Goal: Task Accomplishment & Management: Use online tool/utility

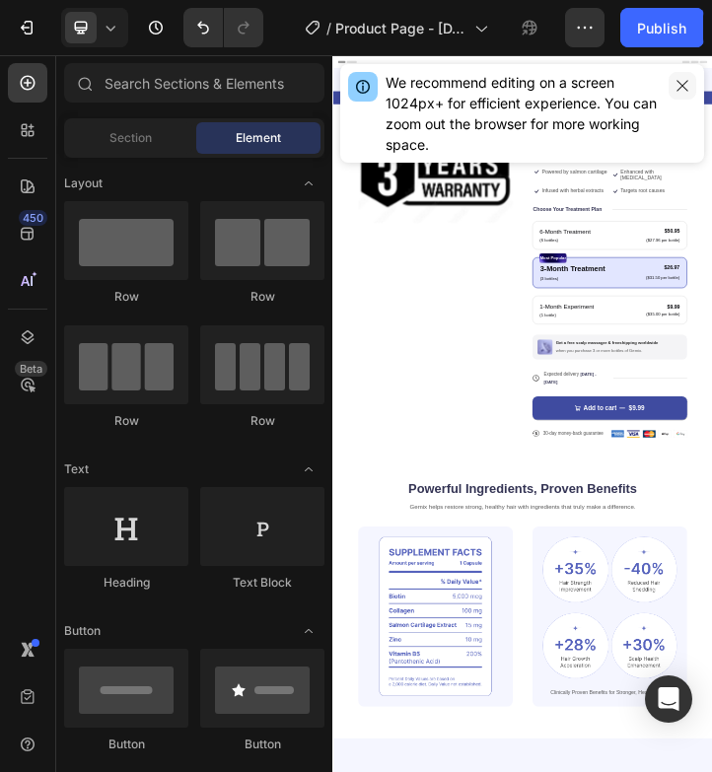
click at [678, 82] on icon "button" at bounding box center [681, 85] width 11 height 11
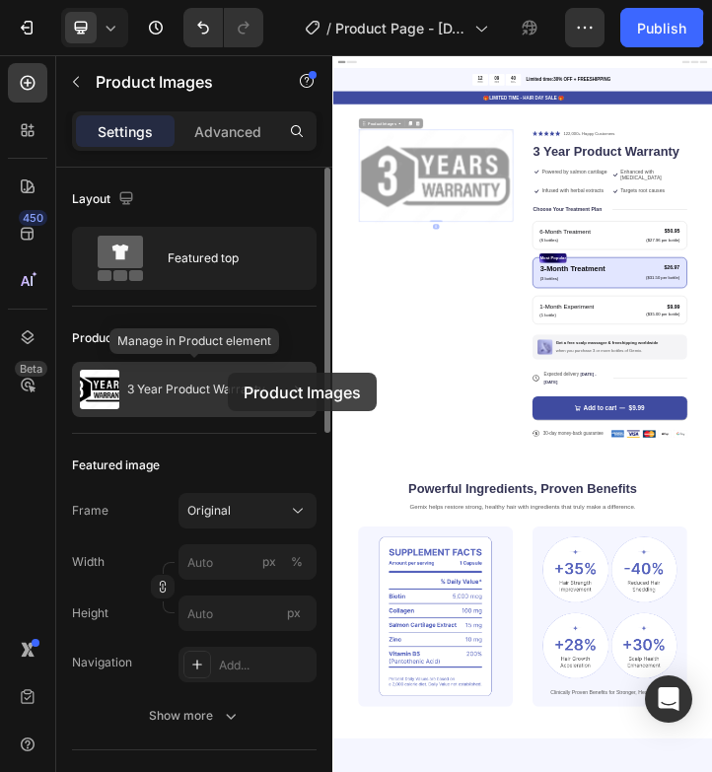
click at [228, 373] on div "3 Year Product Warranty" at bounding box center [194, 389] width 245 height 55
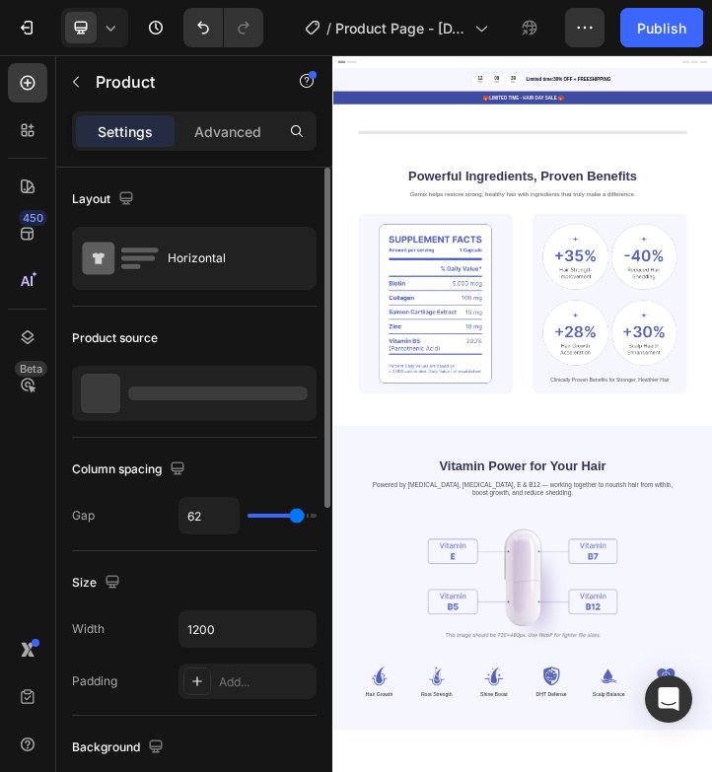
click at [242, 395] on div at bounding box center [217, 394] width 179 height 14
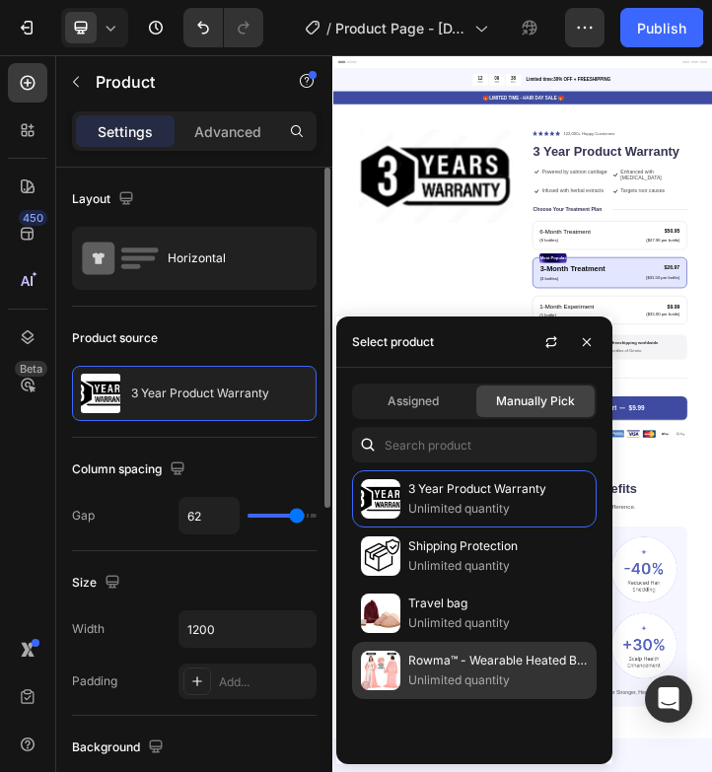
click at [505, 672] on p "Unlimited quantity" at bounding box center [497, 681] width 179 height 20
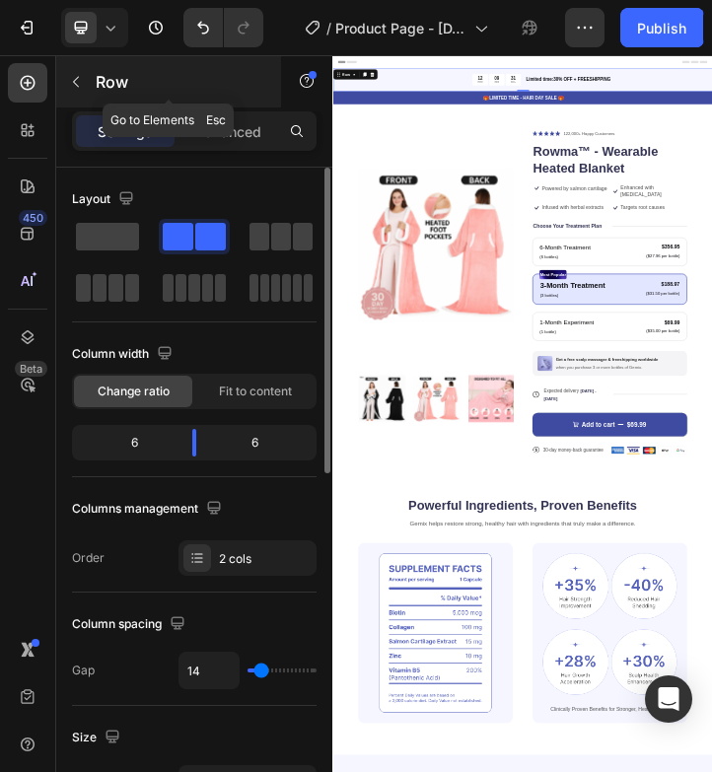
click at [77, 87] on icon "button" at bounding box center [76, 82] width 16 height 16
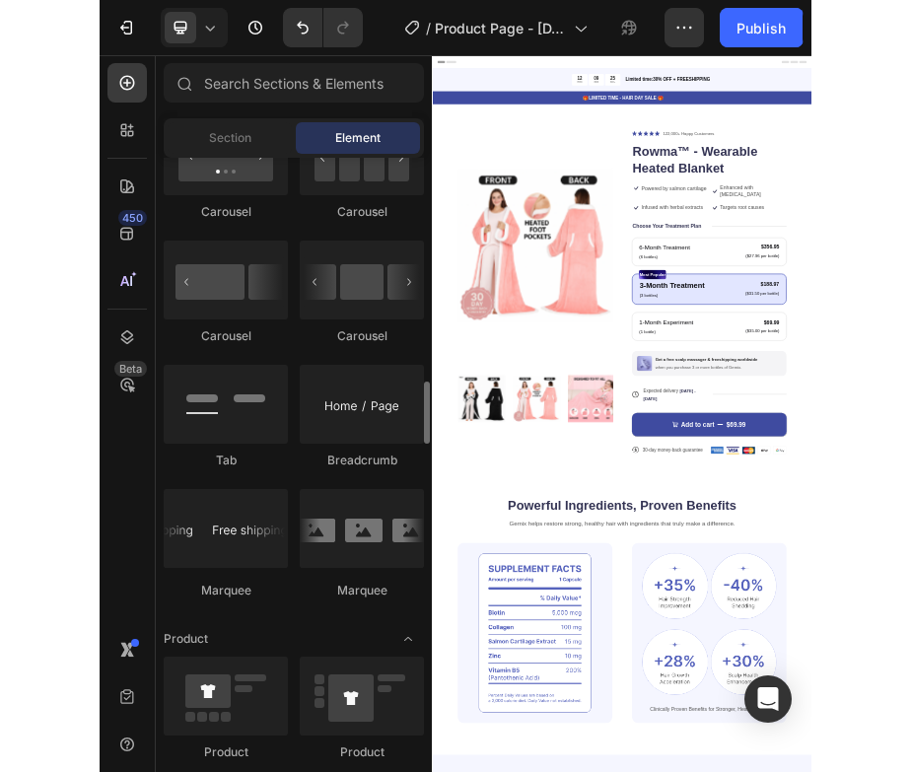
scroll to position [2093, 0]
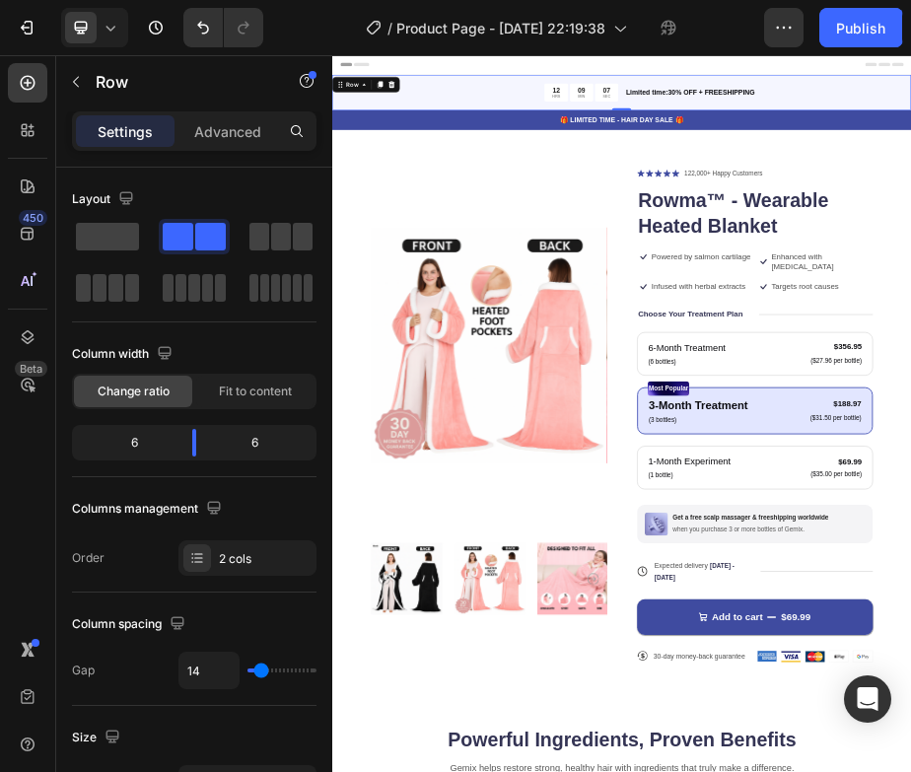
click at [522, 110] on div "12 HRS 09 MIN 07 SEC Countdown Timer Limited time:30% OFF + FREESHIPPING Text B…" at bounding box center [923, 132] width 1183 height 72
click at [455, 114] on icon at bounding box center [454, 115] width 16 height 16
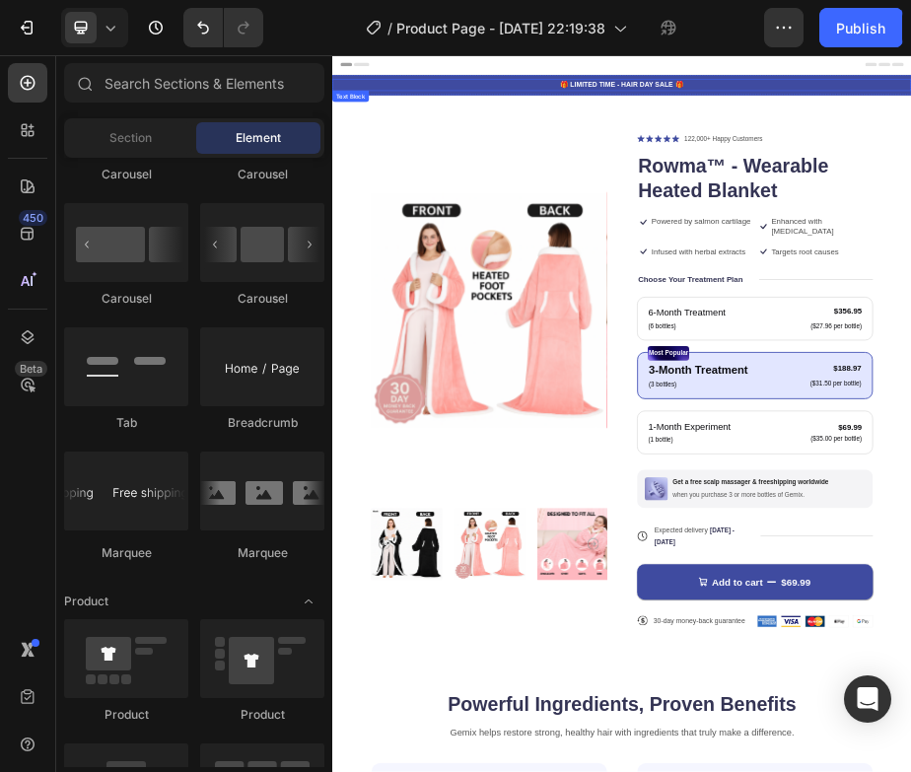
click at [487, 106] on p "🎁 LIMITED TIME - HAIR DAY SALE 🎁" at bounding box center [923, 116] width 1179 height 21
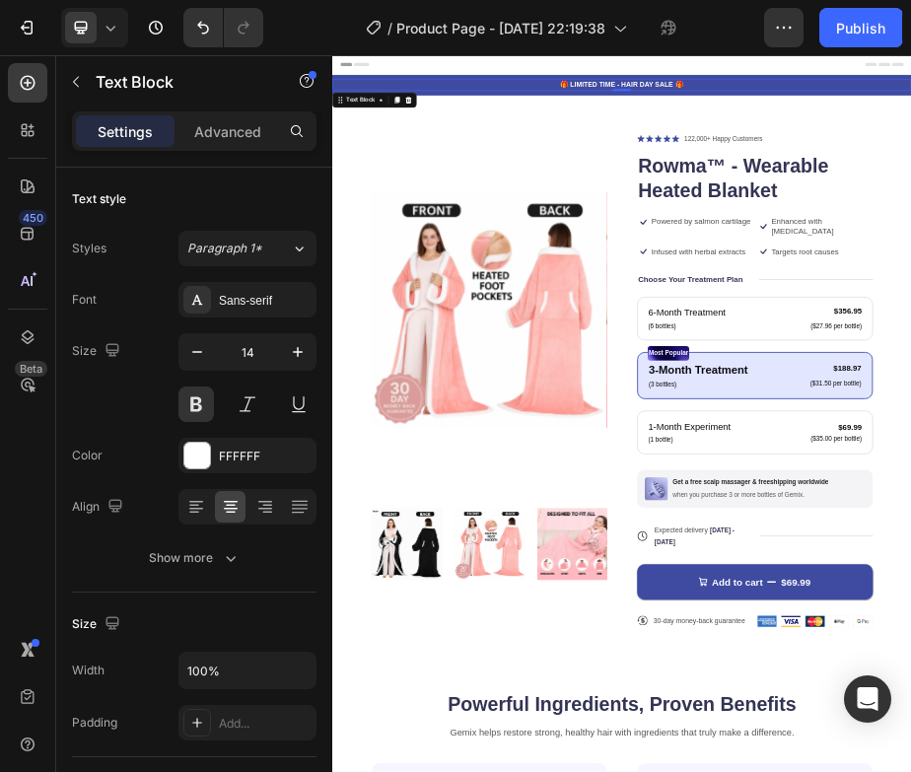
click at [510, 115] on p "🎁 LIMITED TIME - HAIR DAY SALE 🎁" at bounding box center [923, 116] width 1179 height 21
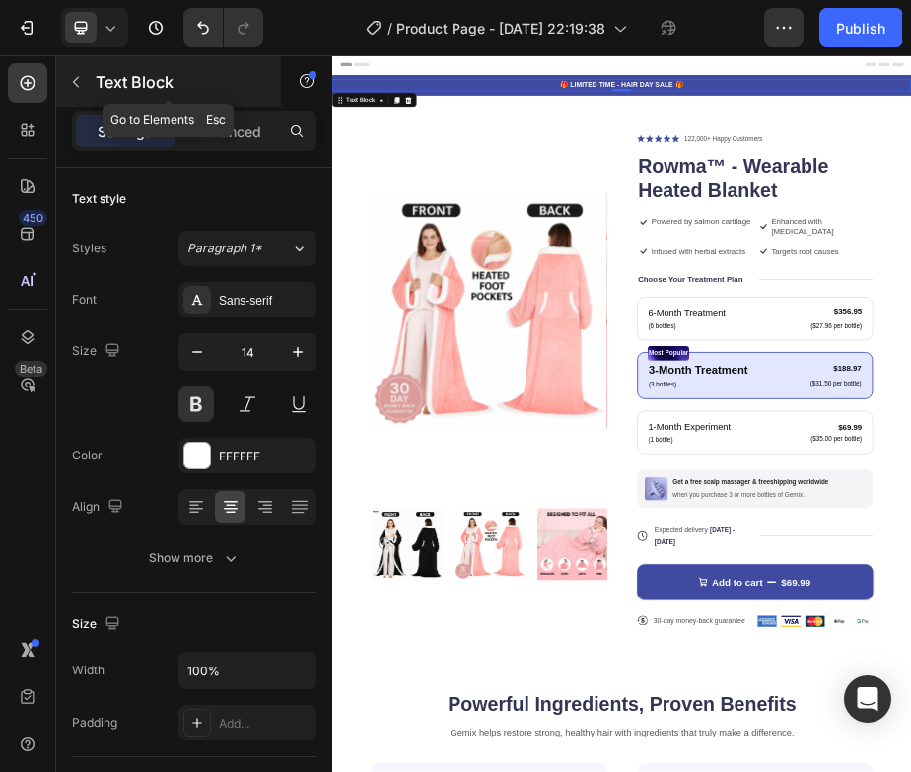
click at [82, 80] on icon "button" at bounding box center [76, 82] width 16 height 16
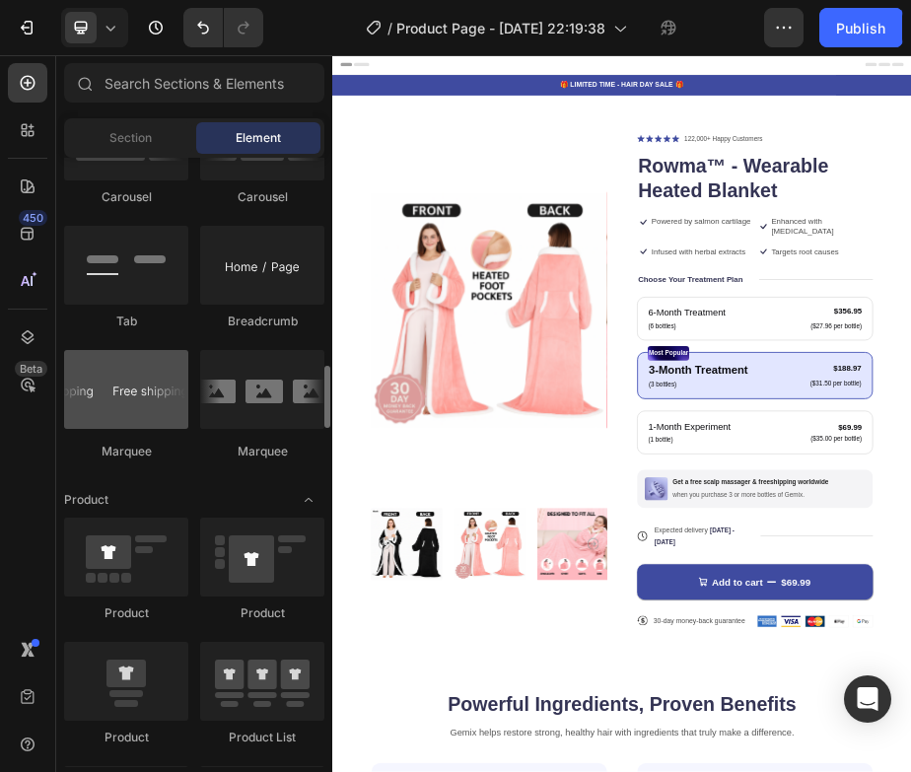
scroll to position [2180, 0]
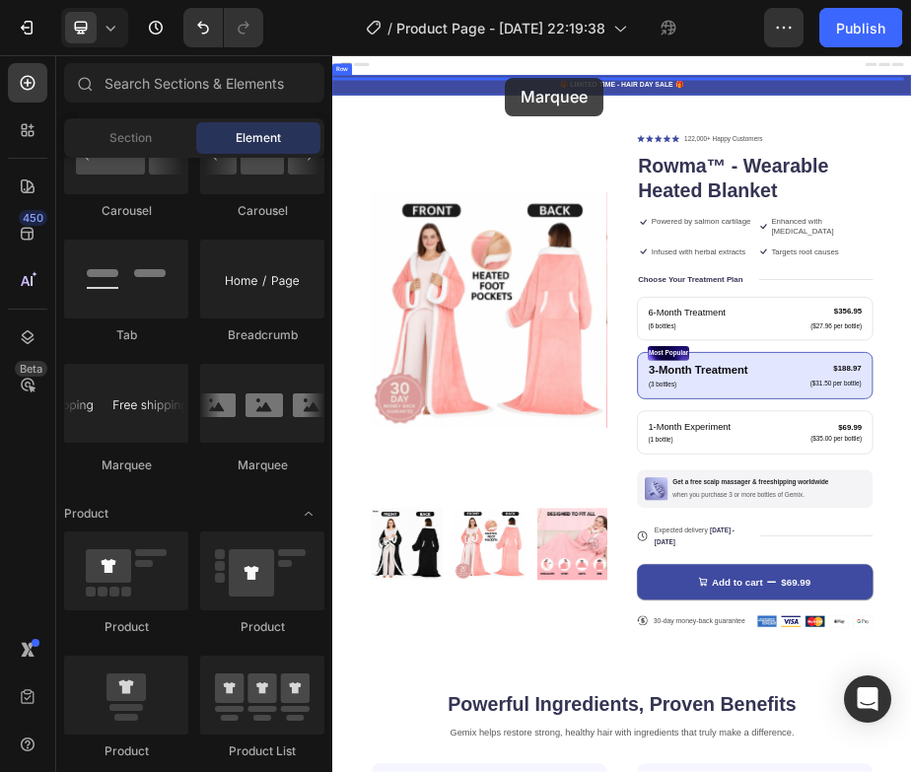
drag, startPoint x: 472, startPoint y: 482, endPoint x: 685, endPoint y: 101, distance: 437.1
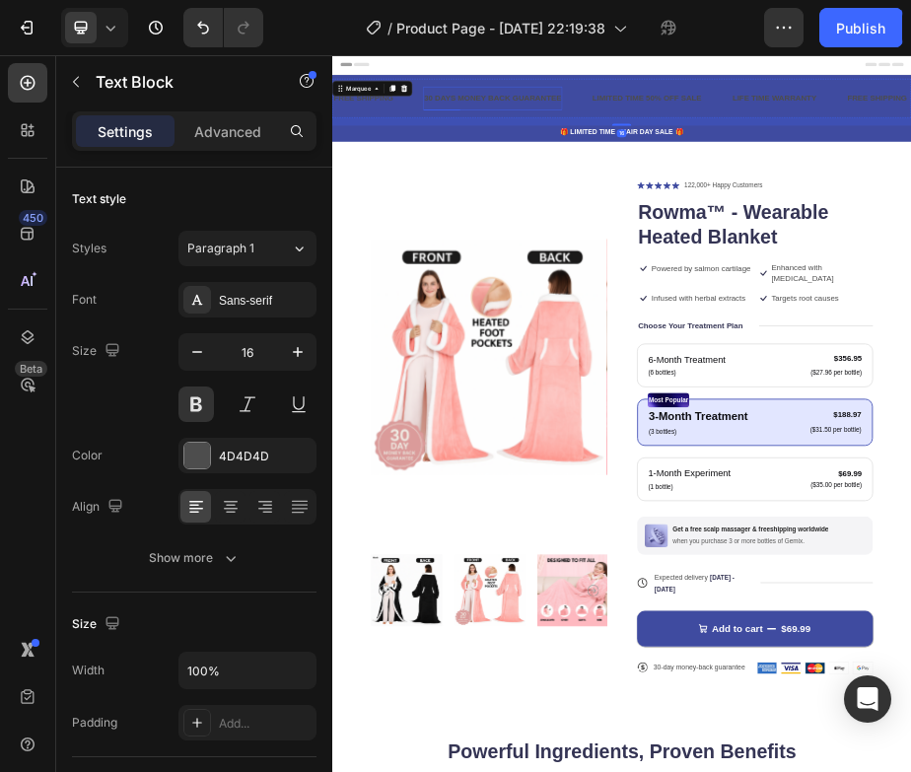
click at [711, 147] on div "30 DAYS MONEY BACK GUARANTEE" at bounding box center [661, 143] width 285 height 33
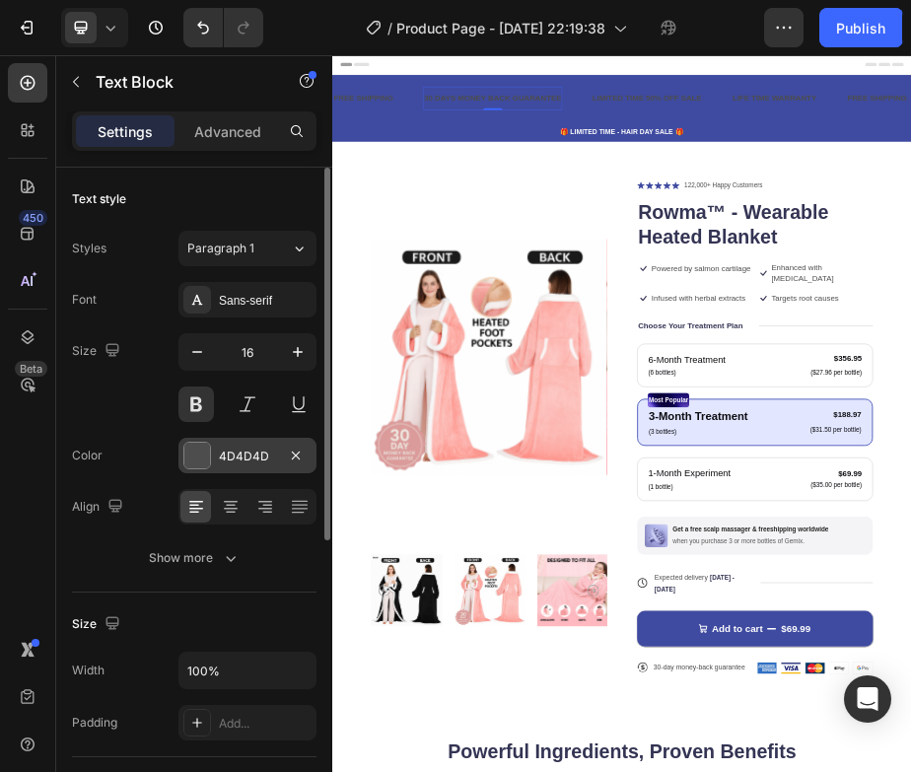
click at [244, 463] on div "4D4D4D" at bounding box center [247, 457] width 57 height 18
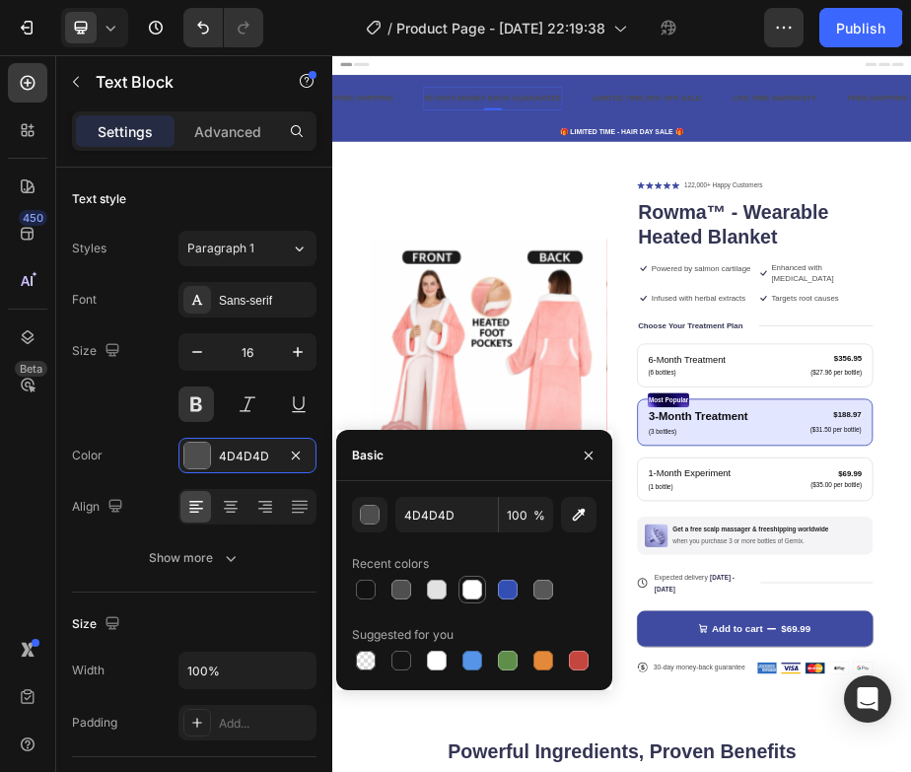
click at [479, 595] on div at bounding box center [472, 590] width 20 height 20
type input "FFFFFF"
click at [502, 190] on div "FREE SHIPPING Text Block 30 DAYS MONEY BACK GUARANTEE Text Block 0 LIMITED TIME…" at bounding box center [923, 152] width 1183 height 96
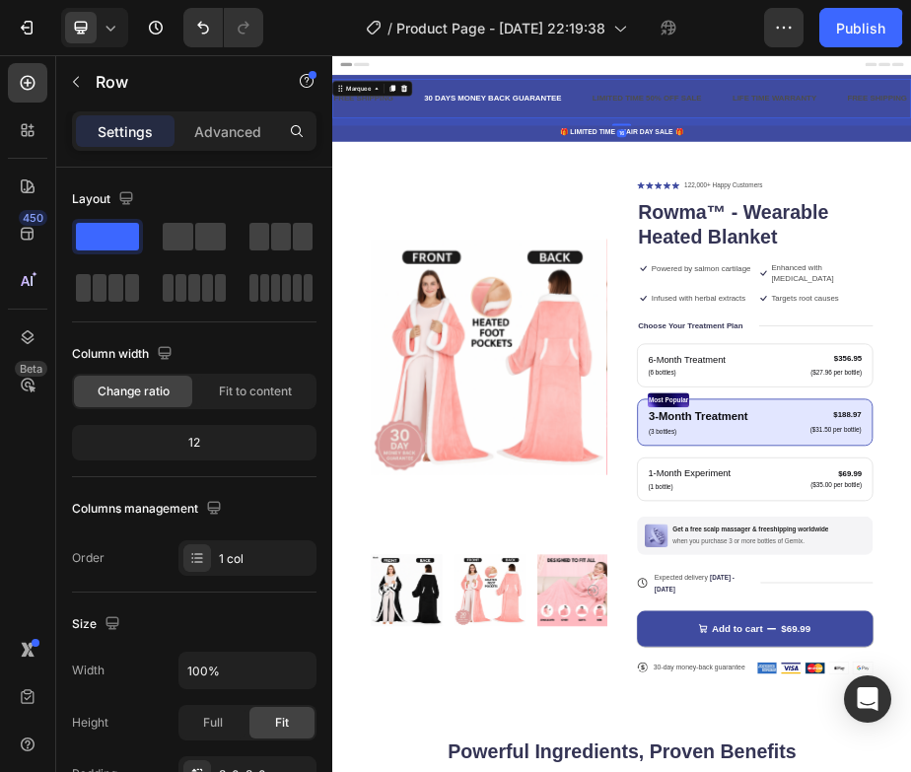
click at [482, 124] on div "FREE SHIPPING Text Block 30 DAYS MONEY BACK GUARANTEE Text Block LIMITED TIME 5…" at bounding box center [923, 144] width 1183 height 80
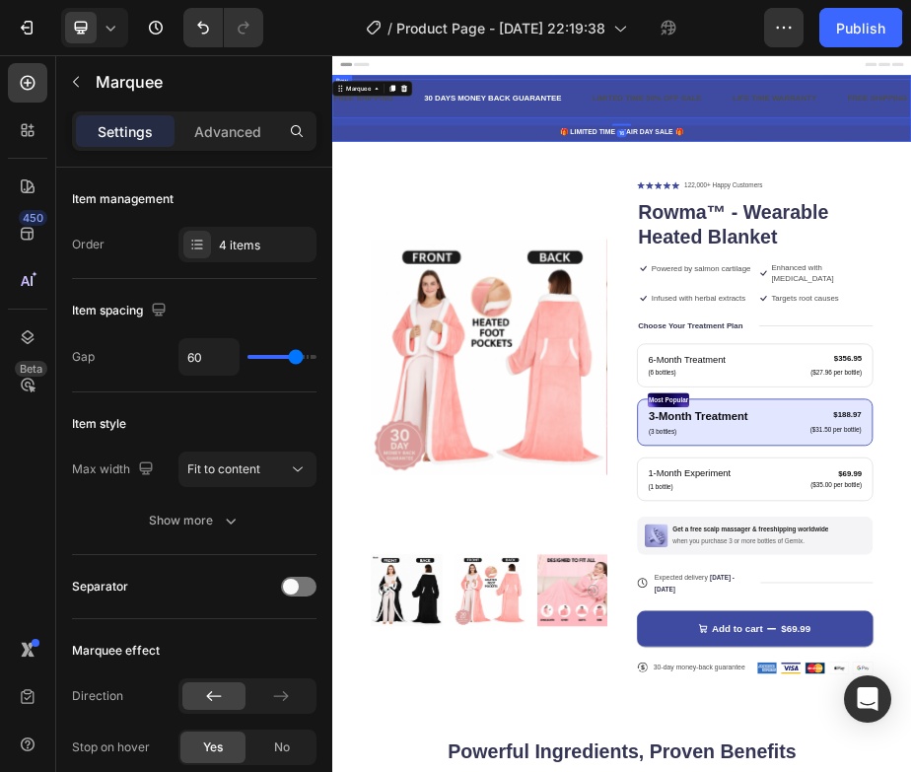
click at [595, 106] on div "FREE SHIPPING Text Block 30 DAYS MONEY BACK GUARANTEE Text Block LIMITED TIME 5…" at bounding box center [923, 144] width 1183 height 80
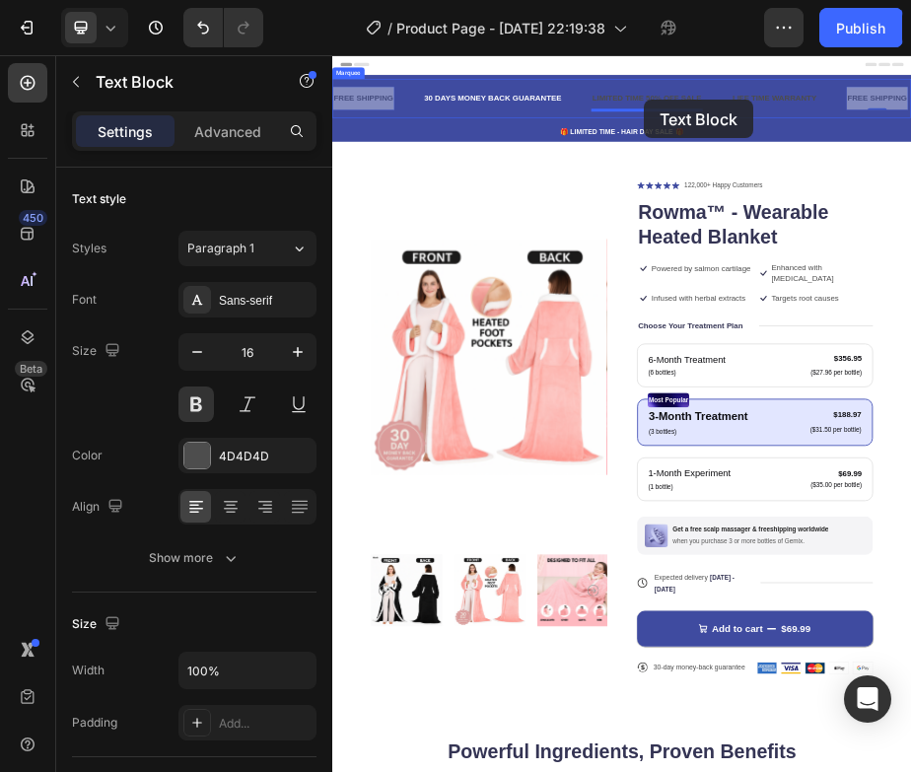
drag, startPoint x: 1418, startPoint y: 147, endPoint x: 968, endPoint y: 146, distance: 449.7
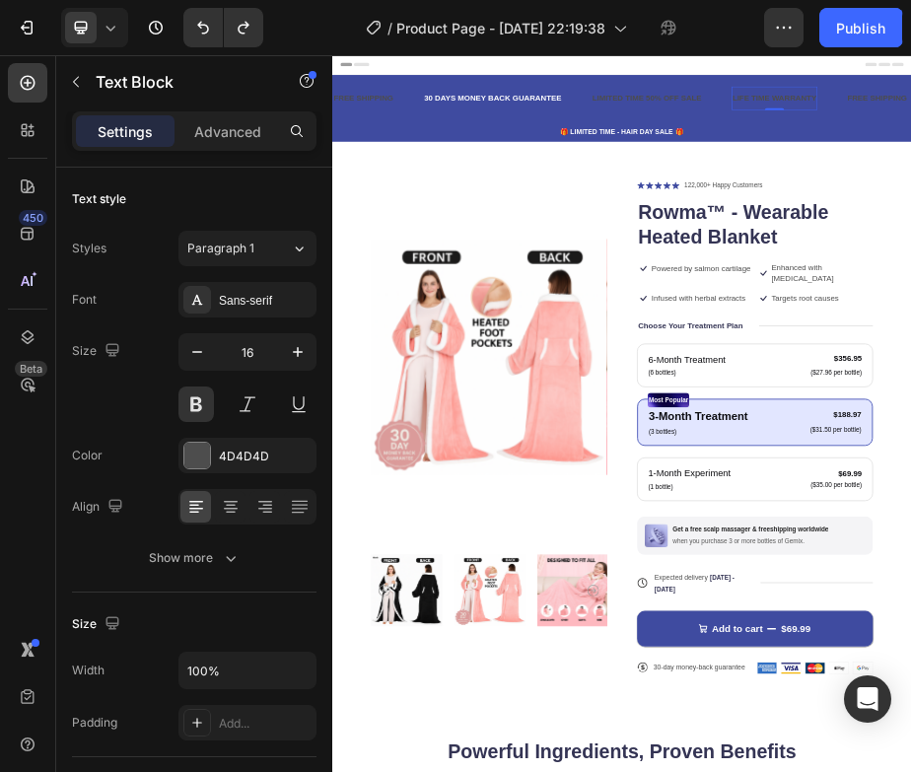
click at [210, 456] on div "4D4D4D" at bounding box center [247, 456] width 138 height 36
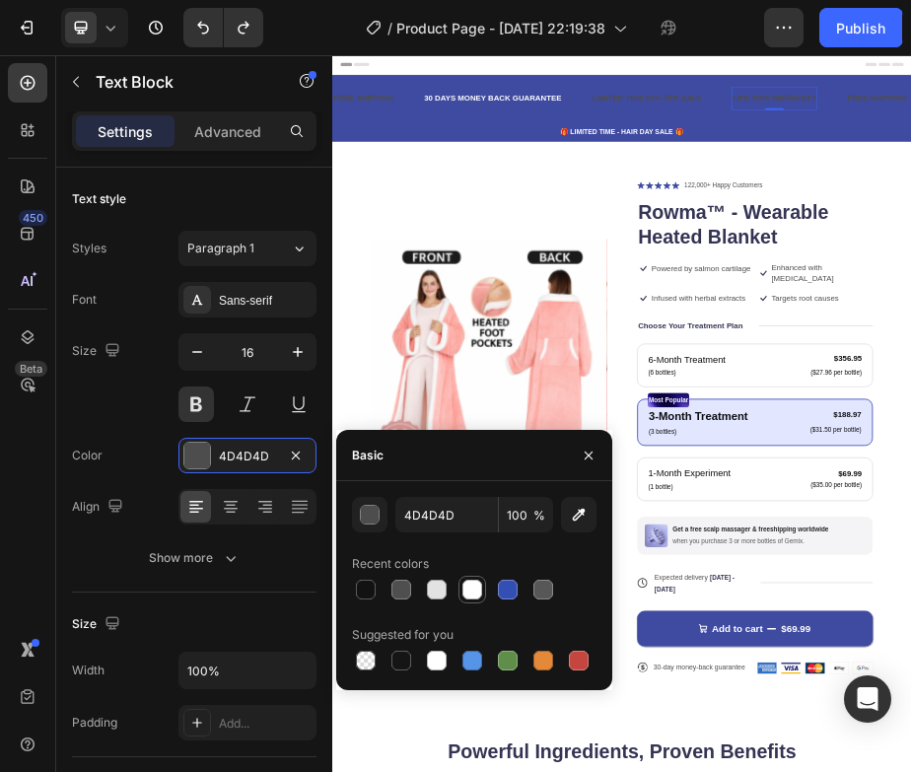
click at [474, 587] on div at bounding box center [472, 590] width 20 height 20
type input "FFFFFF"
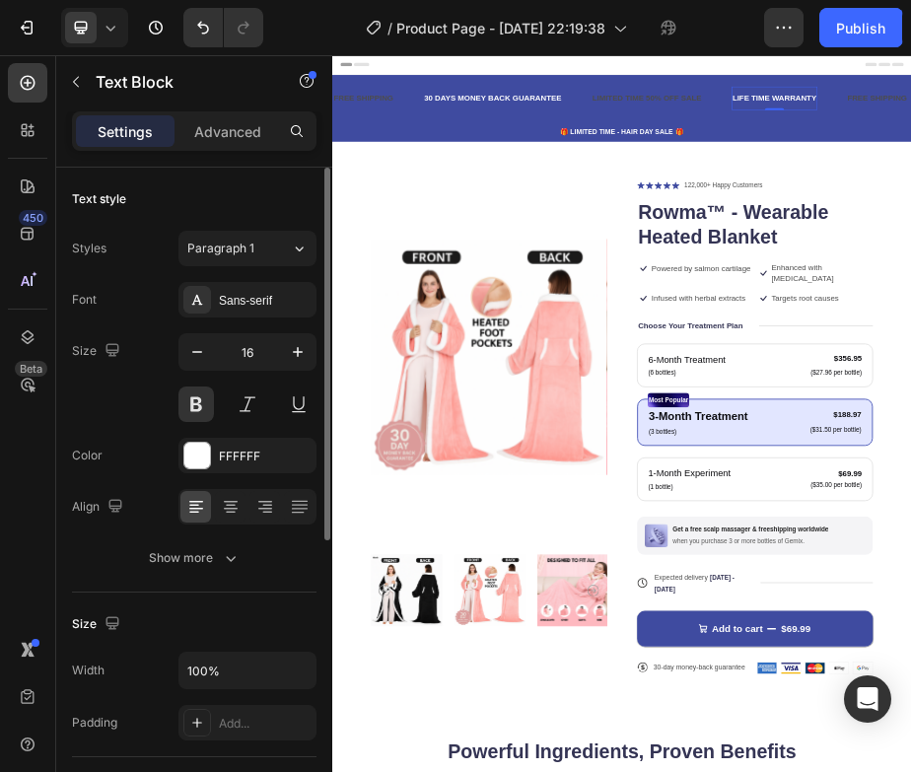
click at [180, 614] on div "Size" at bounding box center [194, 624] width 245 height 32
click at [266, 141] on div "Advanced" at bounding box center [227, 131] width 99 height 32
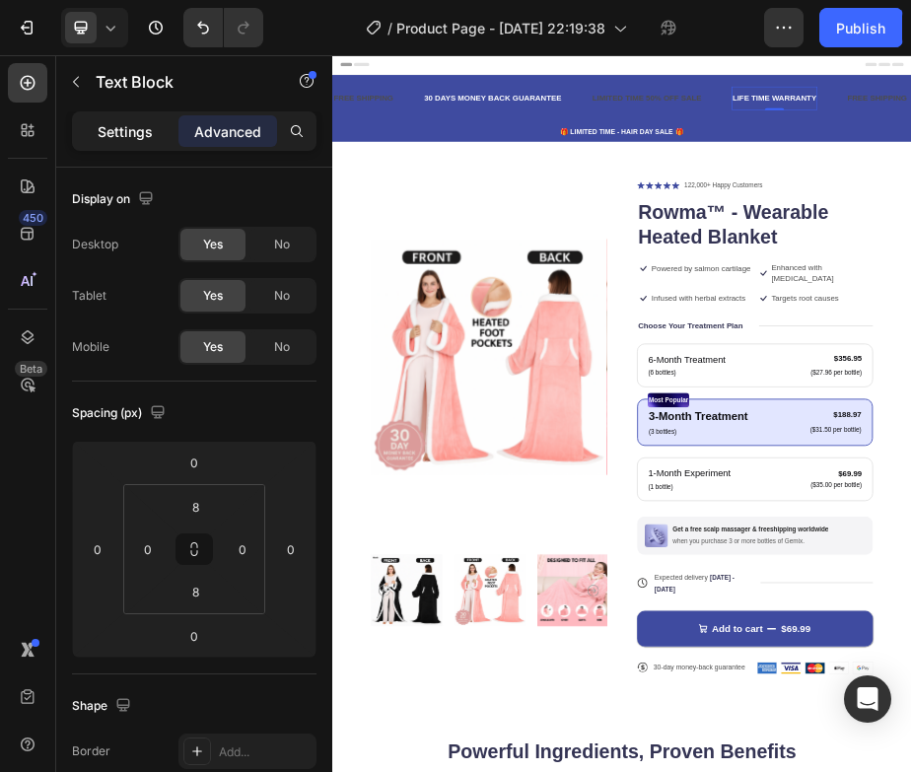
click at [122, 131] on p "Settings" at bounding box center [125, 131] width 55 height 21
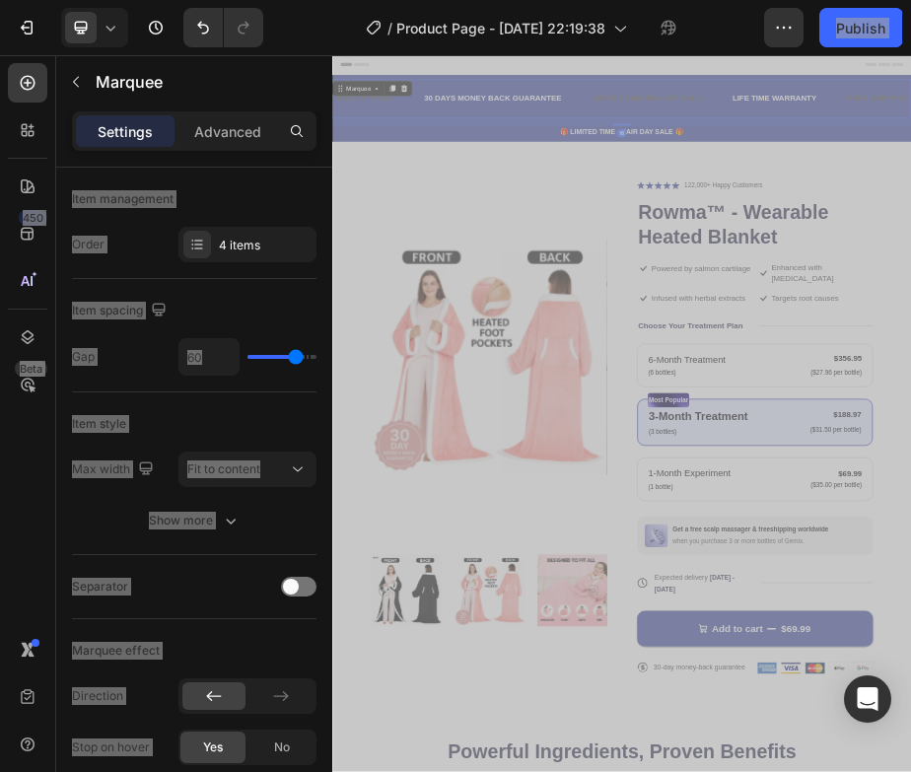
click at [507, 122] on div "FREE SHIPPING Text Block" at bounding box center [425, 143] width 185 height 48
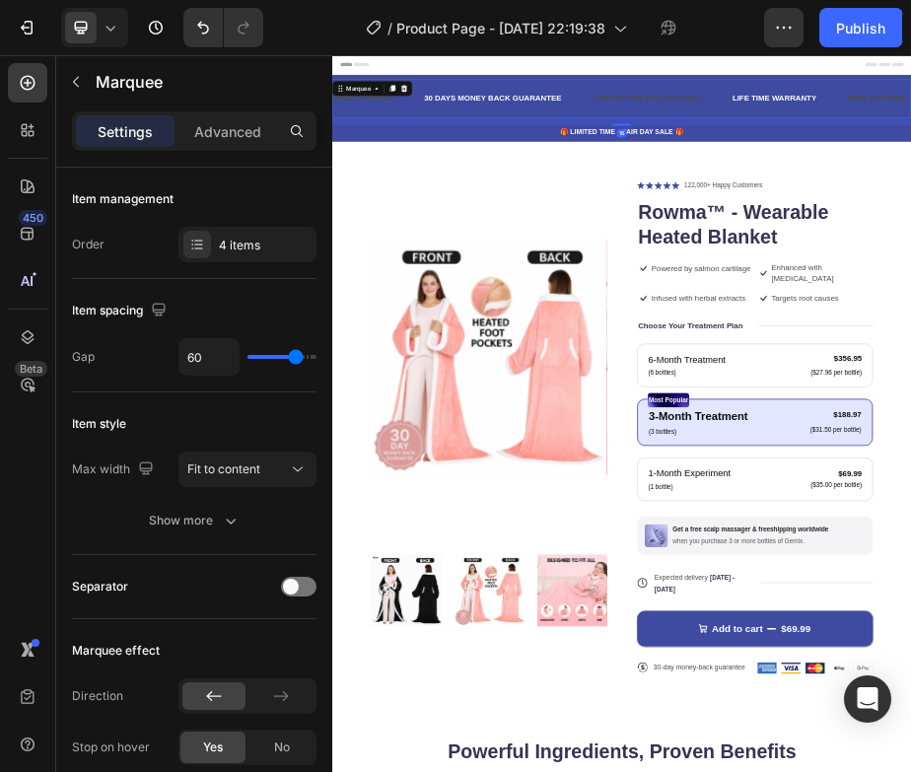
click at [514, 79] on div "Header" at bounding box center [924, 74] width 1152 height 39
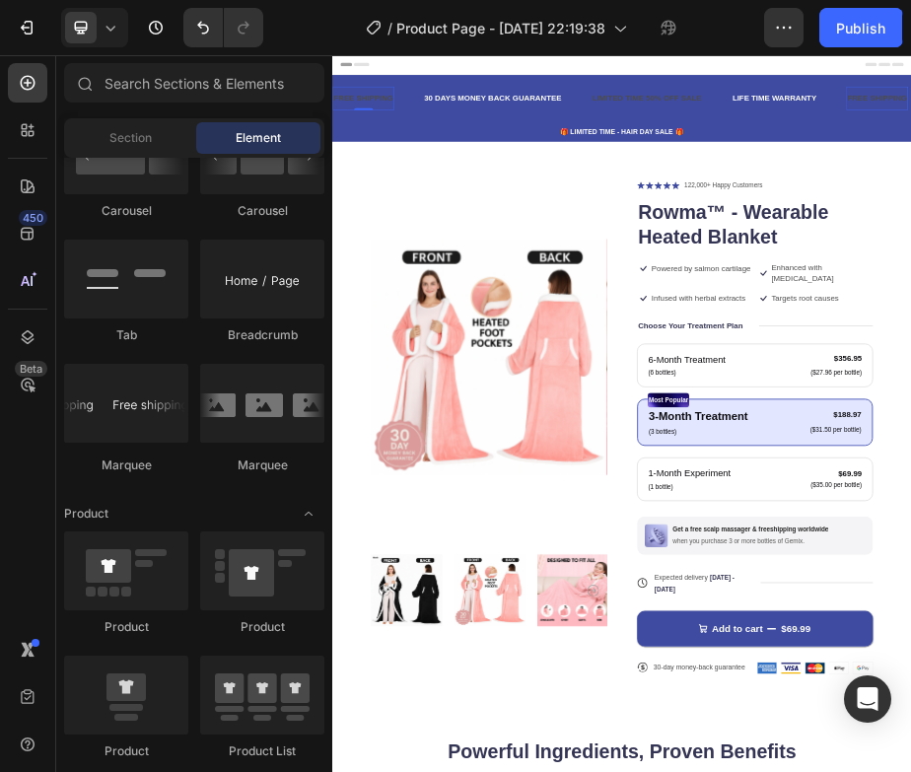
click at [442, 151] on div "FREE SHIPPING" at bounding box center [396, 143] width 126 height 33
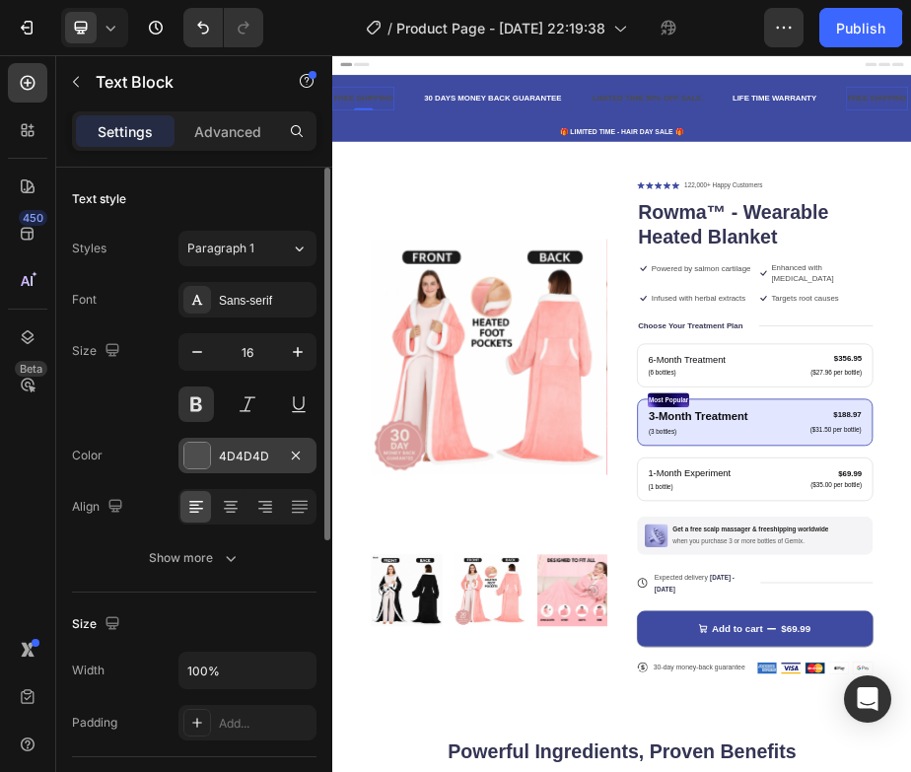
click at [248, 451] on div "4D4D4D" at bounding box center [247, 457] width 57 height 18
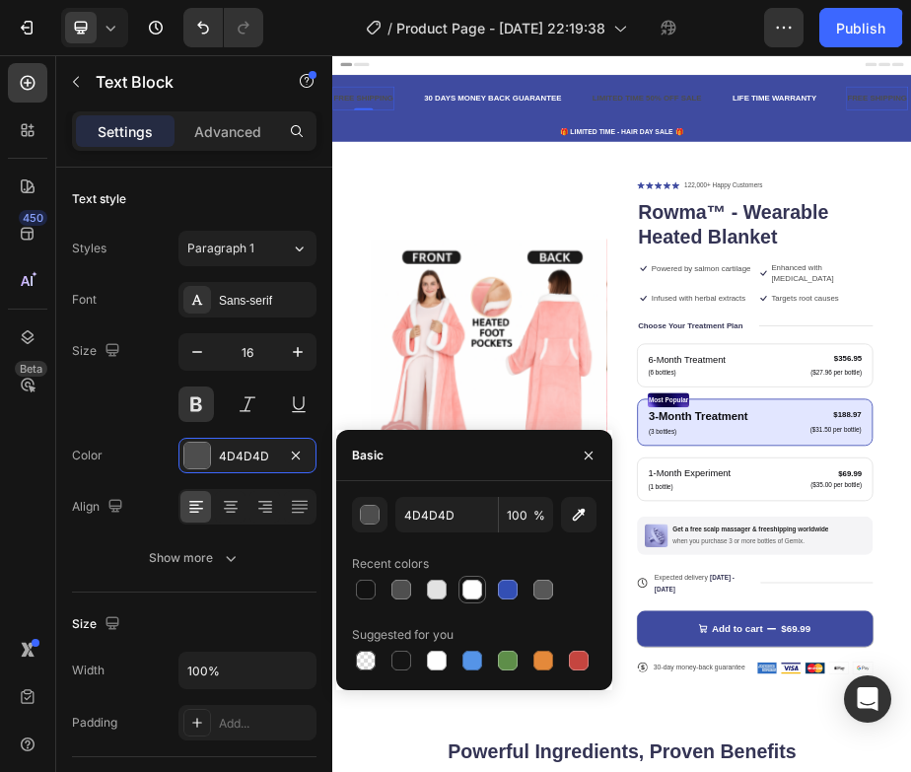
click at [470, 589] on div at bounding box center [472, 590] width 20 height 20
type input "FFFFFF"
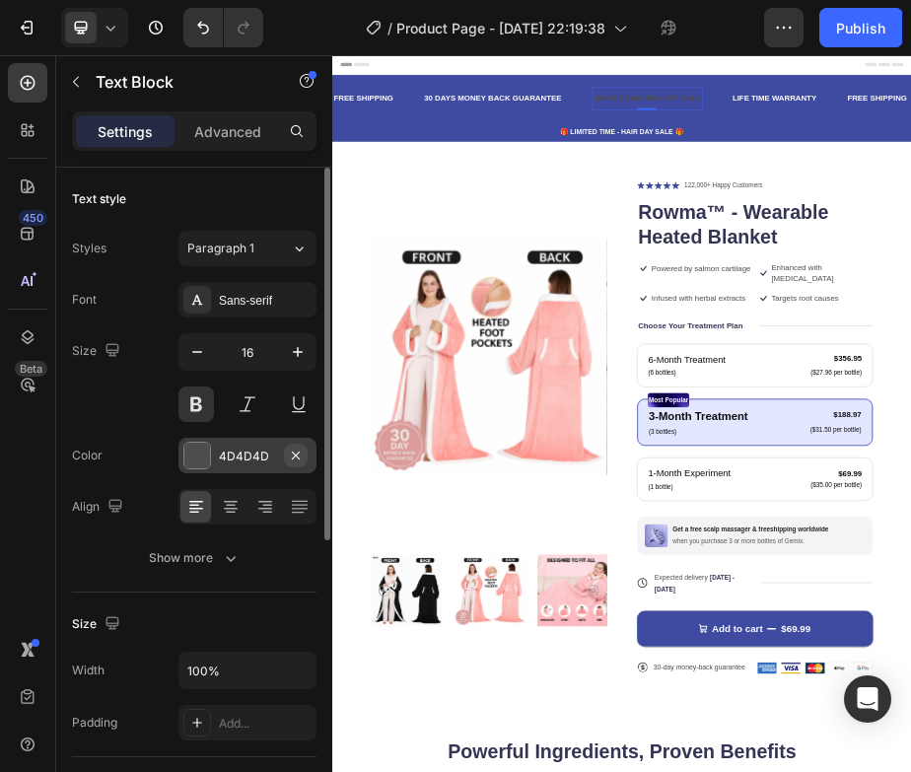
click at [296, 455] on icon "button" at bounding box center [296, 455] width 8 height 8
click at [248, 459] on div "Add..." at bounding box center [265, 457] width 93 height 18
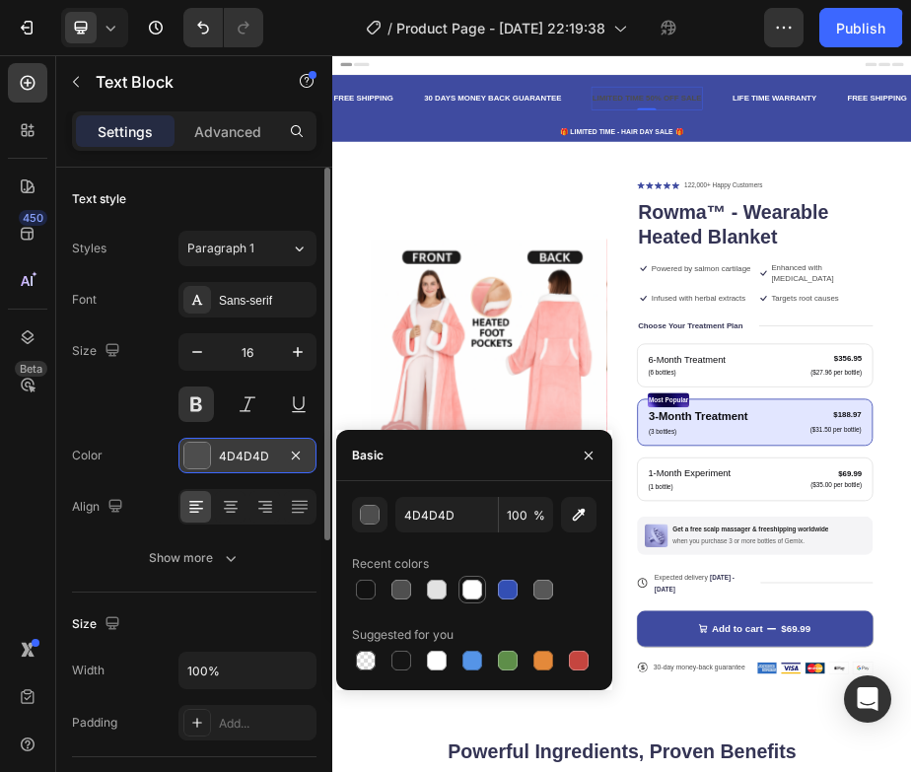
click at [481, 592] on div at bounding box center [472, 590] width 20 height 20
type input "FFFFFF"
click at [130, 430] on div "Font Sans-serif Size 16 Color FFFFFF Align Show more" at bounding box center [194, 429] width 245 height 294
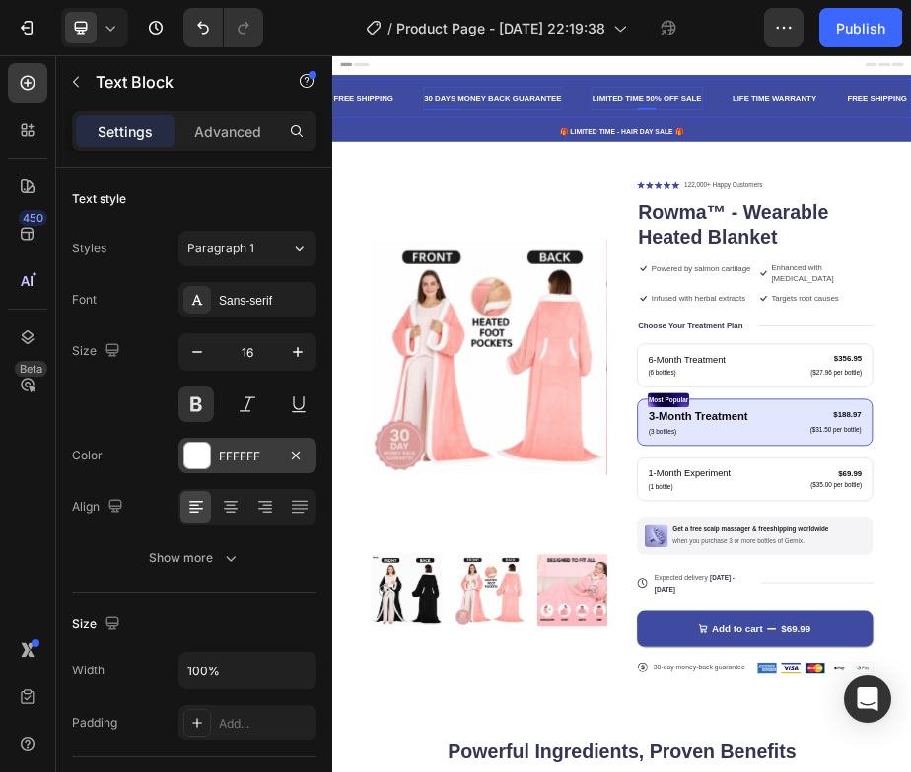
click at [675, 141] on div "30 DAYS MONEY BACK GUARANTEE" at bounding box center [661, 143] width 285 height 33
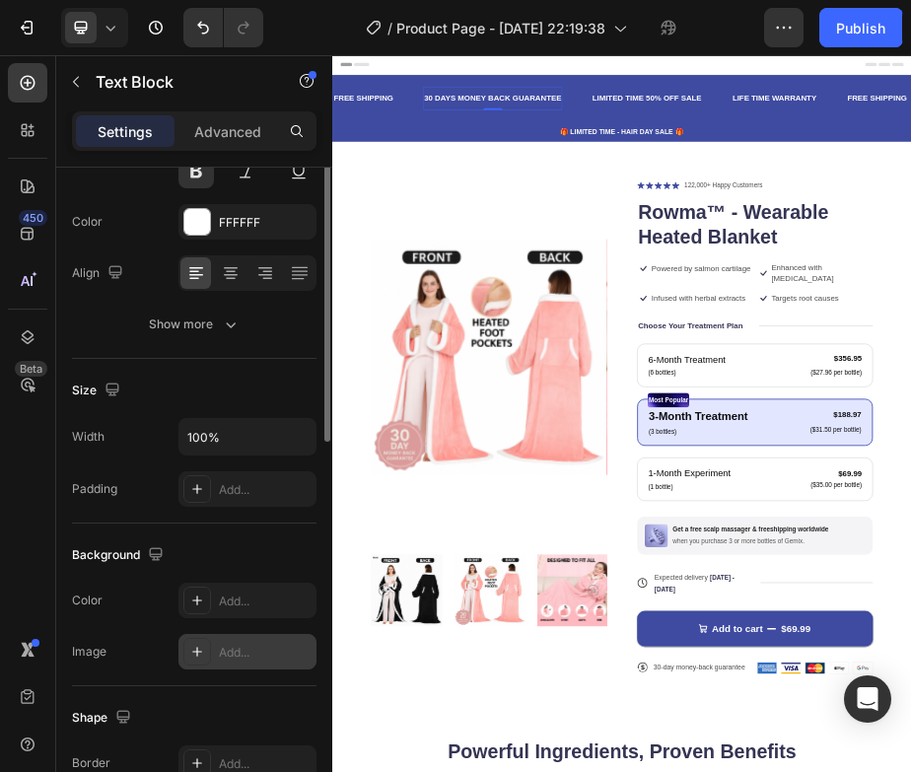
scroll to position [0, 0]
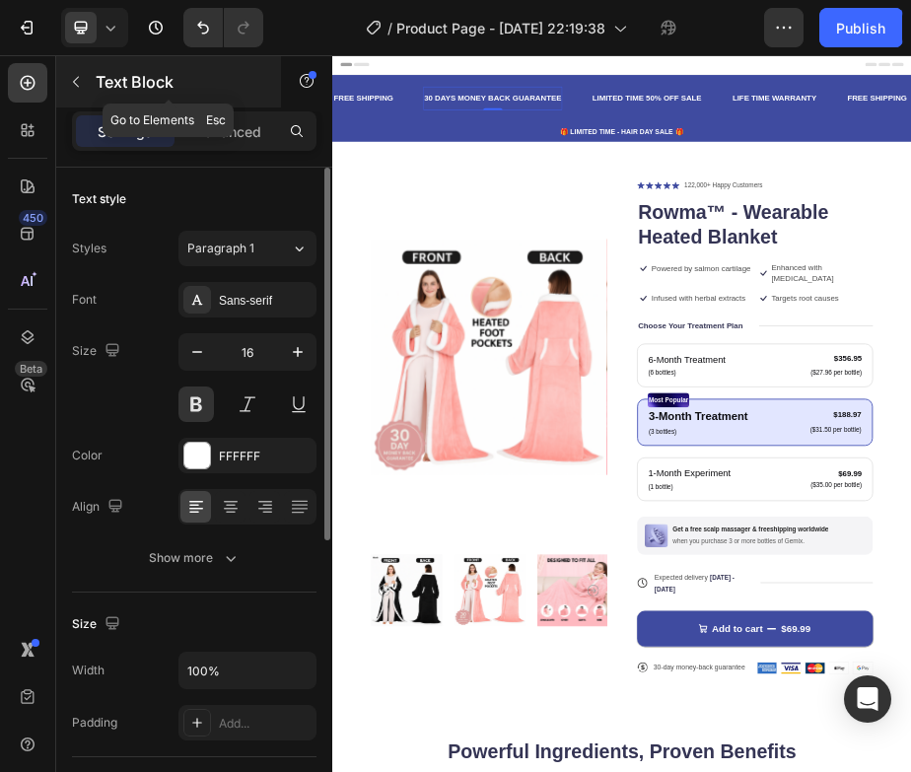
click at [80, 83] on icon "button" at bounding box center [76, 82] width 16 height 16
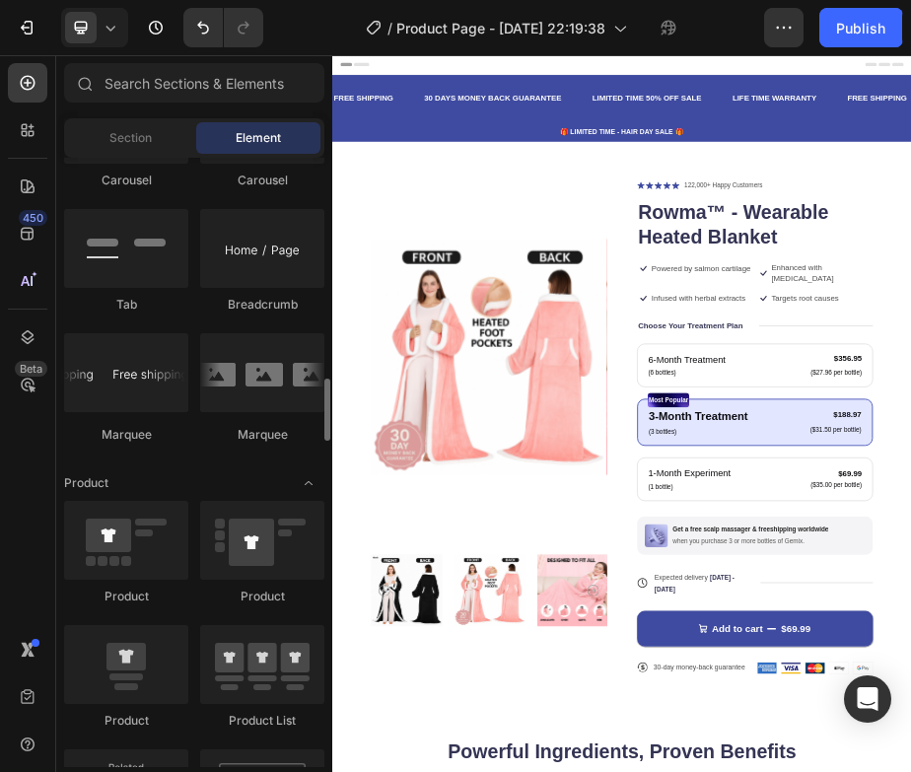
scroll to position [2162, 0]
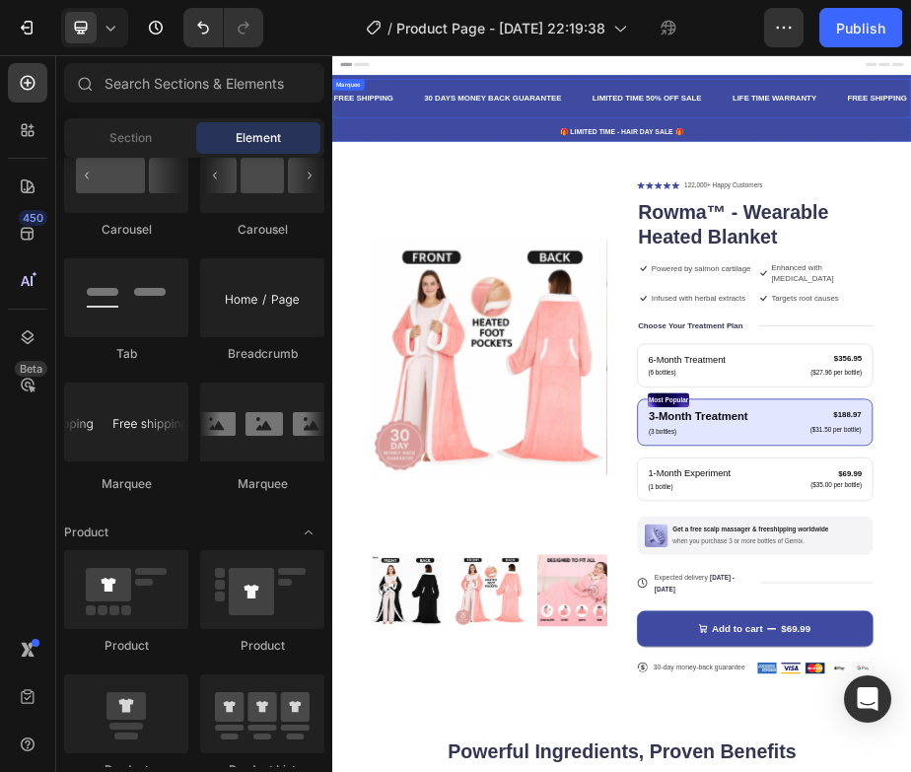
click at [851, 147] on div "30 DAYS MONEY BACK GUARANTEE Text Block" at bounding box center [691, 143] width 344 height 48
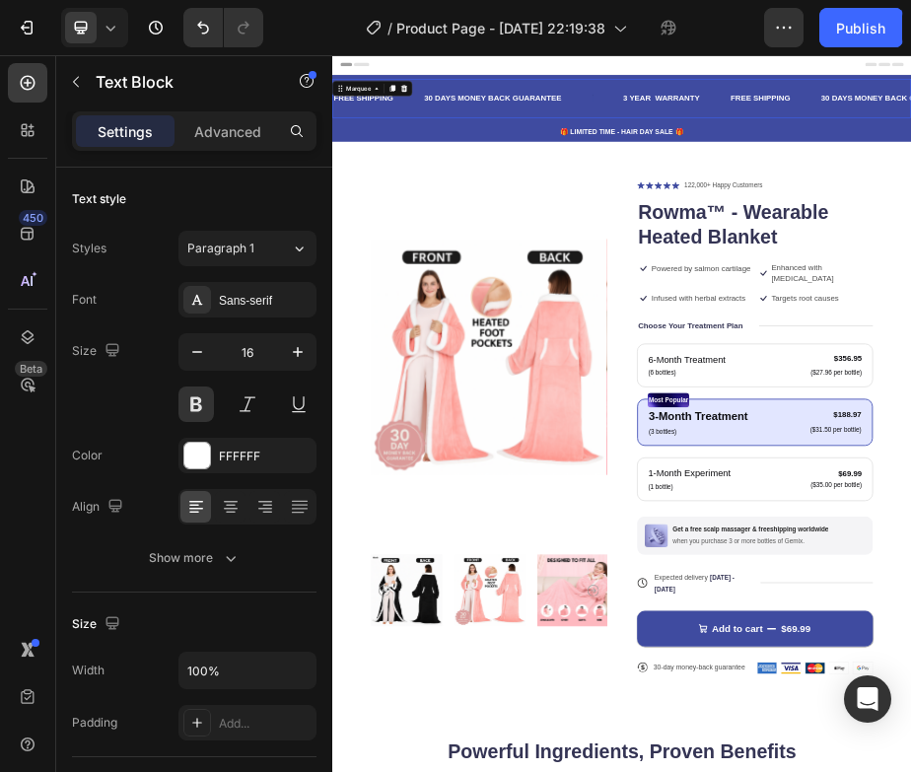
click at [807, 147] on div "30 DAYS MONEY BACK GUARANTEE Text Block" at bounding box center [691, 143] width 344 height 48
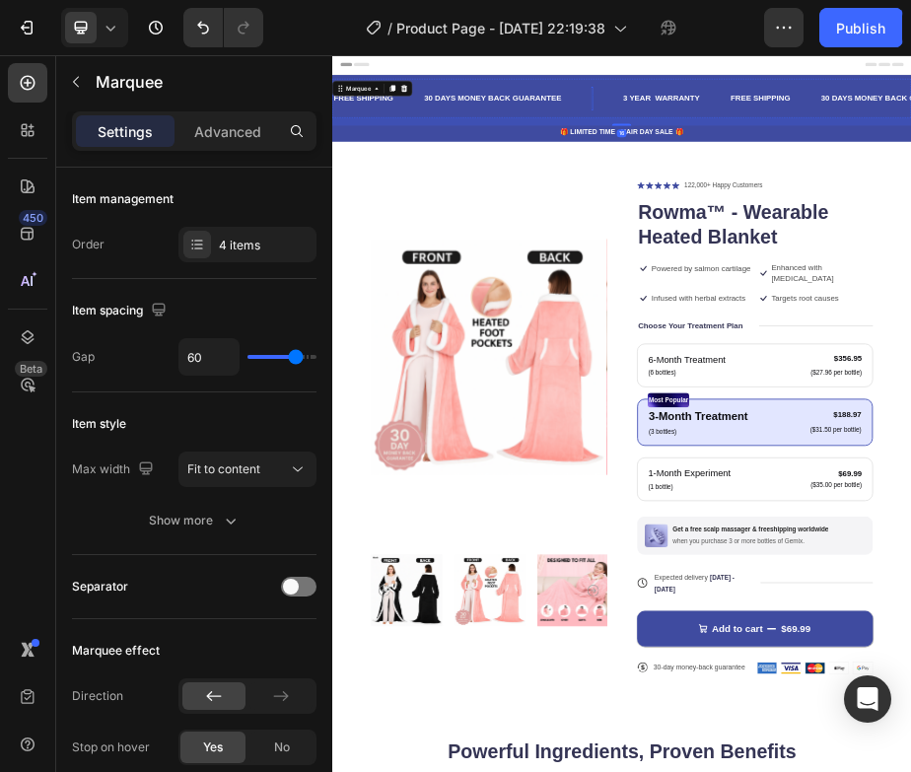
click at [865, 147] on div "Rich Text Editor. Editing area: main" at bounding box center [864, 143] width 4 height 33
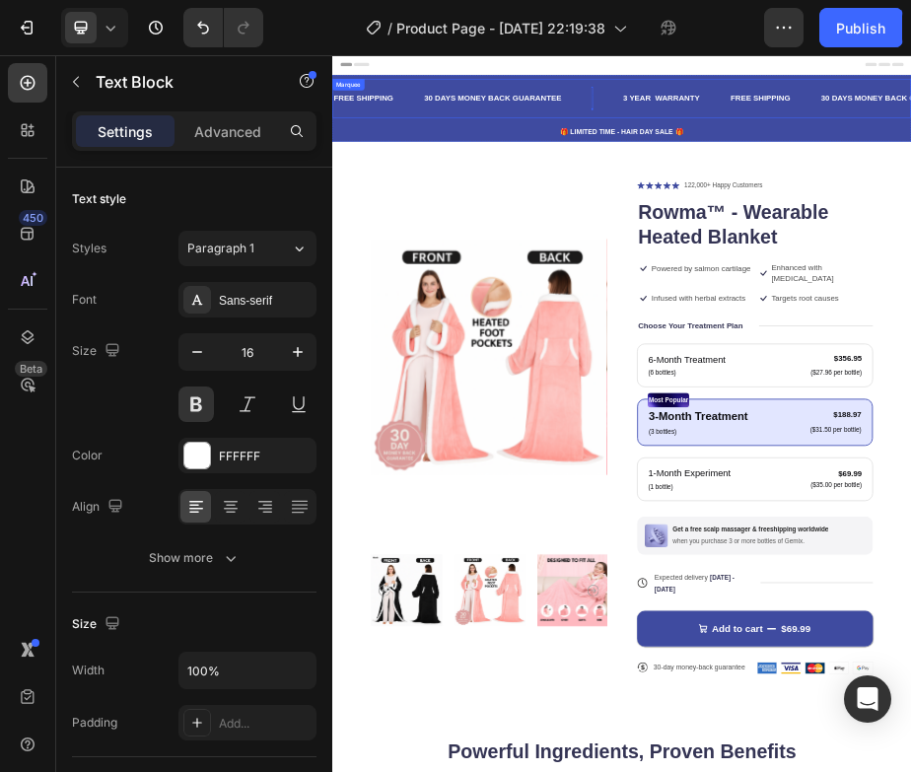
click at [865, 146] on div "Rich Text Editor. Editing area: main" at bounding box center [864, 143] width 4 height 33
click at [885, 149] on div "Text Block 0" at bounding box center [893, 143] width 63 height 48
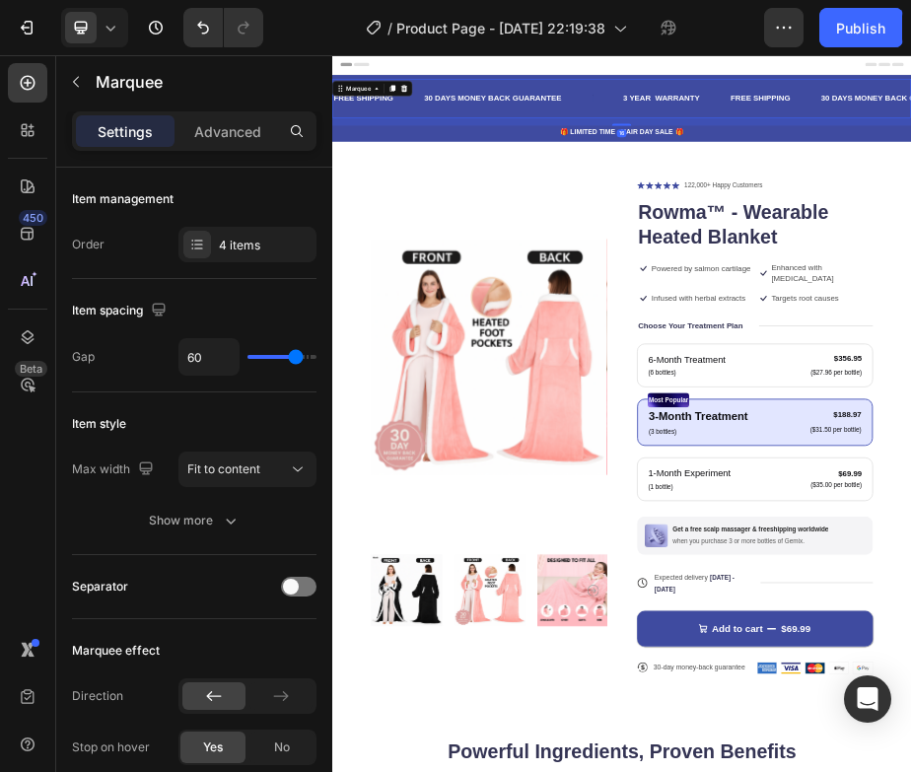
click at [904, 150] on div "Text Block" at bounding box center [893, 143] width 63 height 48
click at [883, 143] on div "Text Block" at bounding box center [893, 143] width 63 height 48
click at [883, 133] on div "Text Block" at bounding box center [893, 143] width 63 height 48
click at [923, 145] on div "Text Block" at bounding box center [893, 143] width 63 height 48
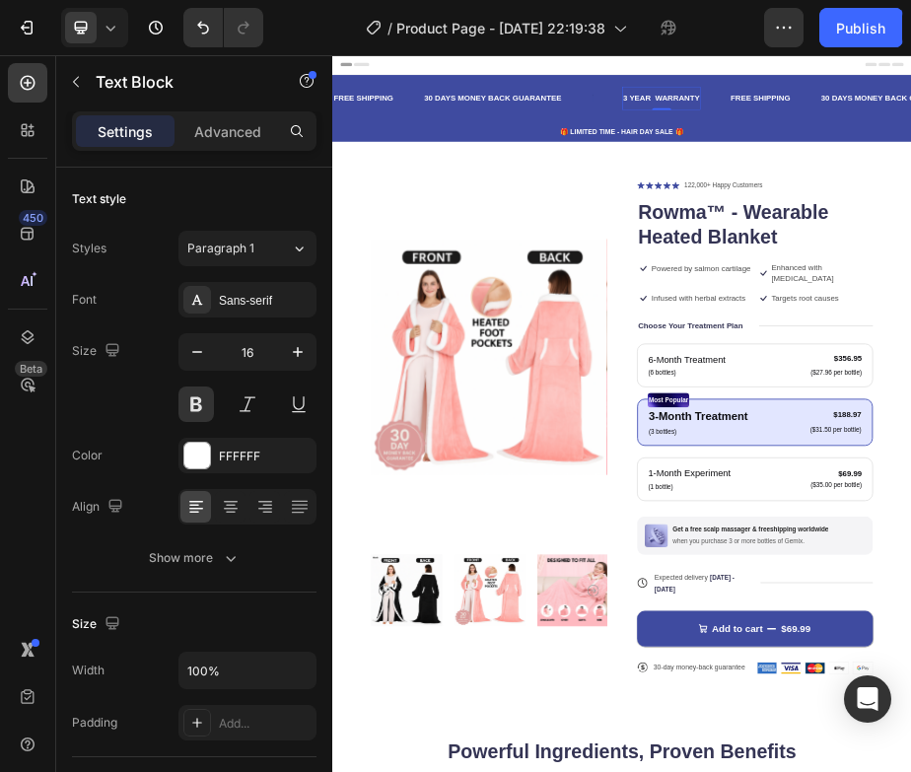
click at [885, 132] on div "Text Block" at bounding box center [893, 143] width 63 height 48
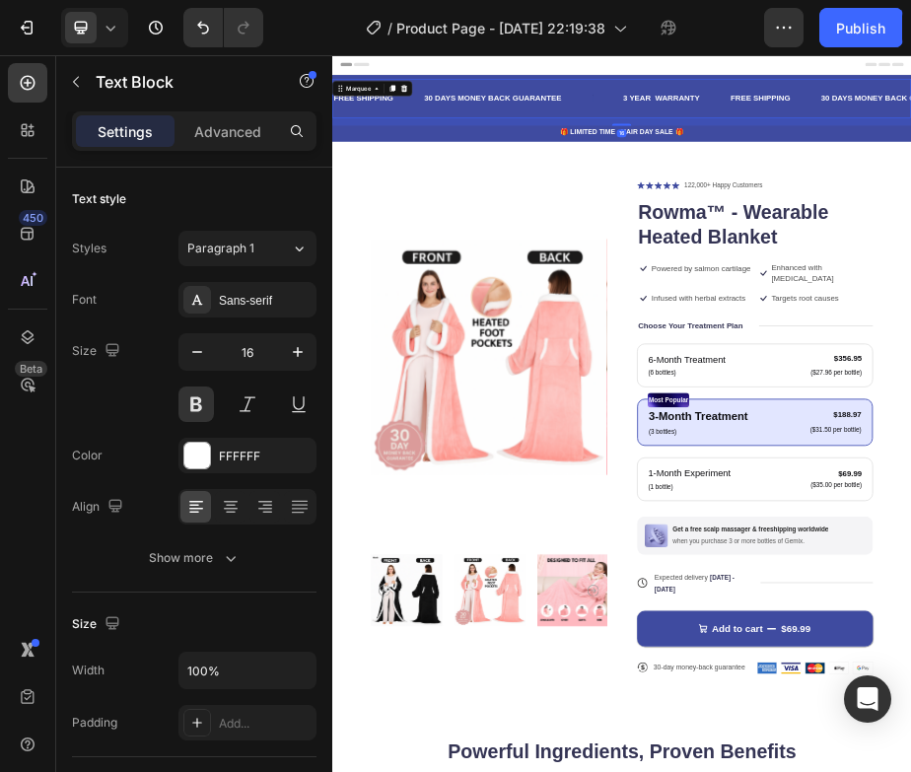
click at [868, 146] on div "Text Block" at bounding box center [893, 143] width 63 height 48
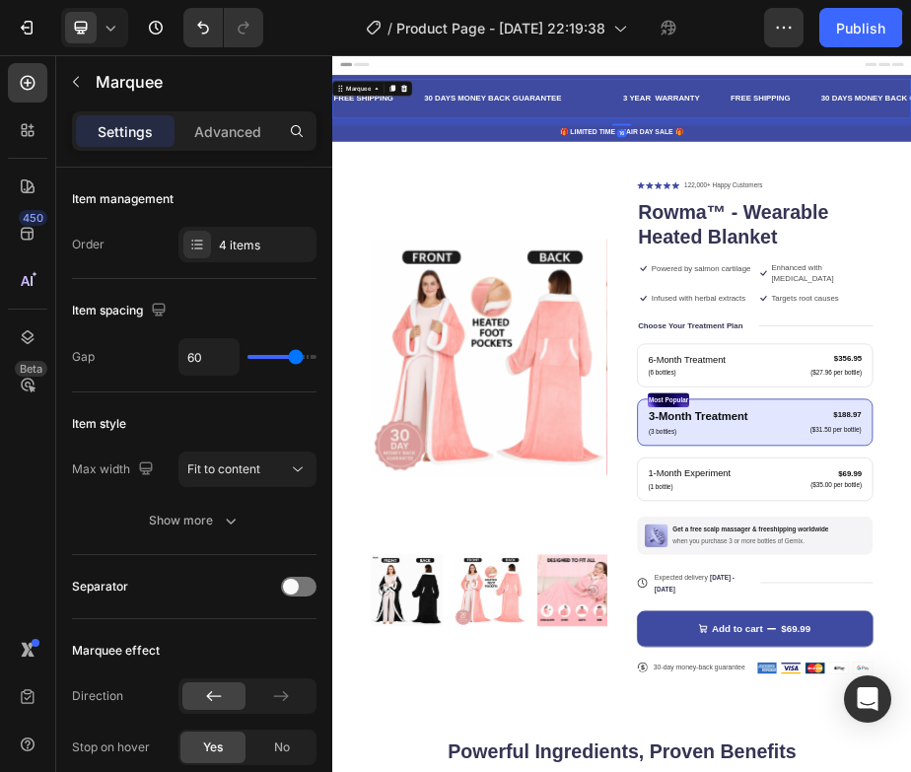
click at [868, 146] on div "Text Block" at bounding box center [893, 143] width 63 height 48
click at [866, 146] on div "Text Block" at bounding box center [893, 143] width 63 height 48
click at [896, 146] on div "Text Block" at bounding box center [893, 143] width 63 height 48
click at [849, 133] on div "30 DAYS MONEY BACK GUARANTEE Text Block" at bounding box center [691, 143] width 344 height 48
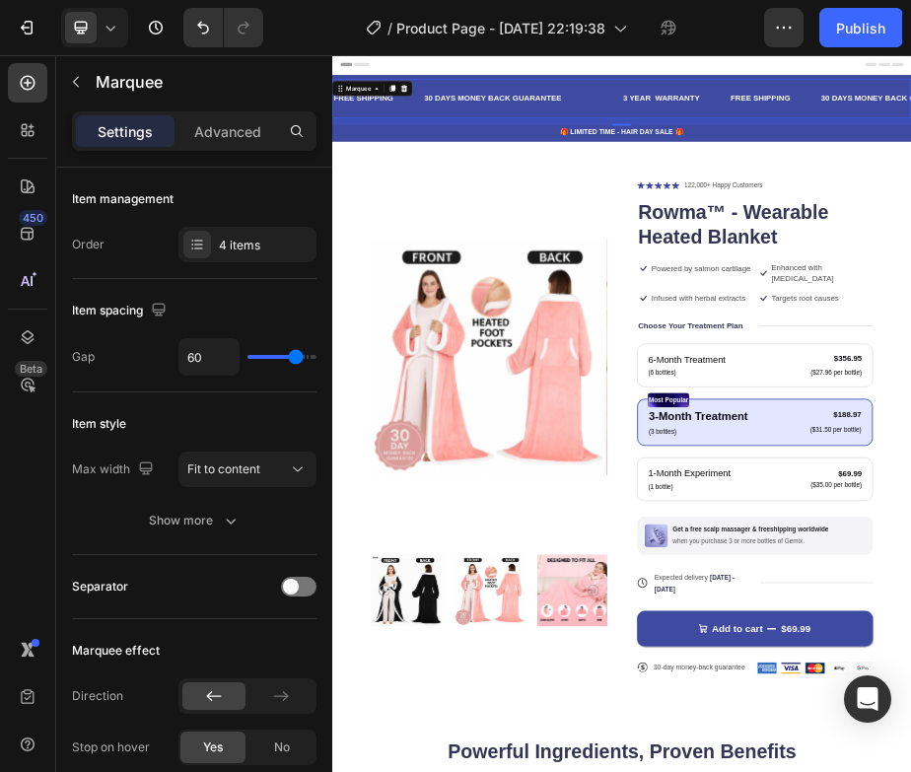
click at [849, 133] on div "30 DAYS MONEY BACK GUARANTEE Text Block" at bounding box center [691, 143] width 344 height 48
click at [887, 140] on div "Text Block" at bounding box center [893, 143] width 63 height 48
click at [888, 140] on div "Text Block" at bounding box center [893, 143] width 63 height 48
click at [871, 125] on div "Text Block" at bounding box center [893, 143] width 63 height 48
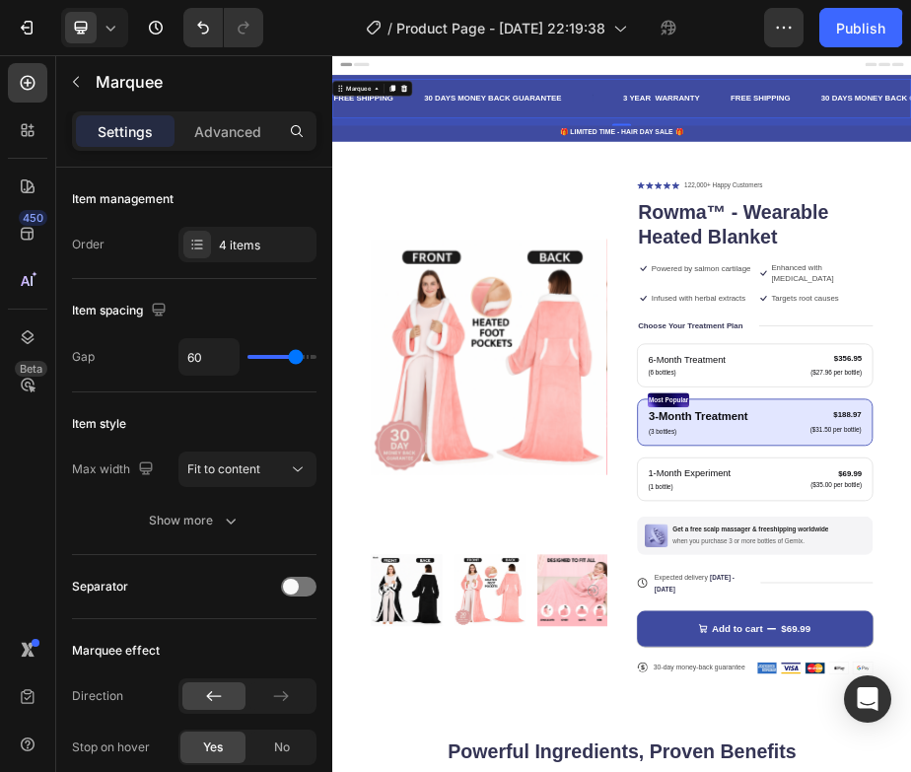
click at [871, 131] on div "Text Block" at bounding box center [893, 143] width 63 height 48
click at [871, 144] on div "Text Block" at bounding box center [893, 143] width 63 height 48
click at [837, 150] on div "30 DAYS MONEY BACK GUARANTEE Text Block" at bounding box center [691, 143] width 344 height 48
click at [240, 247] on div "4 items" at bounding box center [265, 246] width 93 height 18
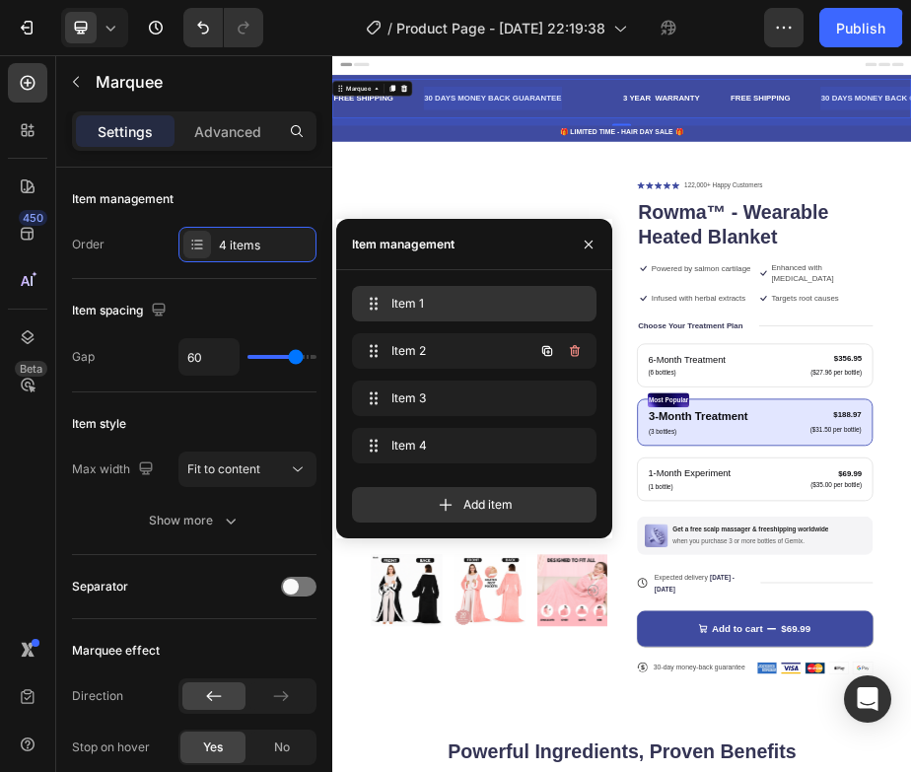
click at [460, 314] on div "Item 1 Item 1" at bounding box center [474, 304] width 229 height 28
click at [488, 309] on span "Item 1" at bounding box center [446, 304] width 111 height 18
click at [483, 337] on div "Item 2 Item 2" at bounding box center [447, 351] width 174 height 28
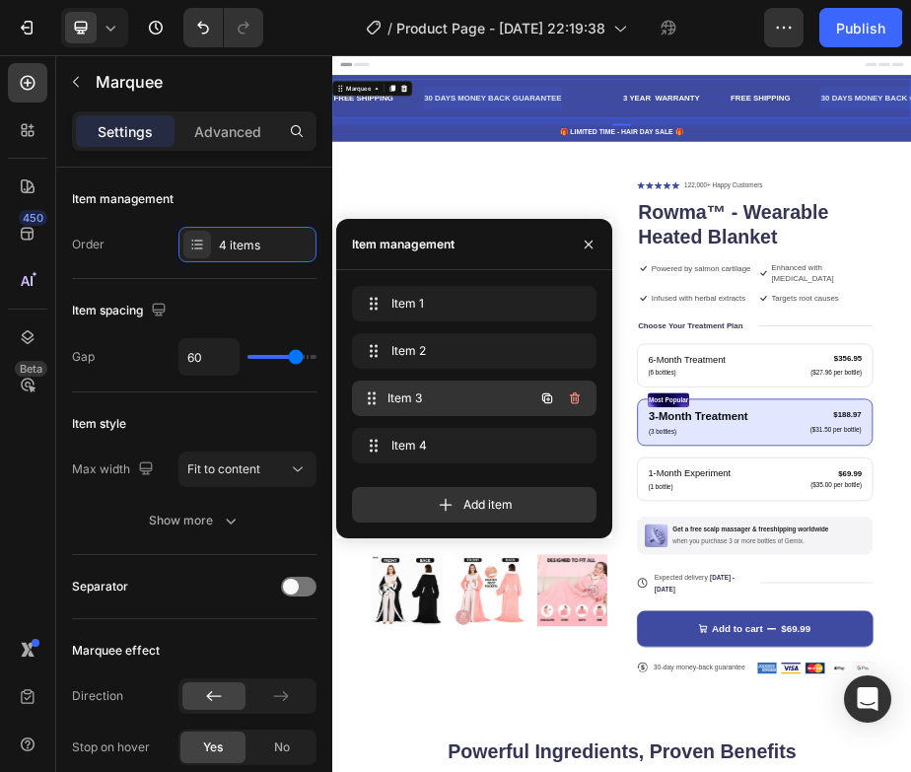
click at [477, 391] on span "Item 3" at bounding box center [461, 399] width 146 height 18
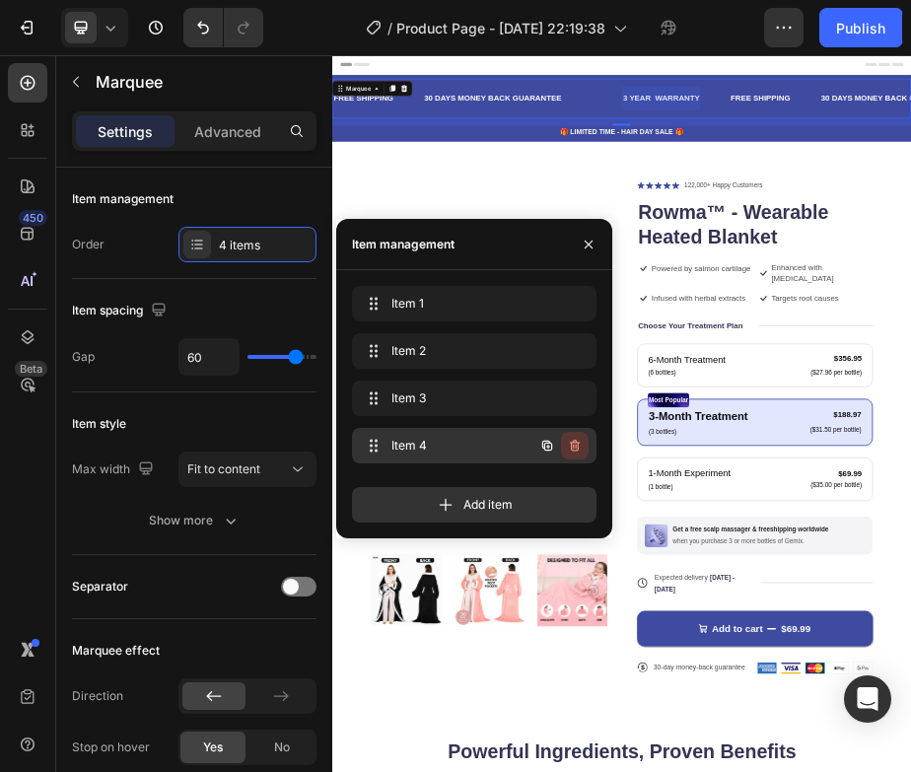
click at [581, 450] on icon "button" at bounding box center [575, 446] width 16 height 16
click at [573, 440] on div "Delete" at bounding box center [561, 446] width 36 height 18
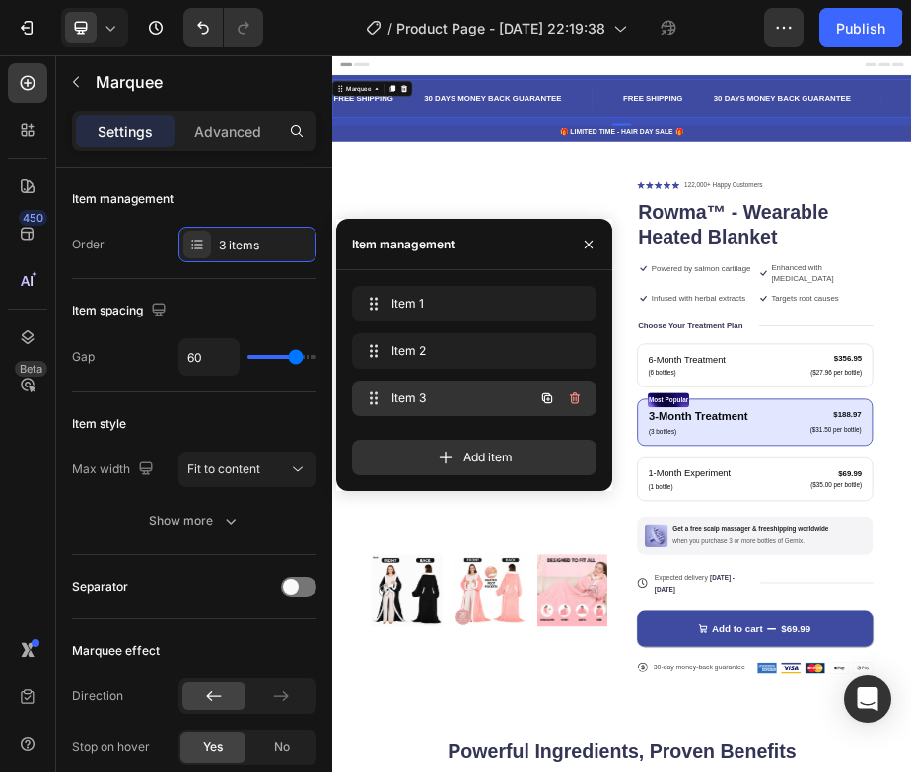
click at [479, 391] on span "Item 3" at bounding box center [446, 399] width 111 height 18
click at [384, 387] on div "Item 3 Item 3" at bounding box center [447, 399] width 174 height 28
click at [453, 392] on span "Item 3" at bounding box center [461, 399] width 146 height 18
click at [551, 394] on icon "button" at bounding box center [547, 399] width 16 height 16
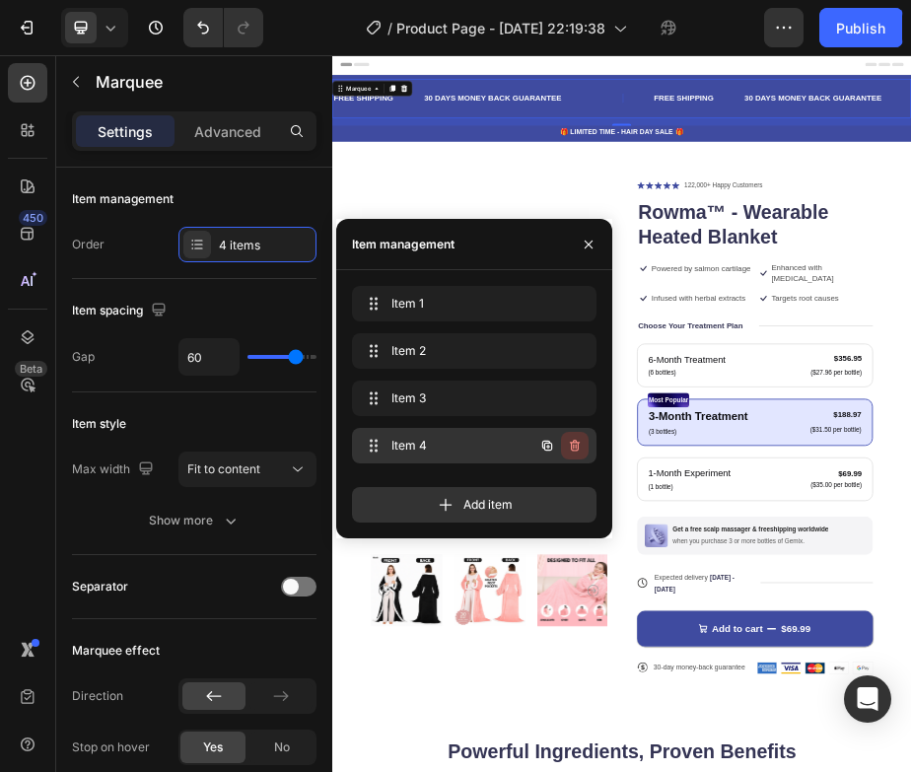
scroll to position [0, 10]
click at [581, 444] on icon "button" at bounding box center [575, 446] width 16 height 16
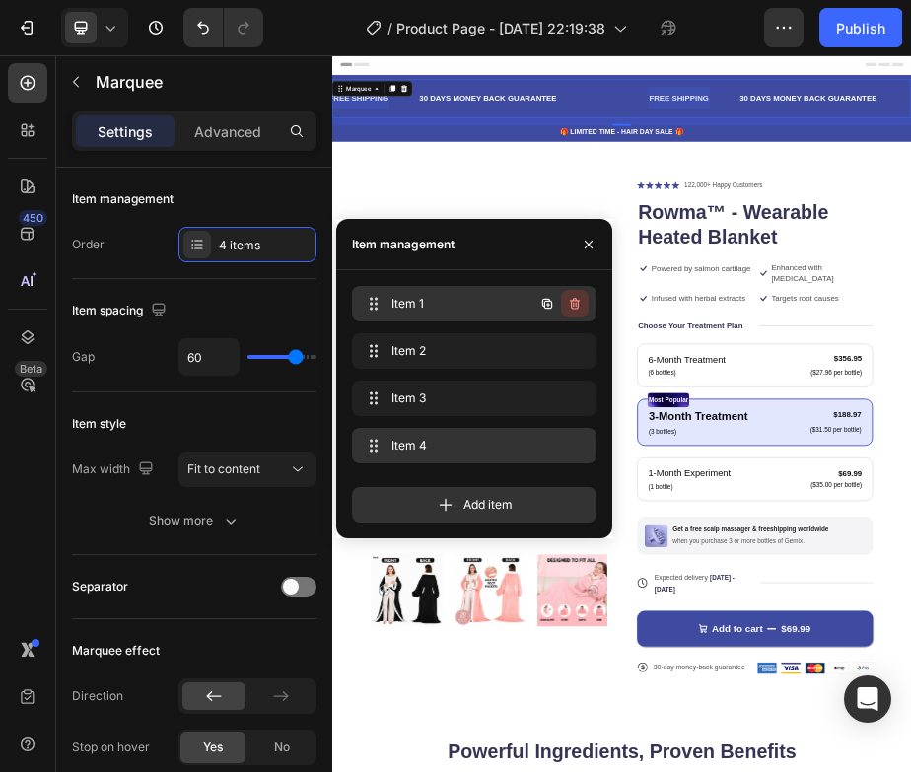
click at [577, 297] on icon "button" at bounding box center [575, 304] width 16 height 16
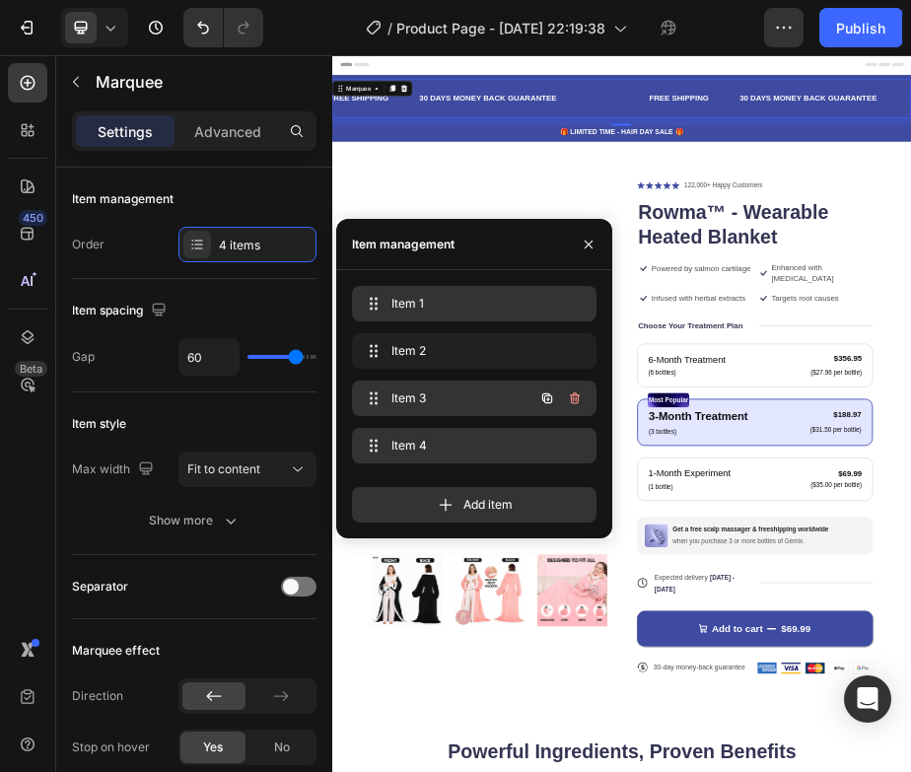
click at [575, 389] on button "button" at bounding box center [575, 399] width 28 height 28
click div "Delete"
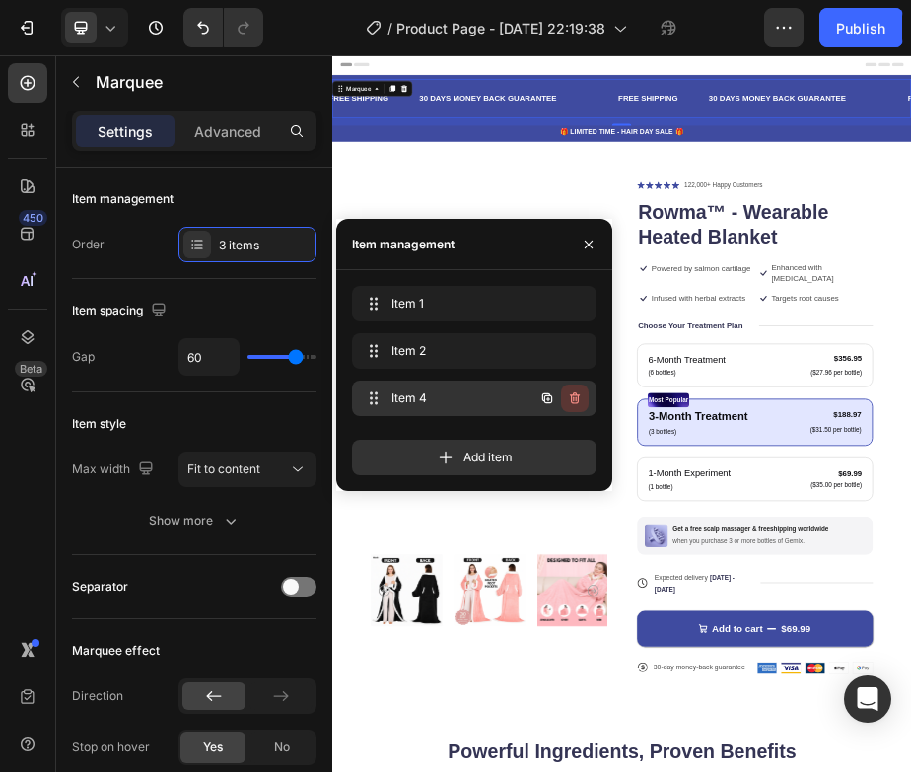
click at [575, 398] on icon "button" at bounding box center [575, 399] width 16 height 16
click at [575, 398] on div "Delete" at bounding box center [561, 399] width 36 height 18
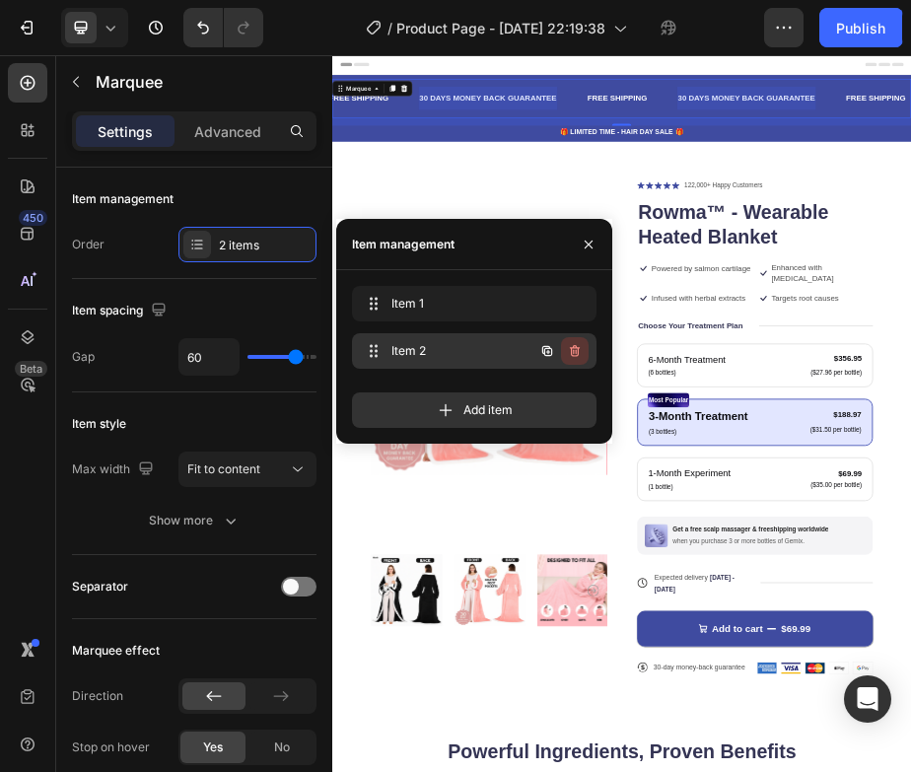
click at [574, 358] on icon "button" at bounding box center [575, 351] width 16 height 16
click at [574, 358] on div "Delete" at bounding box center [561, 351] width 36 height 18
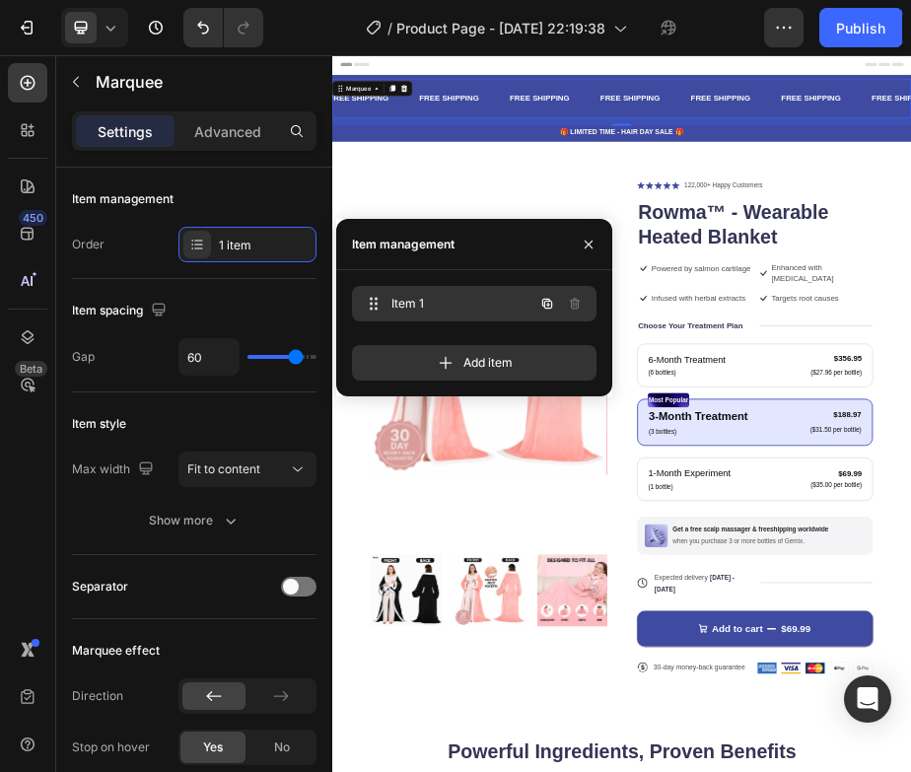
click at [551, 305] on icon "button" at bounding box center [547, 304] width 10 height 10
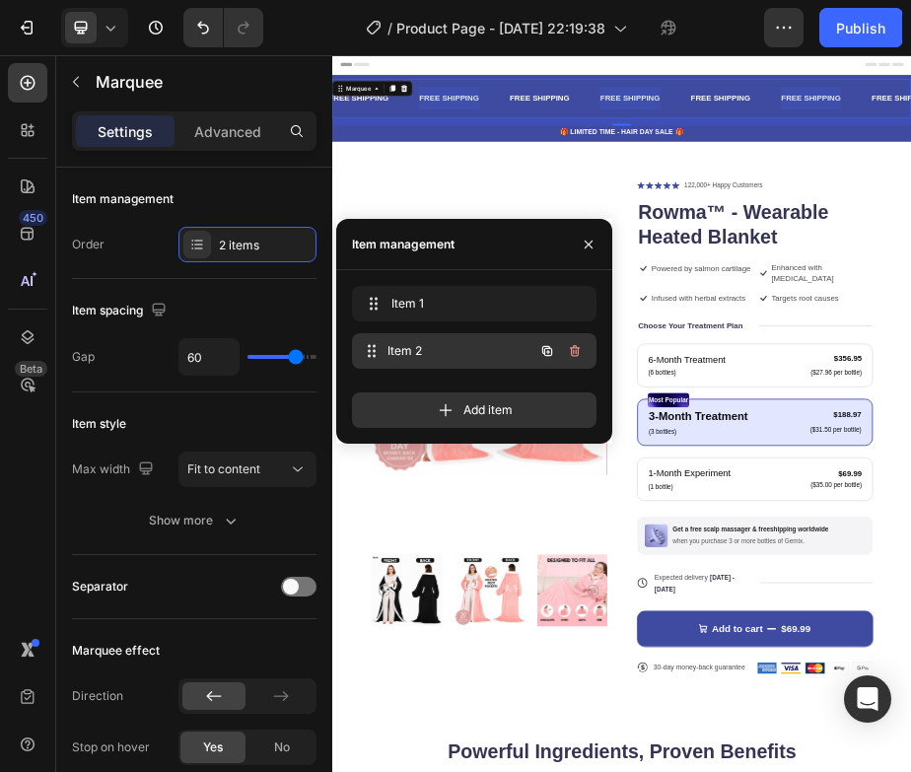
click at [508, 362] on div "Item 2 Item 2" at bounding box center [447, 351] width 174 height 28
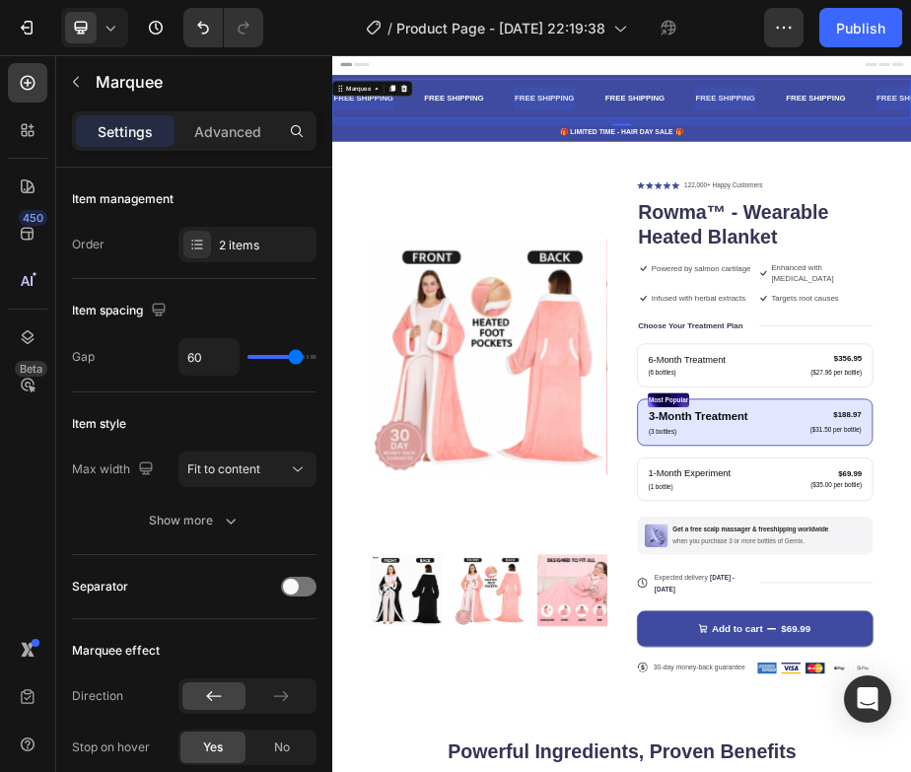
click at [989, 113] on div "FREE SHIPPING Text Block FREE SHIPPING Text Block FREE SHIPPING Text Block FREE…" at bounding box center [923, 144] width 1183 height 80
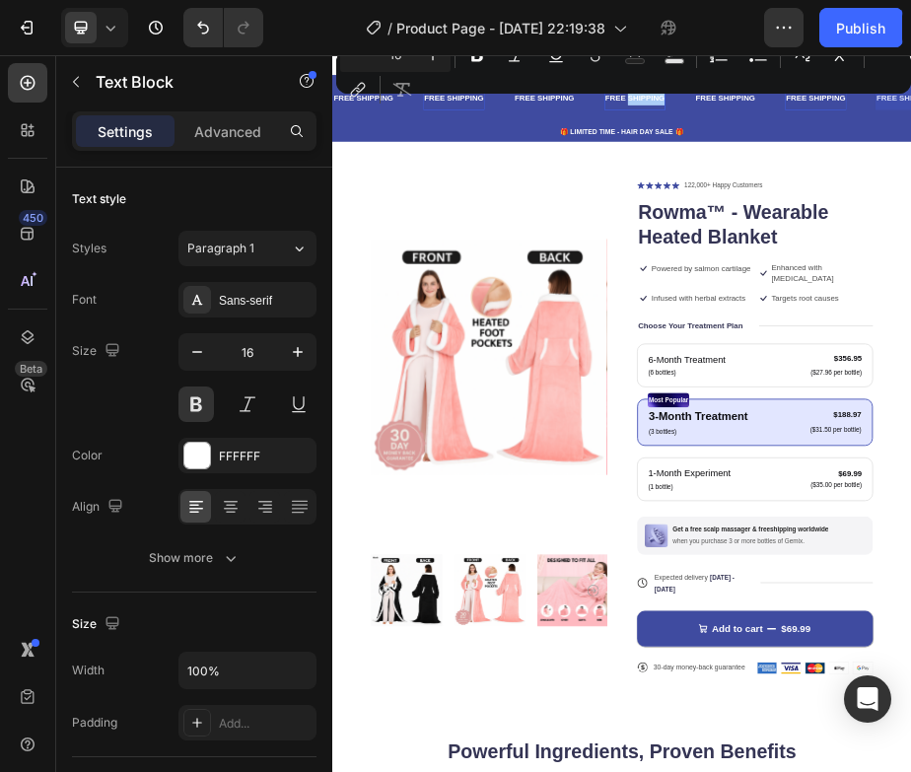
click at [627, 101] on div "Minus 16 Plus Bold Italic Underline Strikethrough Text Color Text Background Co…" at bounding box center [623, 71] width 567 height 71
click at [619, 101] on div "Minus 16 Plus Bold Italic Underline Strikethrough Text Color Text Background Co…" at bounding box center [623, 71] width 567 height 71
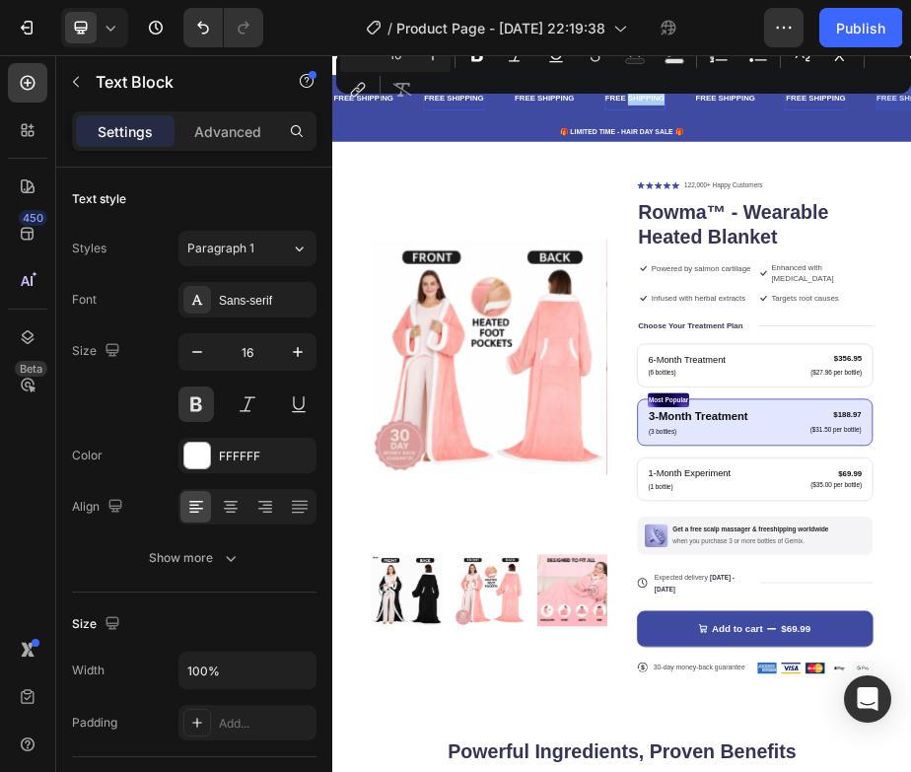
click at [619, 101] on div "Minus 16 Plus Bold Italic Underline Strikethrough Text Color Text Background Co…" at bounding box center [623, 71] width 567 height 71
click at [614, 100] on div "Minus 16 Plus Bold Italic Underline Strikethrough Text Color Text Background Co…" at bounding box center [623, 71] width 567 height 71
click at [640, 100] on div "Minus 16 Plus Bold Italic Underline Strikethrough Text Color Text Background Co…" at bounding box center [623, 71] width 567 height 71
click at [961, 228] on div "FREE SHIPPING Text Block FREE SHIPPING Text Block FREE SHIPPING Text Block FREE…" at bounding box center [923, 164] width 1183 height 136
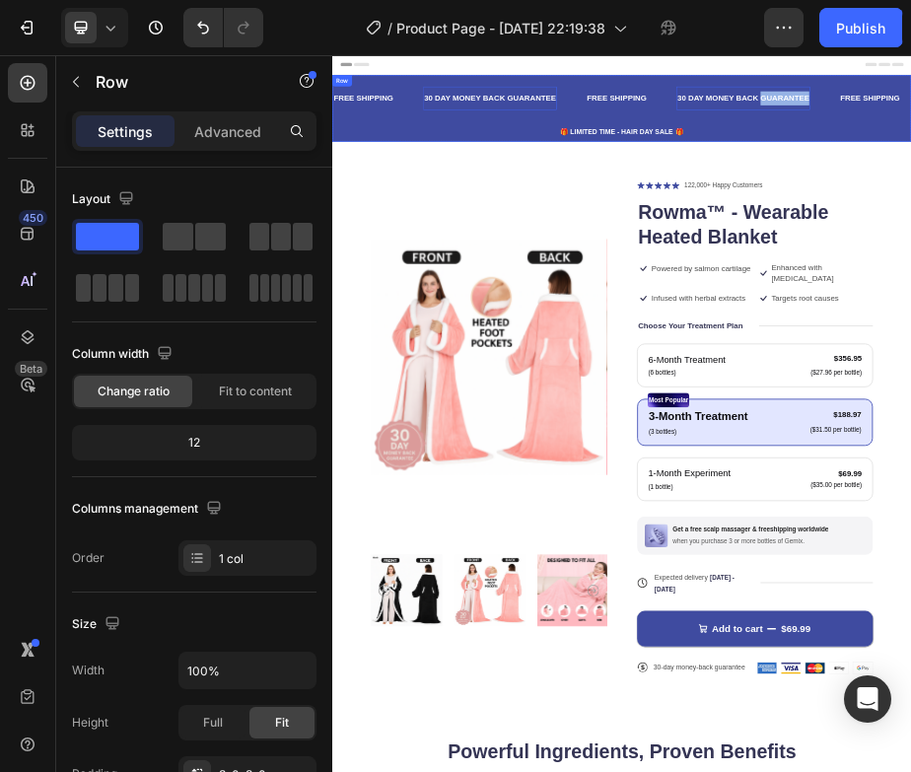
click at [1238, 186] on div "FREE SHIPPING Text Block 30 DAY MONEY BACK GUARANTEE Text Block 0 FREE SHIPPING…" at bounding box center [923, 152] width 1183 height 96
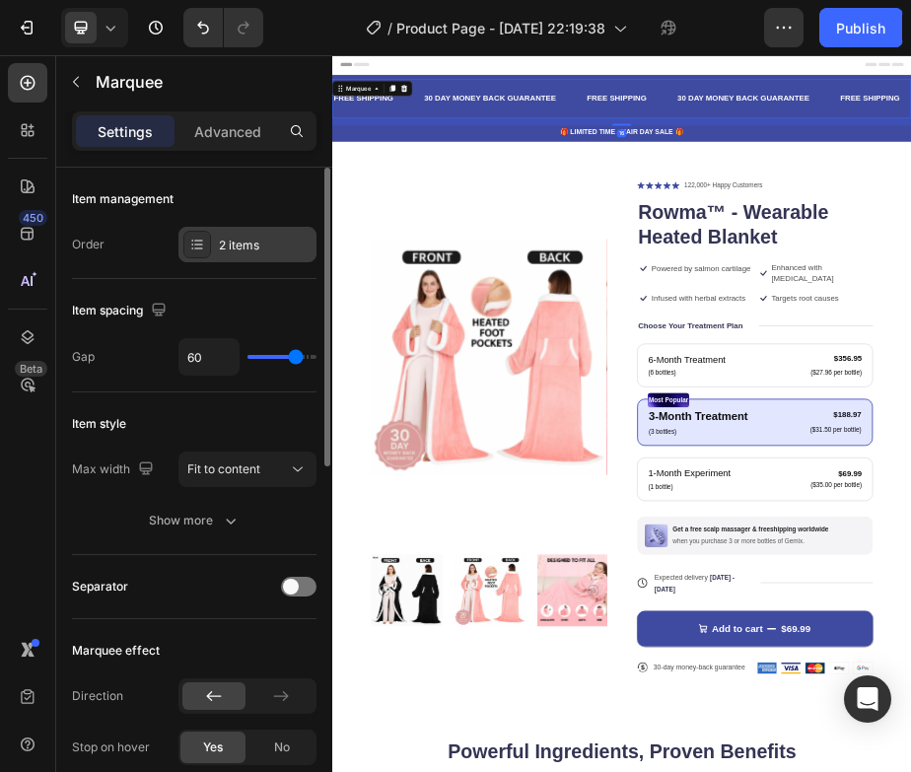
click at [275, 241] on div "2 items" at bounding box center [265, 246] width 93 height 18
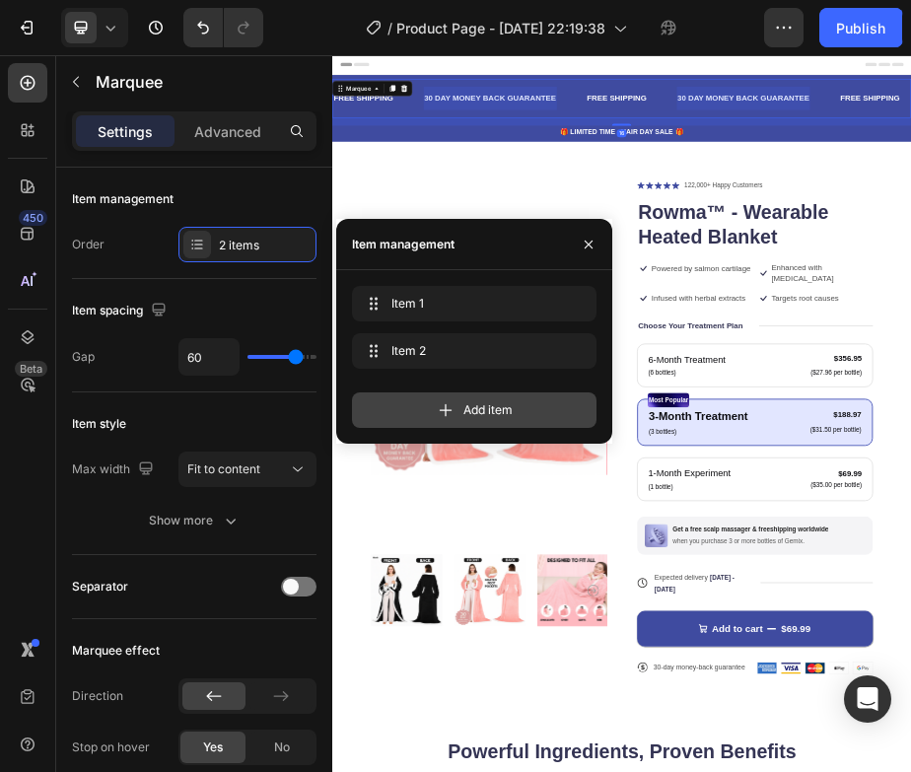
click at [470, 409] on span "Add item" at bounding box center [487, 410] width 49 height 18
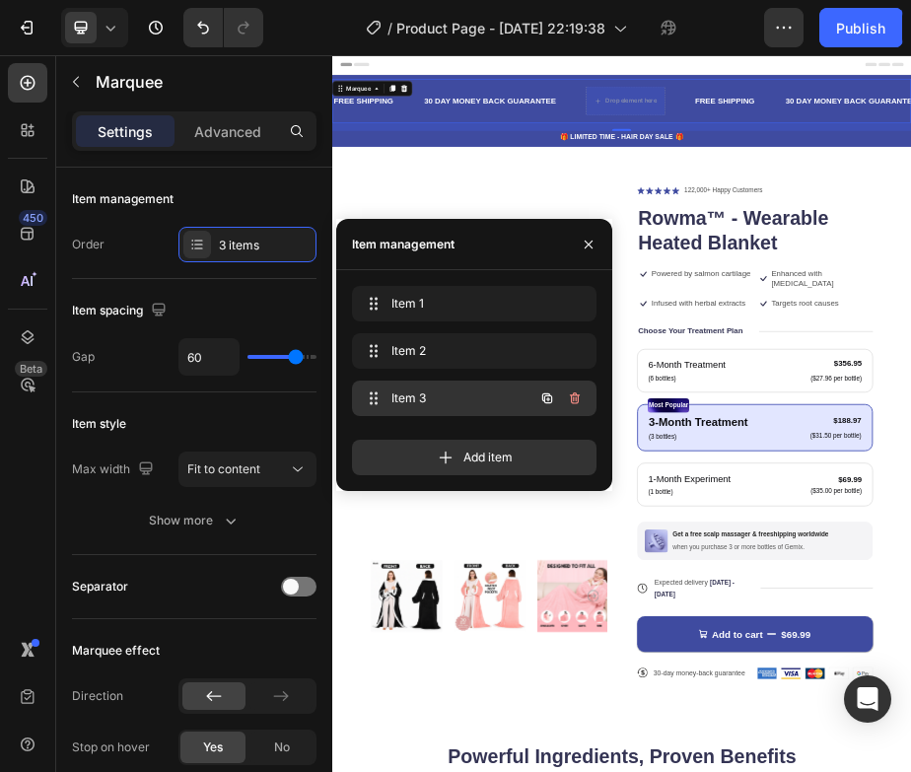
scroll to position [0, 15]
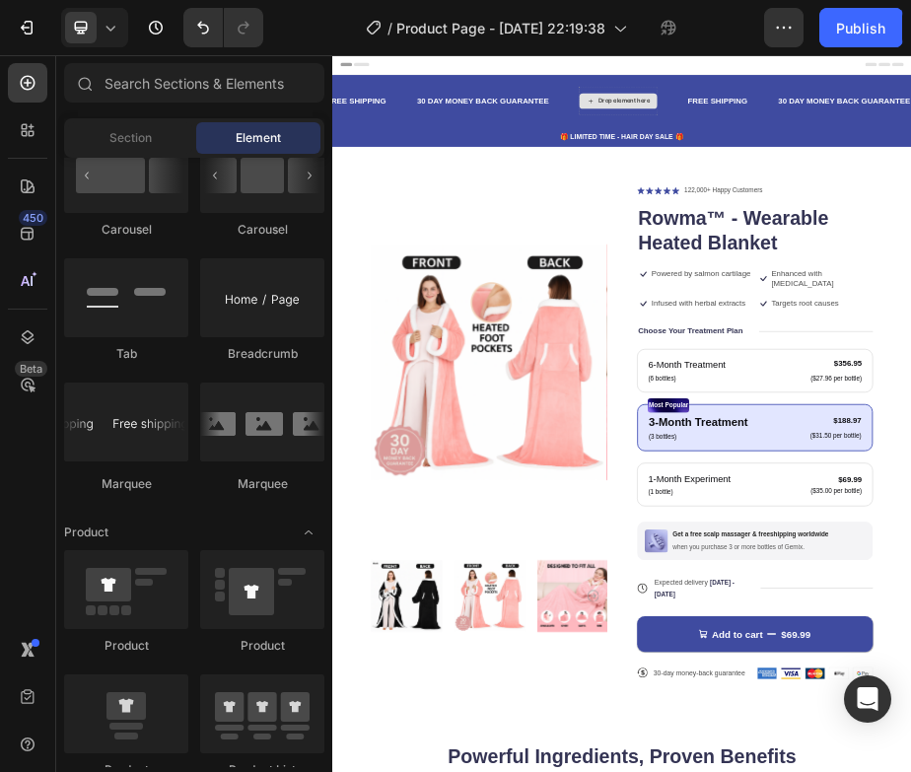
click at [933, 144] on div "Drop element here" at bounding box center [929, 149] width 105 height 16
click at [931, 144] on div "Drop element here" at bounding box center [929, 149] width 105 height 16
click at [930, 152] on div "Drop element here" at bounding box center [929, 149] width 105 height 16
click at [930, 135] on div "Drop element here" at bounding box center [917, 149] width 160 height 32
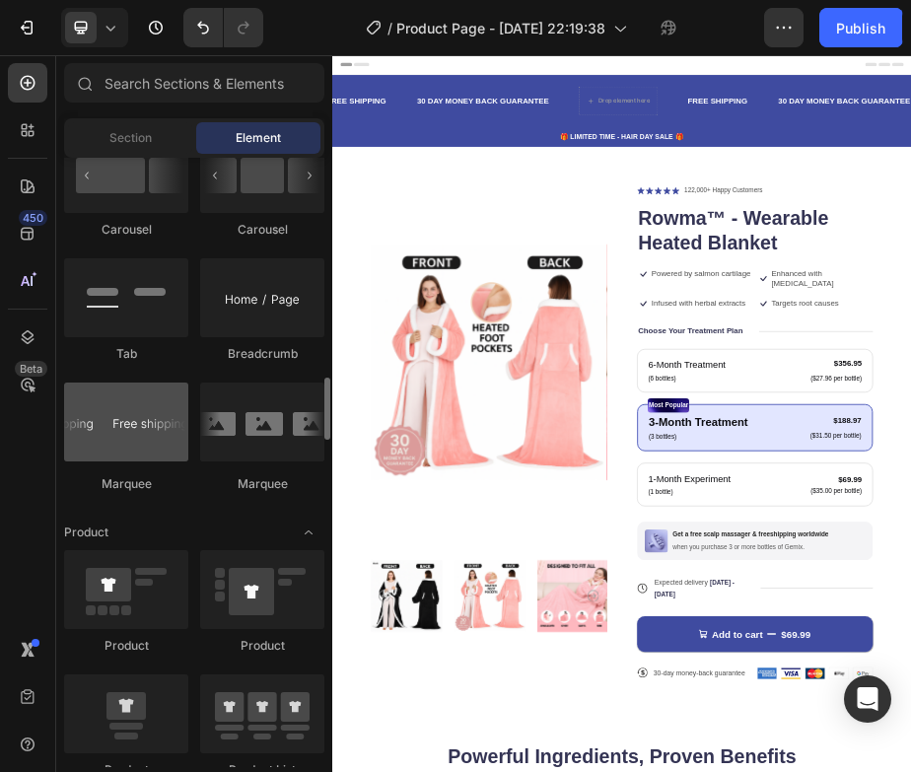
click at [157, 424] on div at bounding box center [126, 422] width 124 height 79
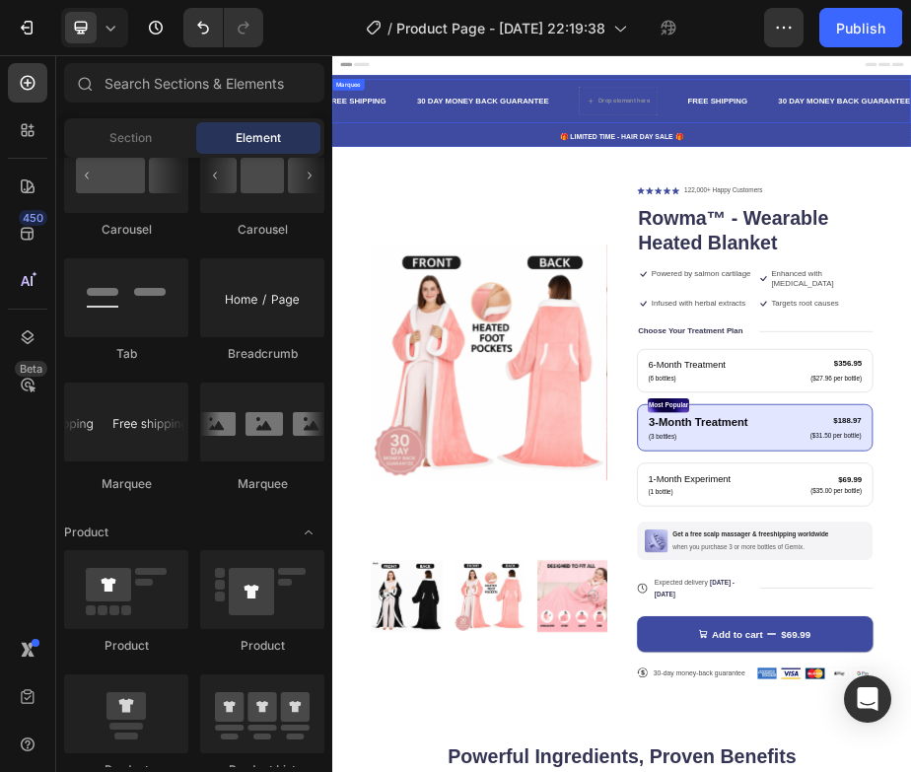
click at [817, 169] on div "30 DAY MONEY BACK GUARANTEE Text Block" at bounding box center [670, 149] width 333 height 48
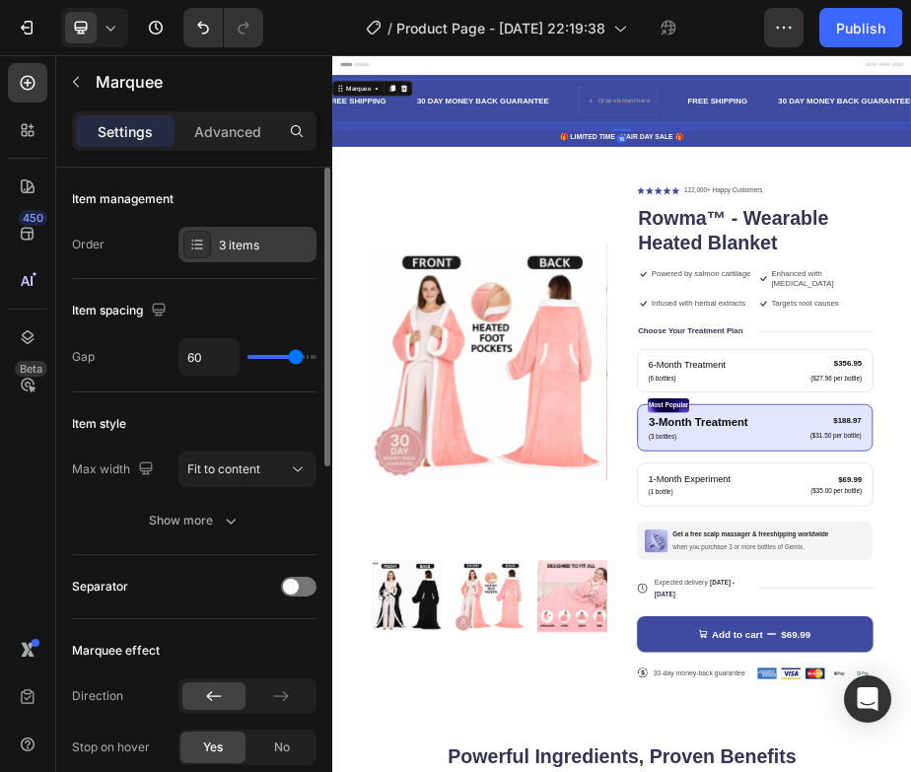
click at [254, 252] on div "3 items" at bounding box center [265, 246] width 93 height 18
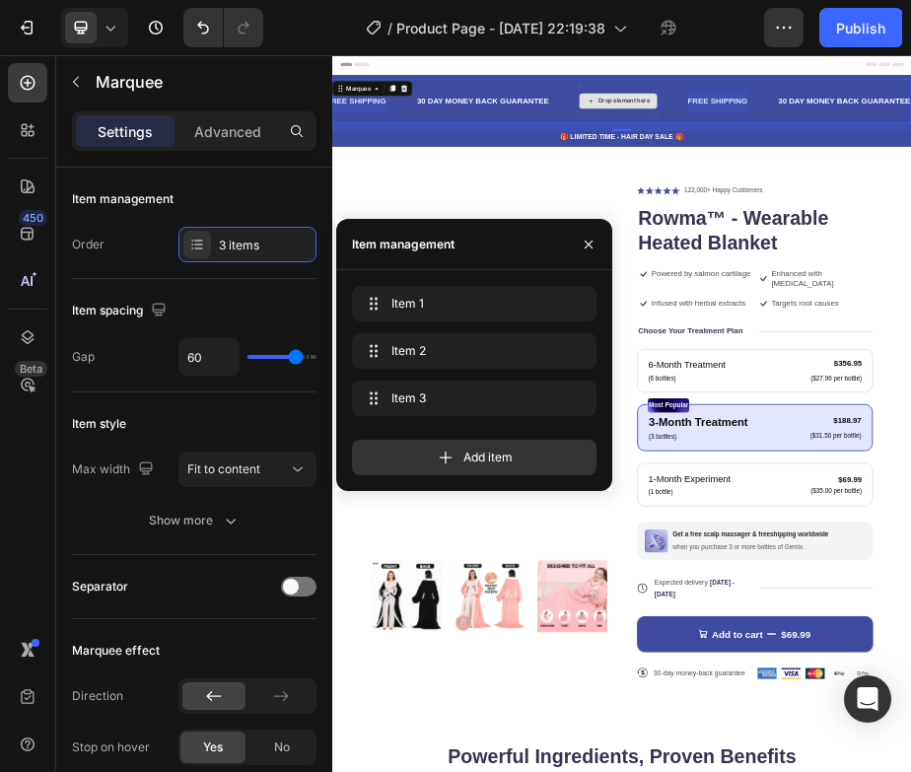
click at [920, 162] on div "Drop element here" at bounding box center [917, 149] width 160 height 32
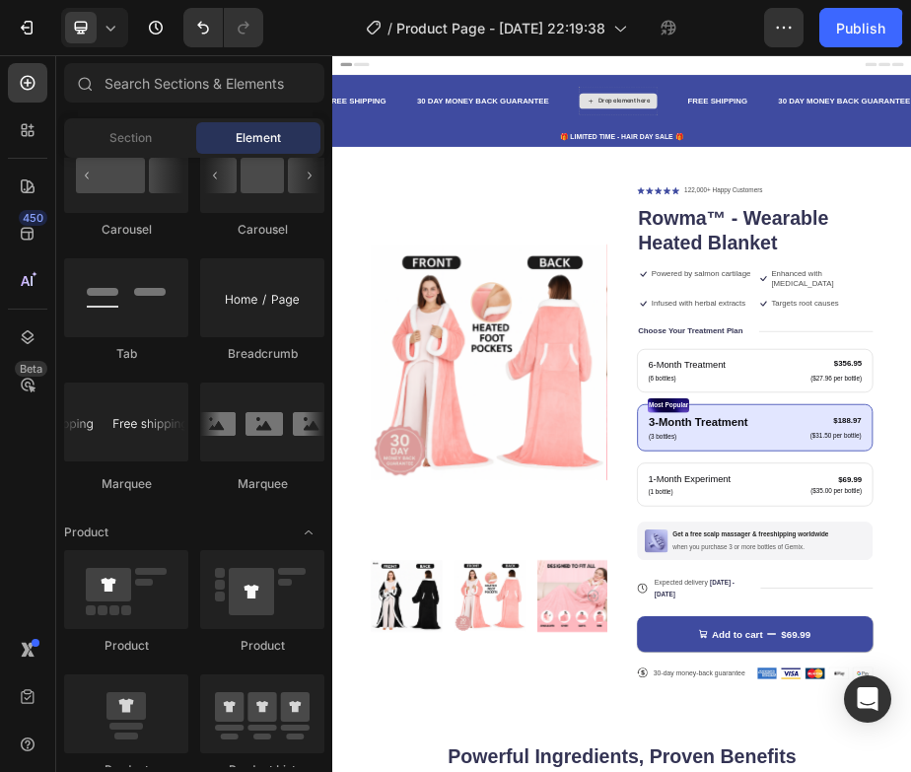
click at [920, 162] on div "Drop element here" at bounding box center [917, 149] width 160 height 32
click at [965, 125] on div "Drop element here" at bounding box center [917, 148] width 162 height 59
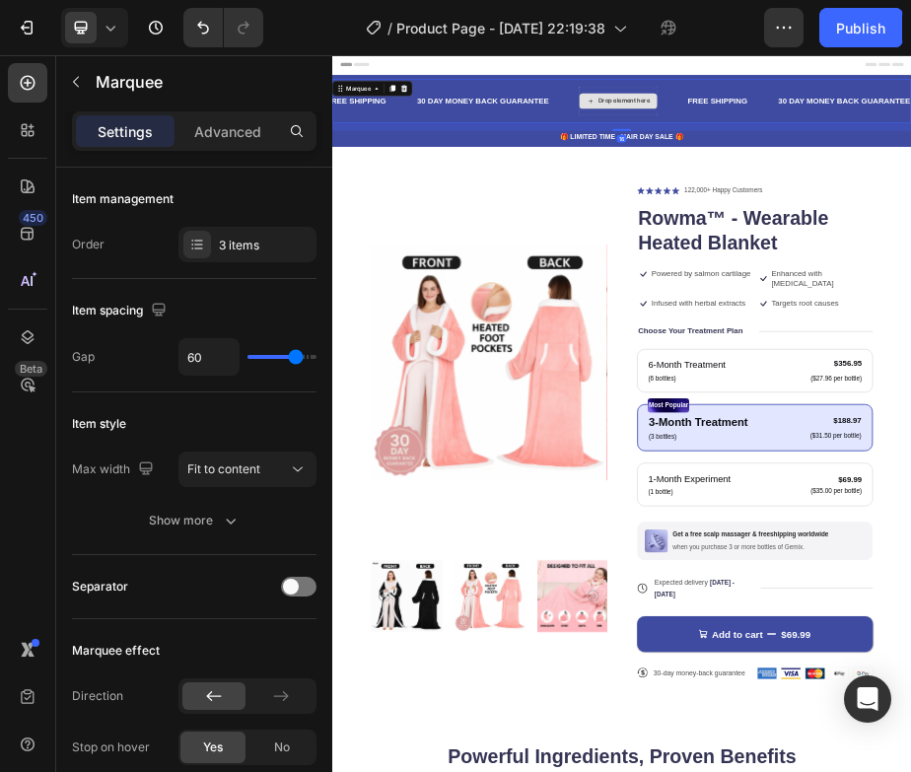
click at [965, 125] on div "Drop element here" at bounding box center [917, 148] width 162 height 59
click at [889, 150] on div "Drop element here" at bounding box center [929, 149] width 105 height 16
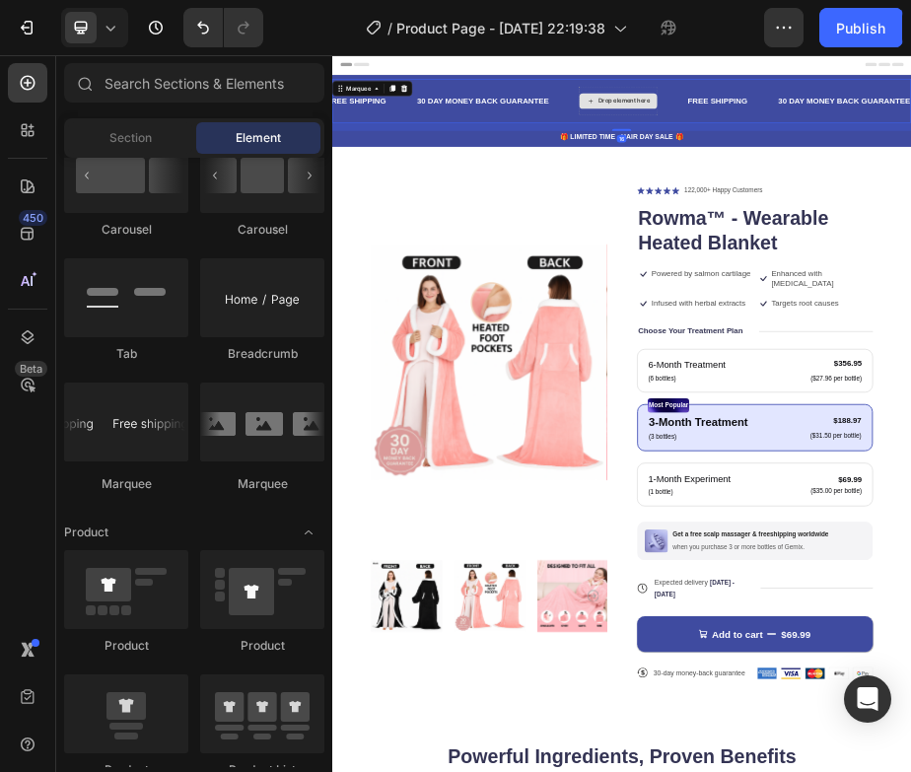
click at [889, 150] on div "Drop element here" at bounding box center [929, 149] width 105 height 16
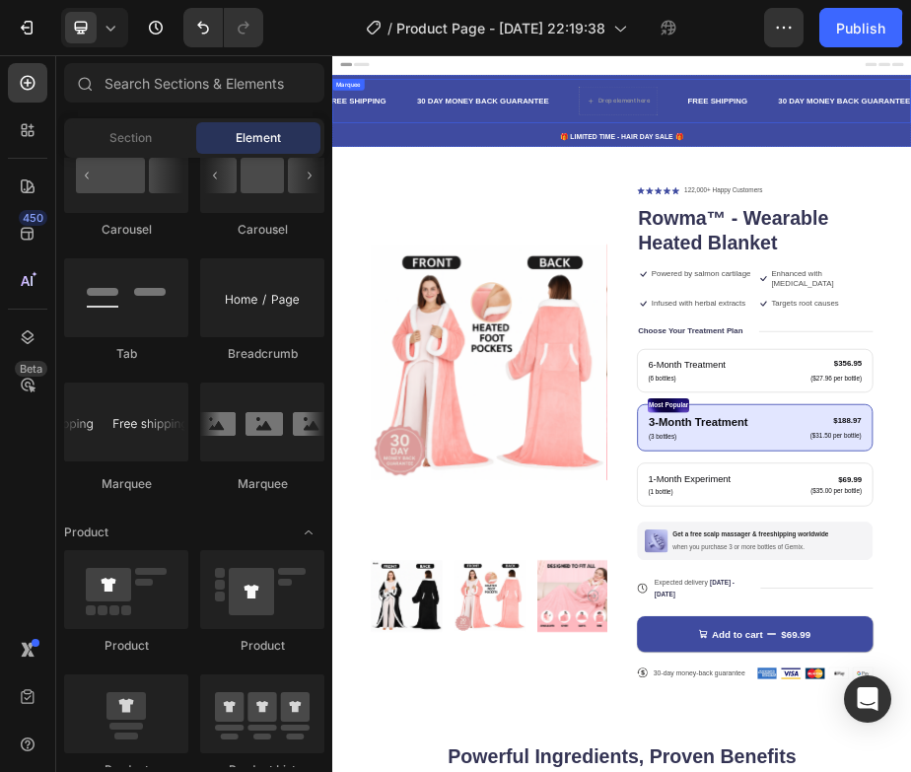
click at [596, 113] on div "FREE SHIPPING Text Block 30 DAY MONEY BACK GUARANTEE Text Block Drop element he…" at bounding box center [923, 149] width 1183 height 91
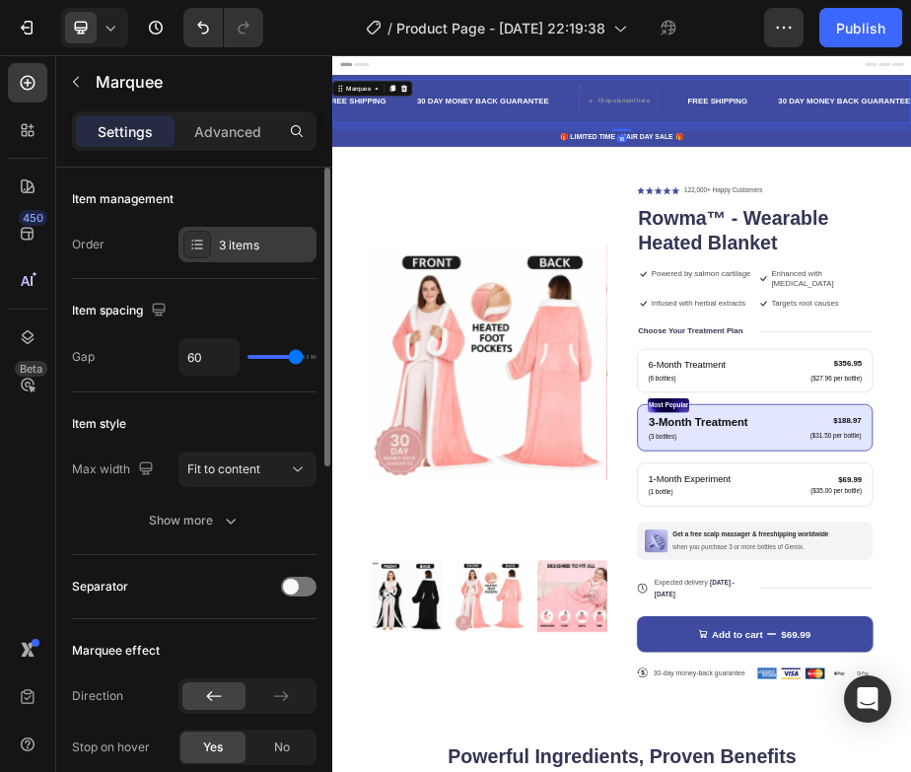
click at [259, 257] on div "3 items" at bounding box center [247, 245] width 138 height 36
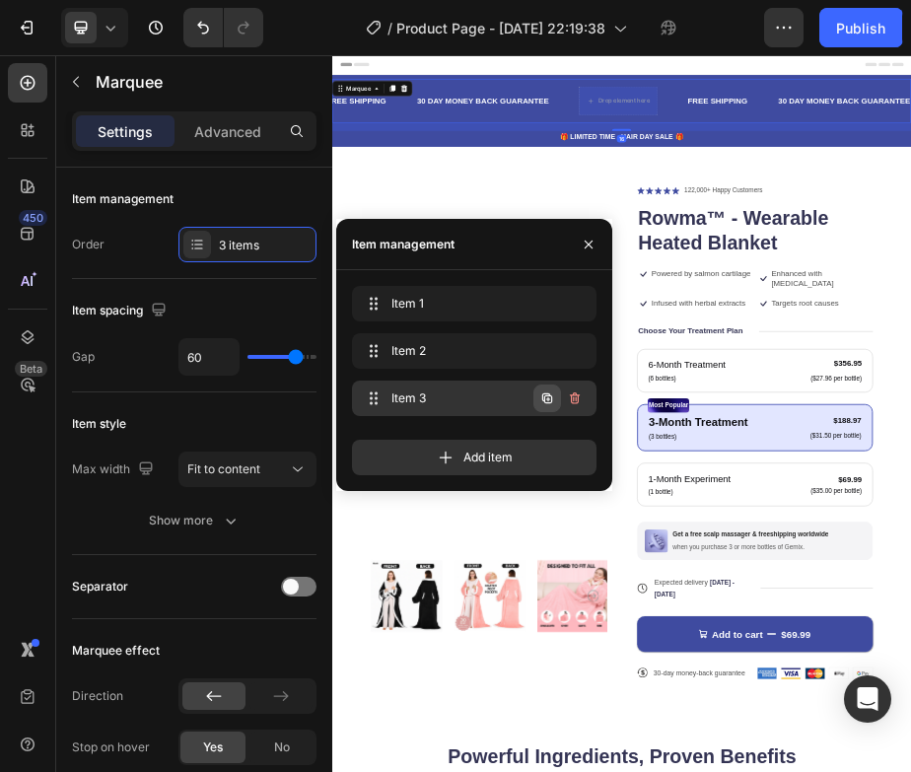
click at [544, 400] on icon "button" at bounding box center [547, 398] width 10 height 10
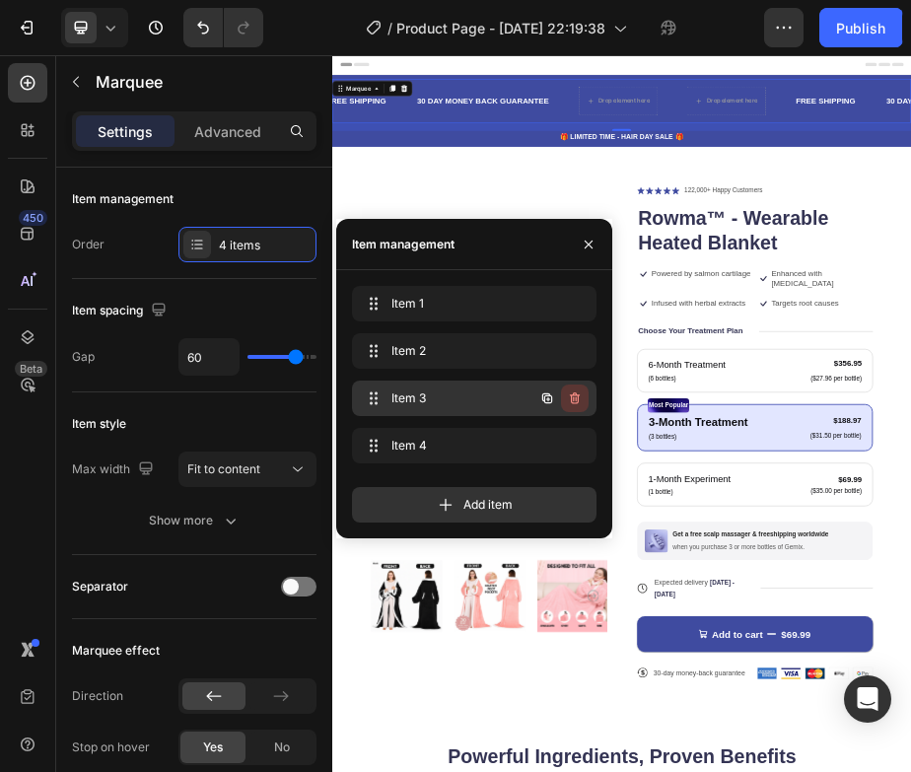
click at [580, 398] on icon "button" at bounding box center [575, 399] width 16 height 16
click at [576, 398] on div "Delete" at bounding box center [561, 399] width 36 height 18
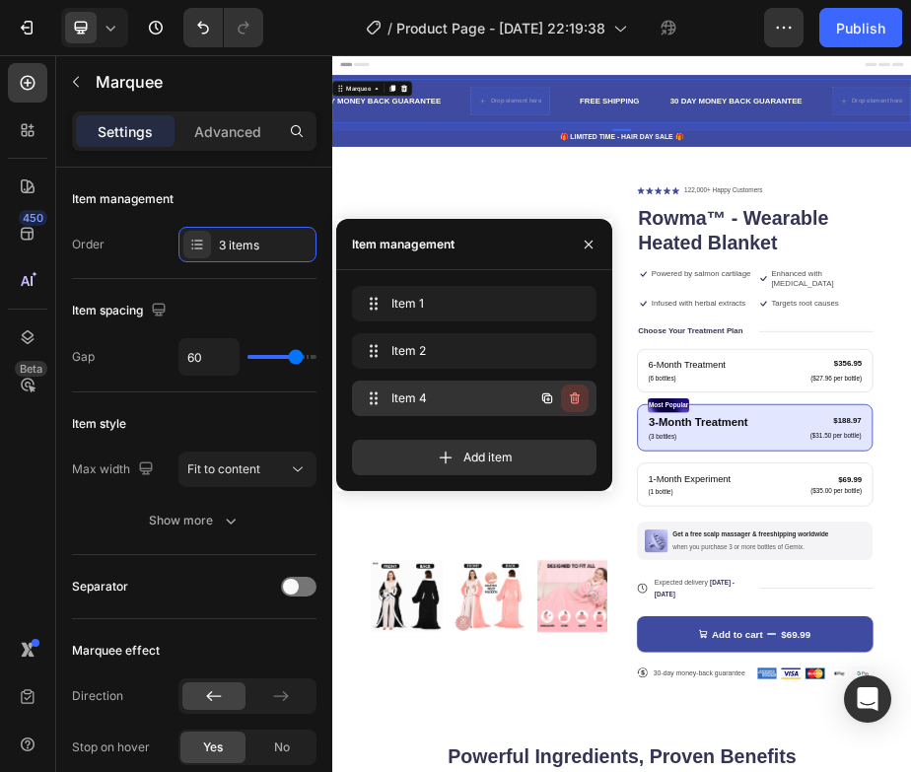
click at [575, 403] on icon "button" at bounding box center [575, 398] width 10 height 12
click at [575, 403] on div "Delete" at bounding box center [561, 399] width 36 height 18
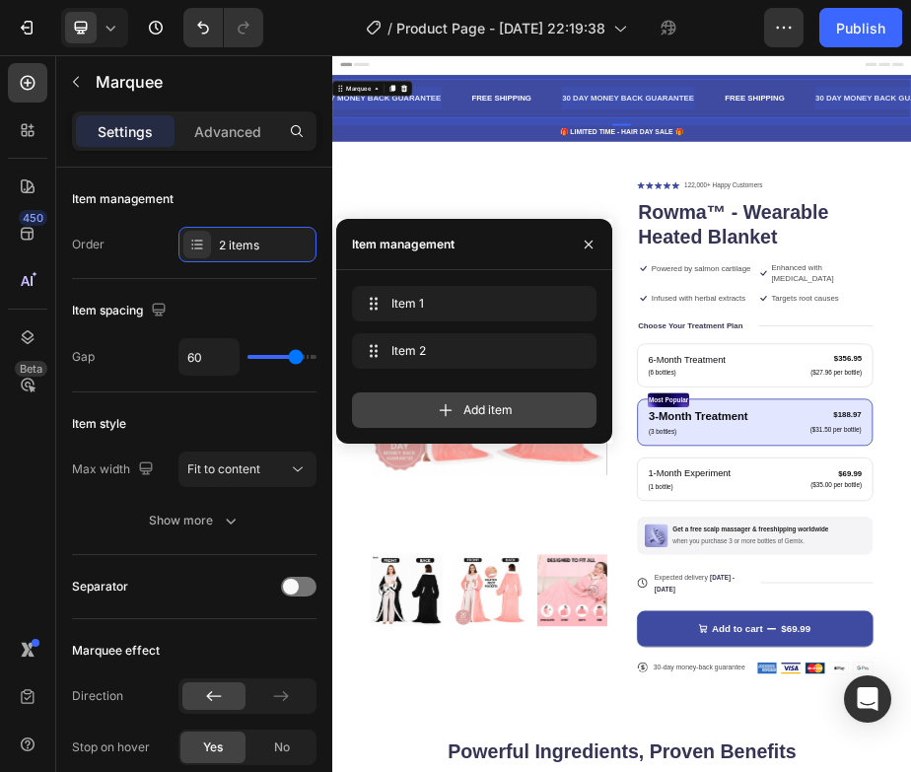
click at [514, 402] on div "Add item" at bounding box center [474, 410] width 245 height 36
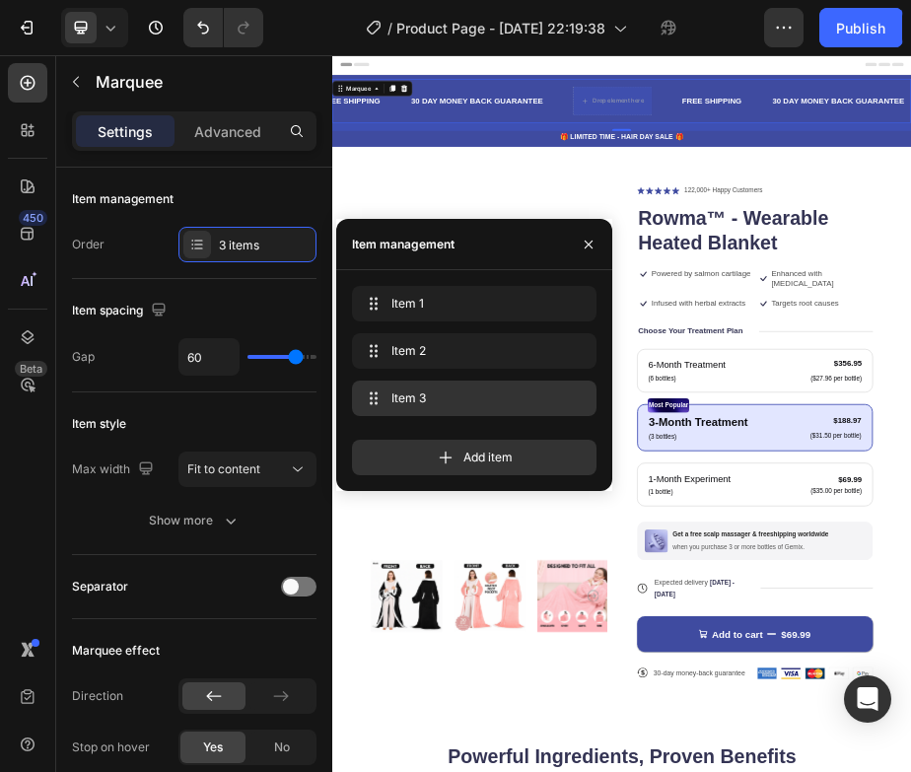
scroll to position [0, 15]
click at [436, 396] on span "Item 3" at bounding box center [446, 399] width 111 height 18
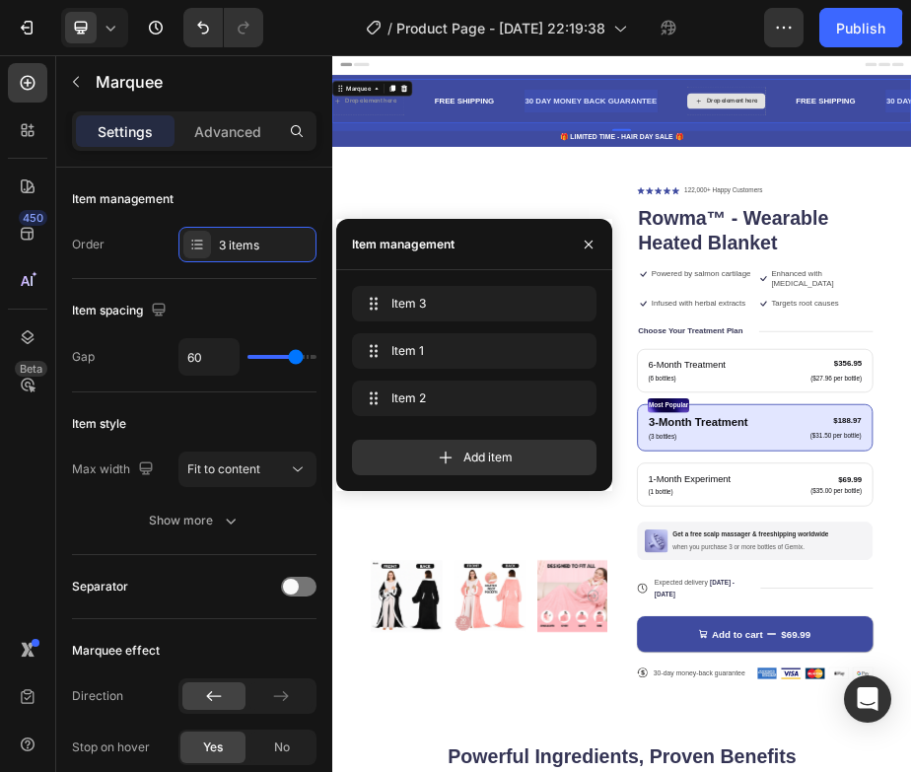
drag, startPoint x: 711, startPoint y: 462, endPoint x: 1134, endPoint y: 167, distance: 515.7
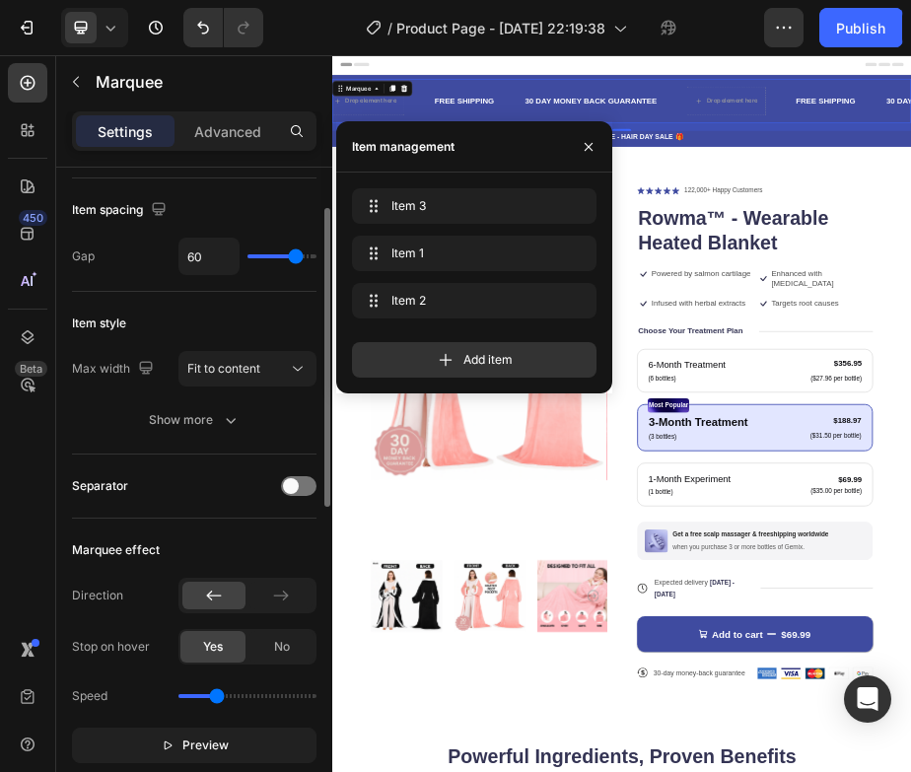
scroll to position [104, 0]
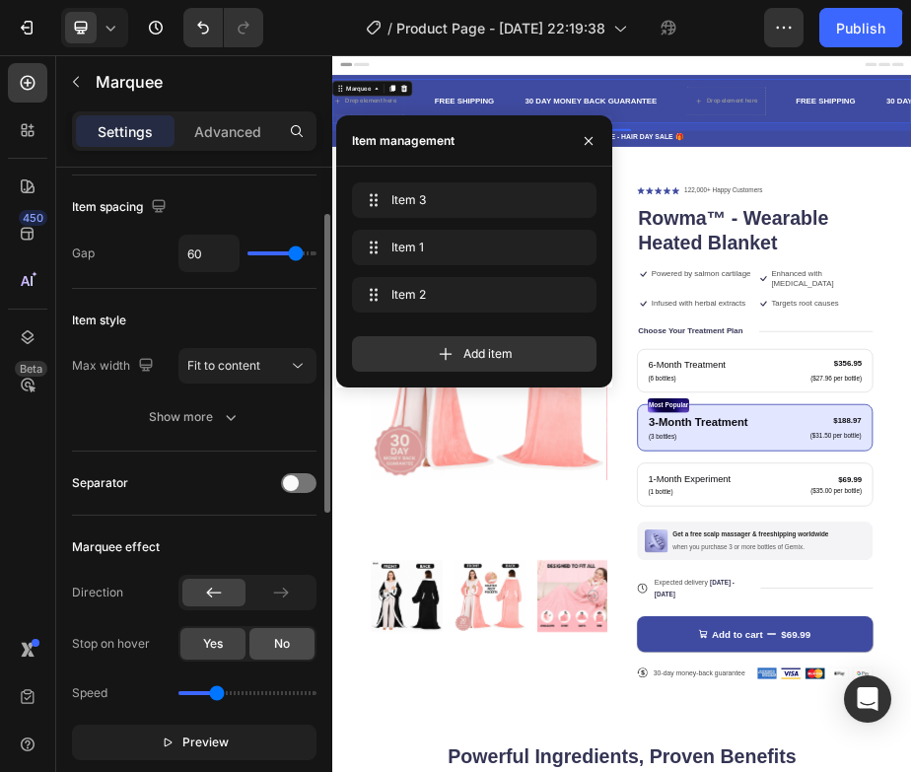
click at [283, 650] on span "No" at bounding box center [282, 644] width 16 height 18
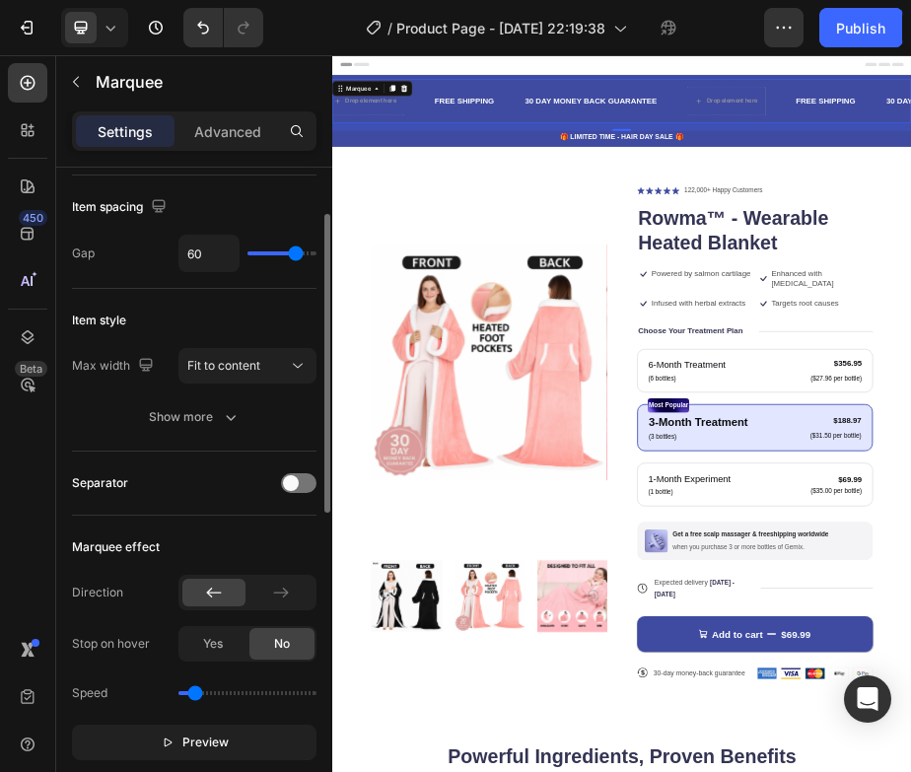
drag, startPoint x: 214, startPoint y: 696, endPoint x: 194, endPoint y: 696, distance: 19.7
type input "0.3"
click at [194, 695] on input "range" at bounding box center [247, 693] width 138 height 4
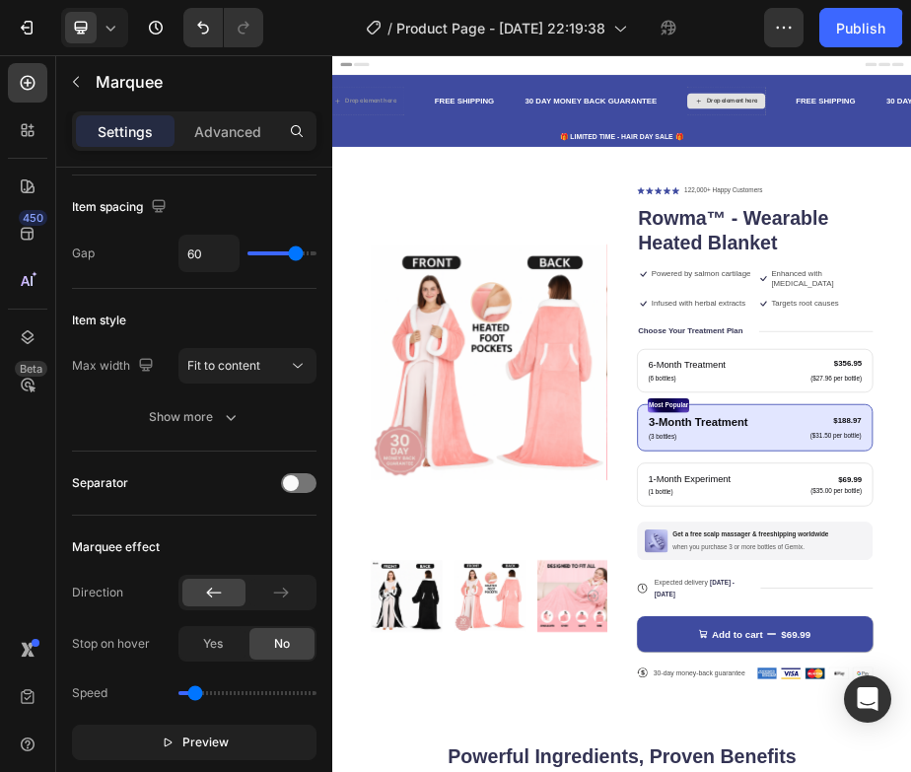
click at [951, 162] on div "Drop element here" at bounding box center [871, 149] width 160 height 32
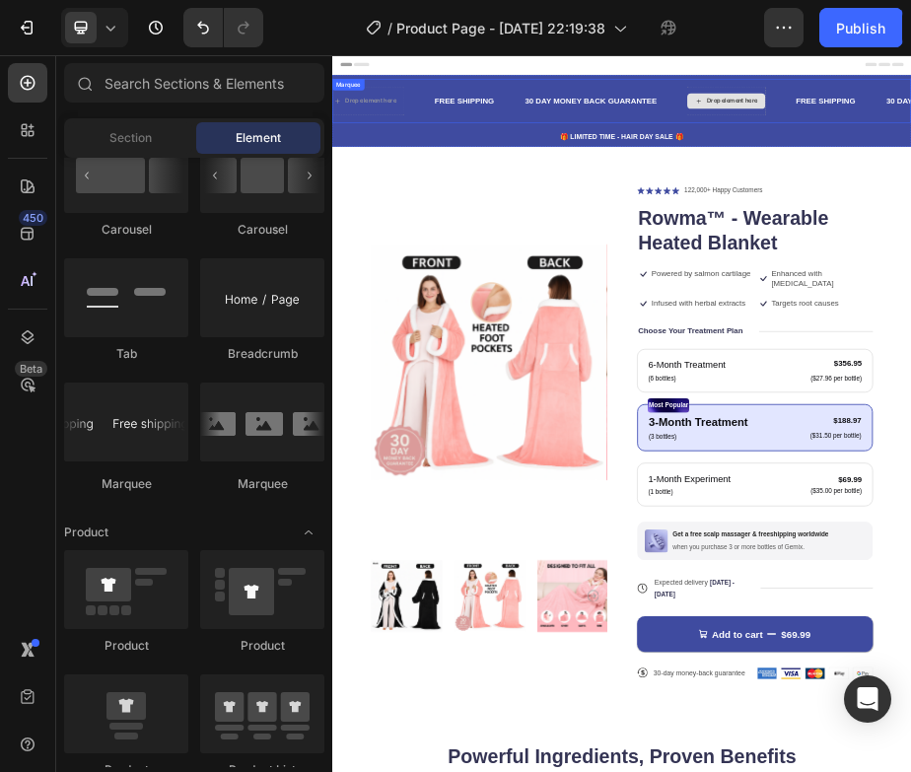
scroll to position [0, 0]
click at [951, 144] on p "30 DAY MONEY BACK GUARANTEE" at bounding box center [815, 149] width 270 height 29
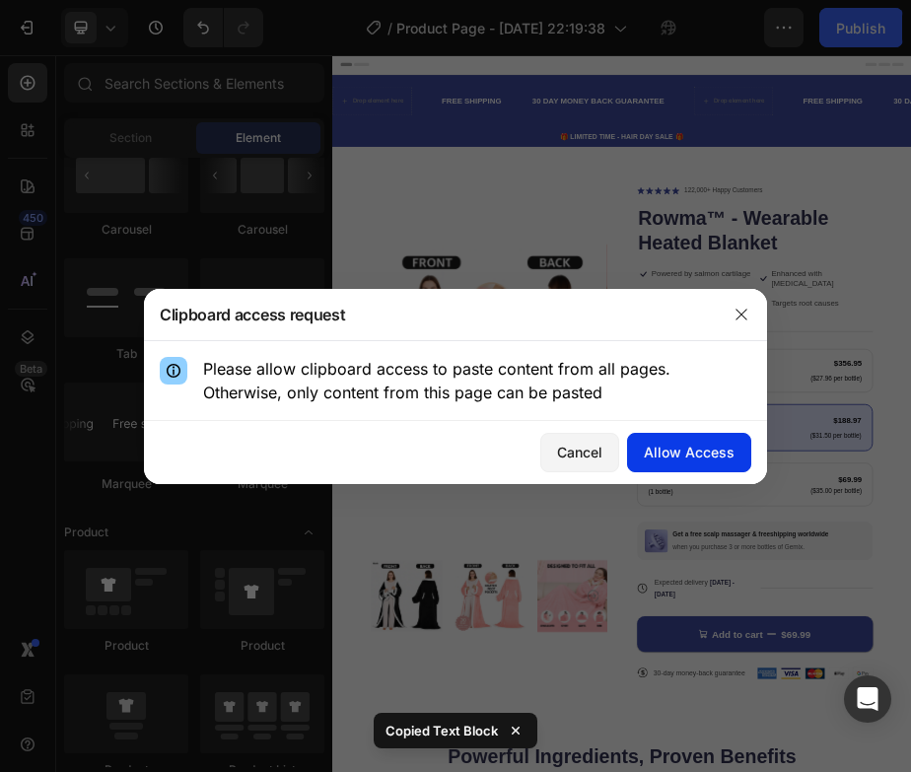
click at [688, 451] on div "Allow Access" at bounding box center [689, 452] width 91 height 21
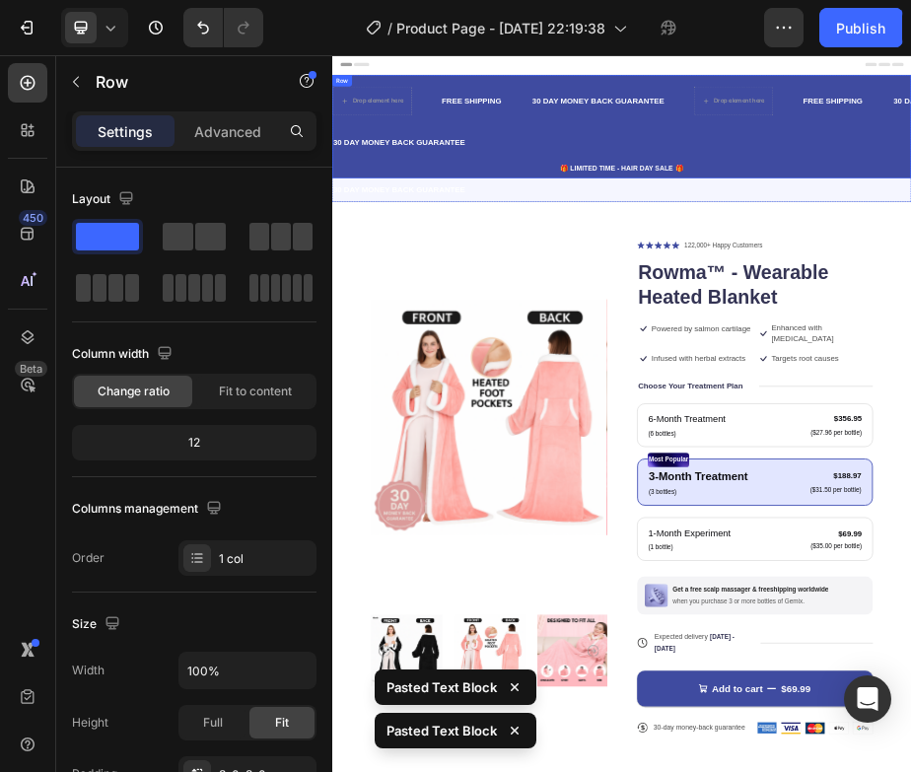
click at [1152, 203] on div "Drop element here FREE SHIPPING Text Block 30 DAY MONEY BACK GUARANTEE Text Blo…" at bounding box center [923, 157] width 1183 height 107
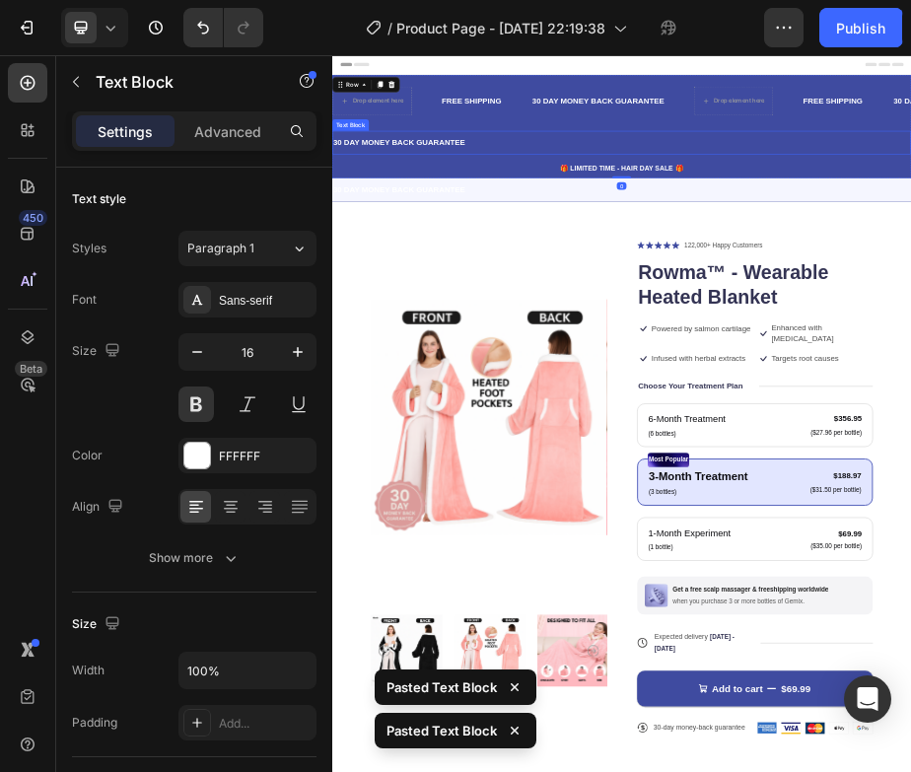
click at [1152, 222] on p "30 DAY MONEY BACK GUARANTEE" at bounding box center [923, 234] width 1179 height 29
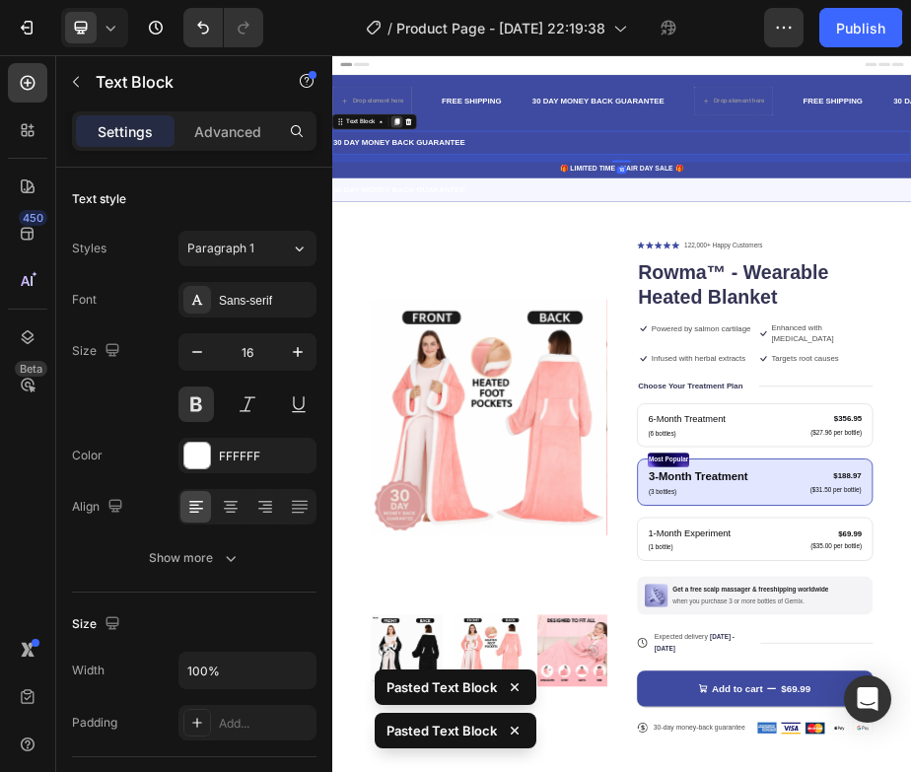
click at [462, 191] on icon at bounding box center [465, 191] width 11 height 14
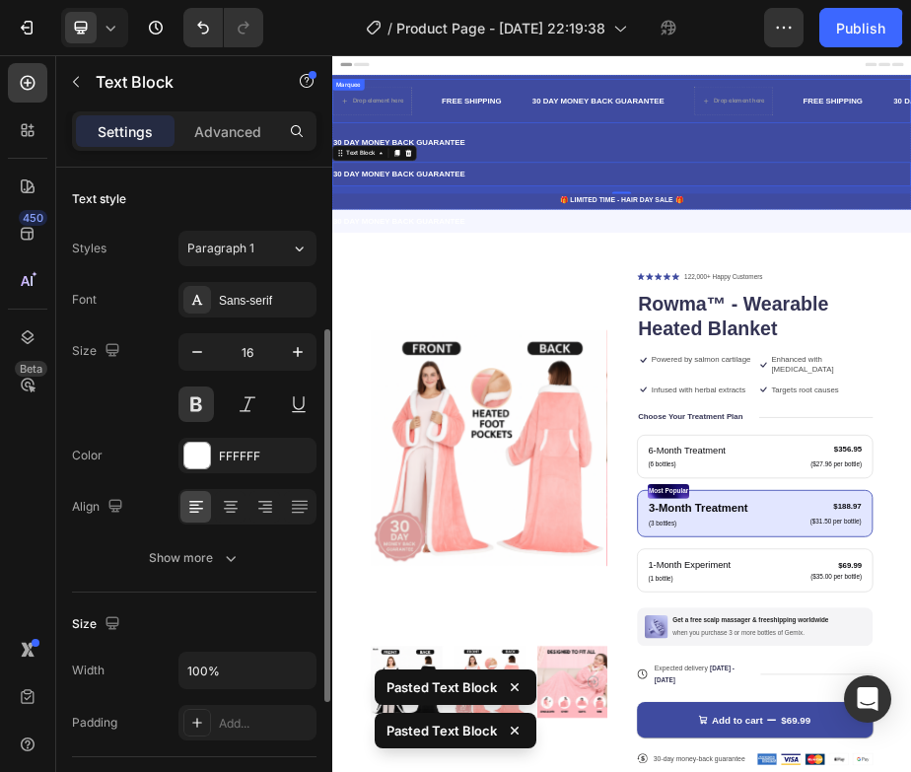
scroll to position [104, 0]
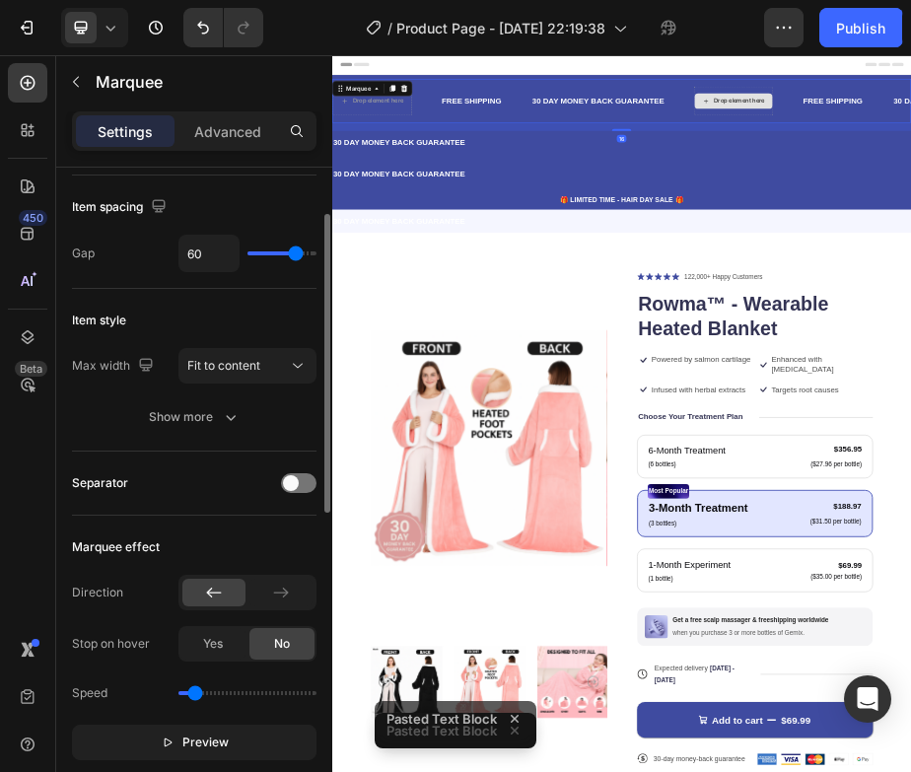
scroll to position [0, 0]
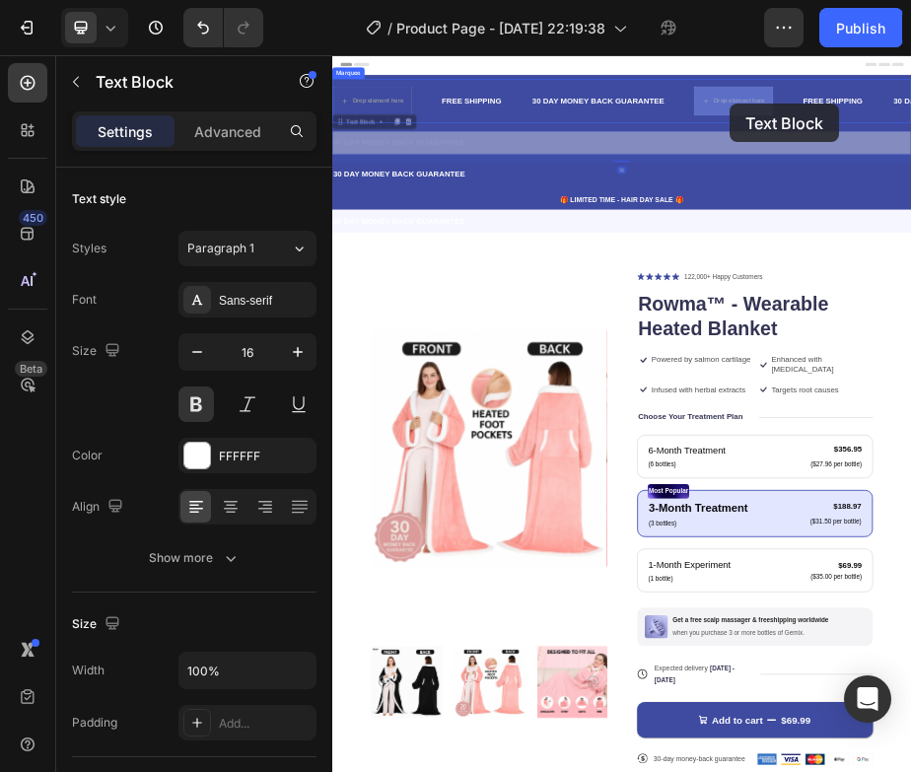
drag, startPoint x: 601, startPoint y: 251, endPoint x: 1144, endPoint y: 155, distance: 551.9
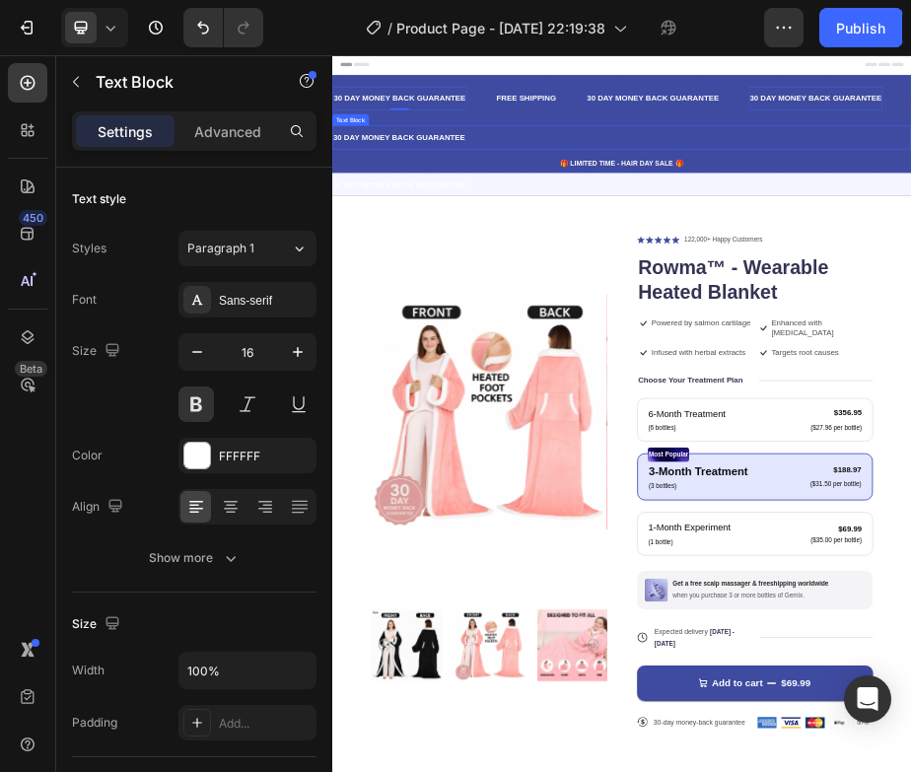
click at [610, 215] on p "30 DAY MONEY BACK GUARANTEE" at bounding box center [923, 223] width 1179 height 29
click at [488, 179] on icon at bounding box center [488, 181] width 16 height 16
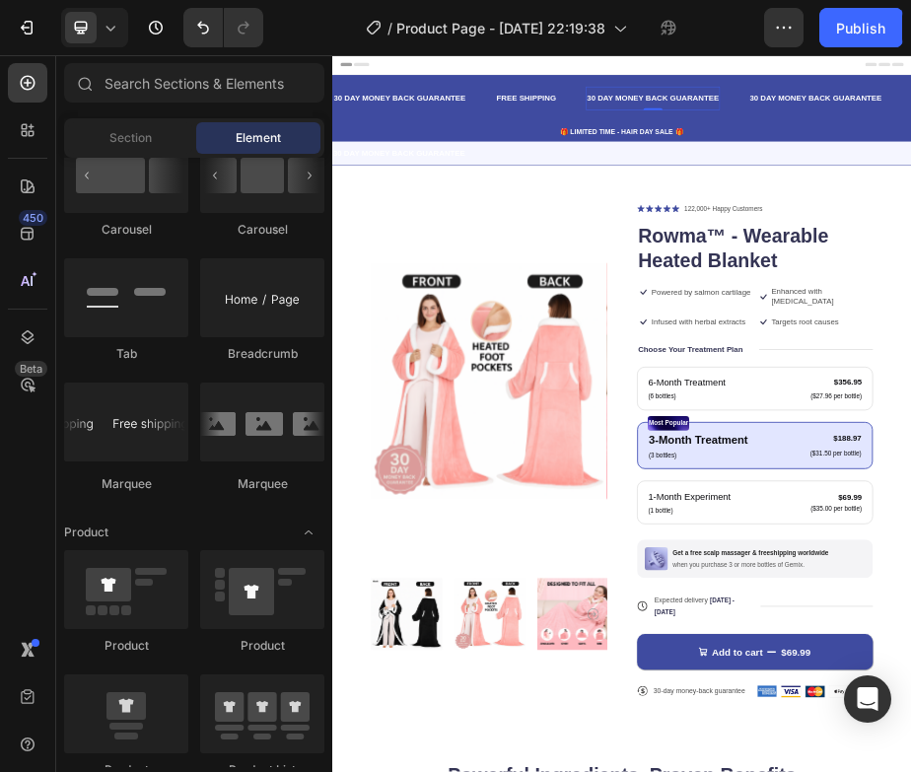
click at [952, 140] on p "30 DAY MONEY BACK GUARANTEE" at bounding box center [816, 143] width 270 height 29
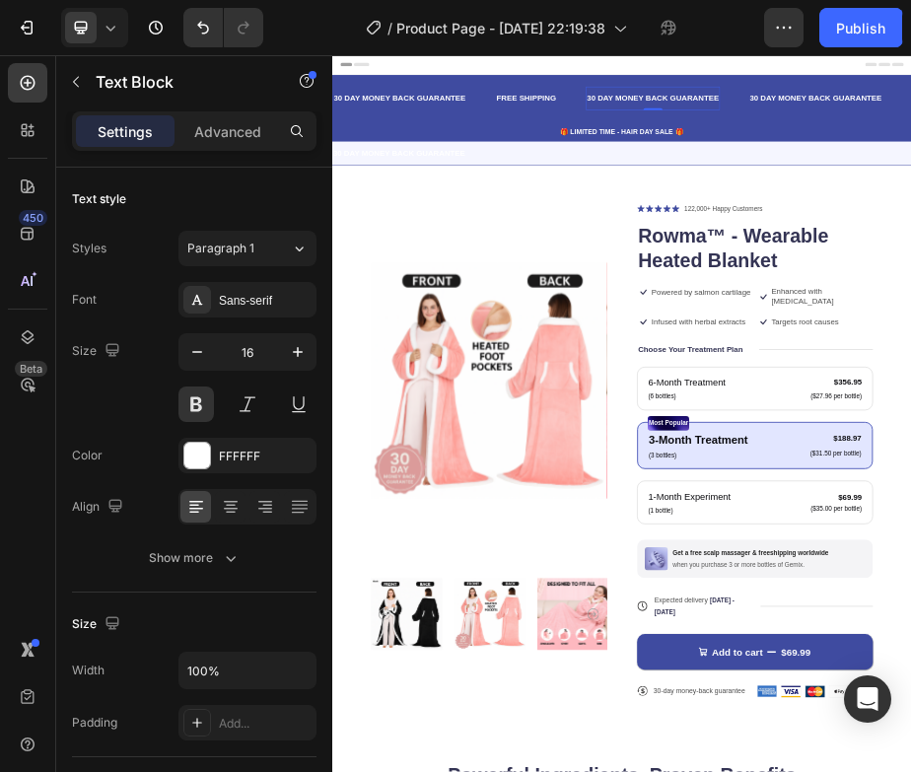
click at [980, 145] on p "30 DAY MONEY BACK GUARANTEE" at bounding box center [857, 143] width 270 height 29
click at [902, 145] on p "30 DAY MONEY BACK GUARANTEE" at bounding box center [767, 143] width 270 height 29
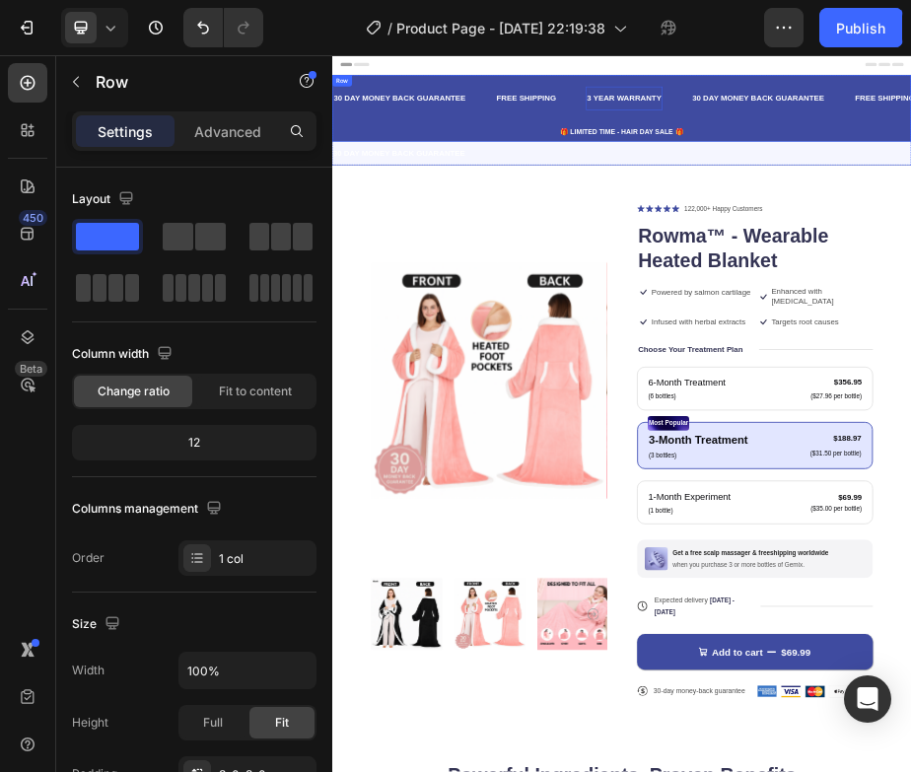
click at [1154, 187] on div "30 DAY MONEY BACK GUARANTEE Text Block FREE SHIPPING Text Block 3 YEAR WARRANTY…" at bounding box center [923, 152] width 1183 height 96
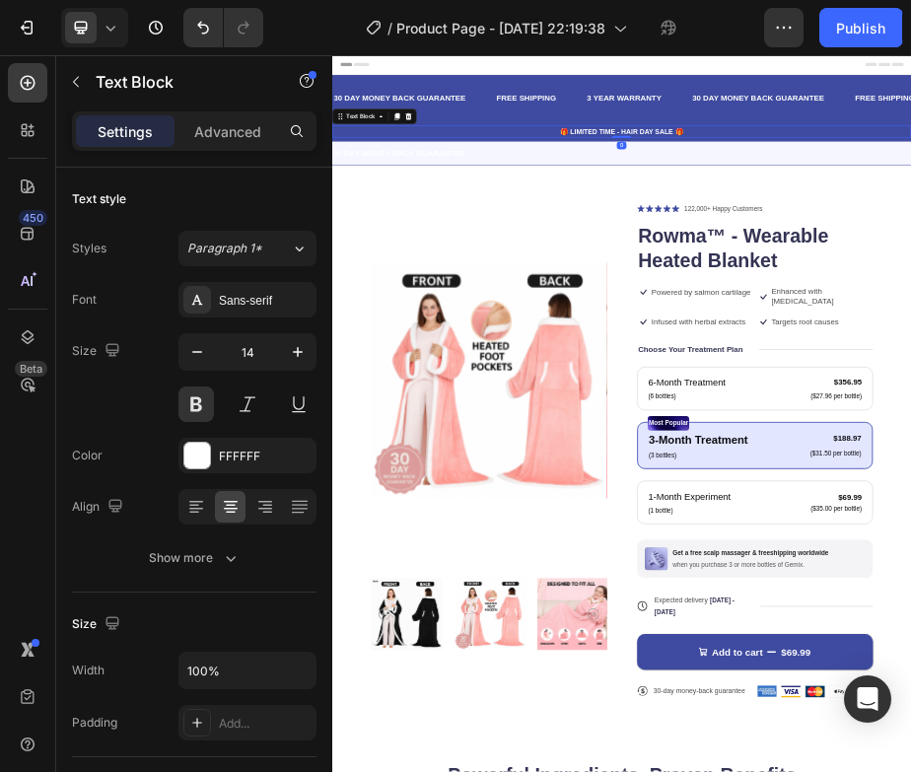
click at [673, 202] on p "🎁 LIMITED TIME - HAIR DAY SALE 🎁" at bounding box center [923, 211] width 1179 height 21
click at [487, 180] on icon at bounding box center [488, 181] width 13 height 14
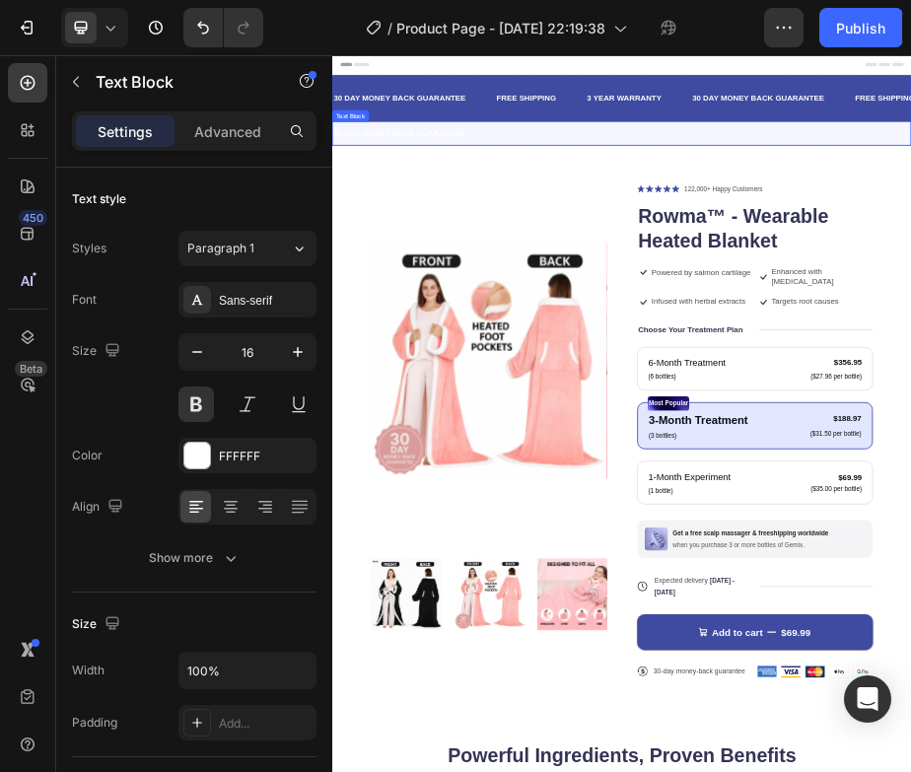
click at [1193, 225] on p "30 DAY MONEY BACK GUARANTEE" at bounding box center [923, 215] width 1179 height 29
click at [491, 173] on icon at bounding box center [488, 173] width 13 height 14
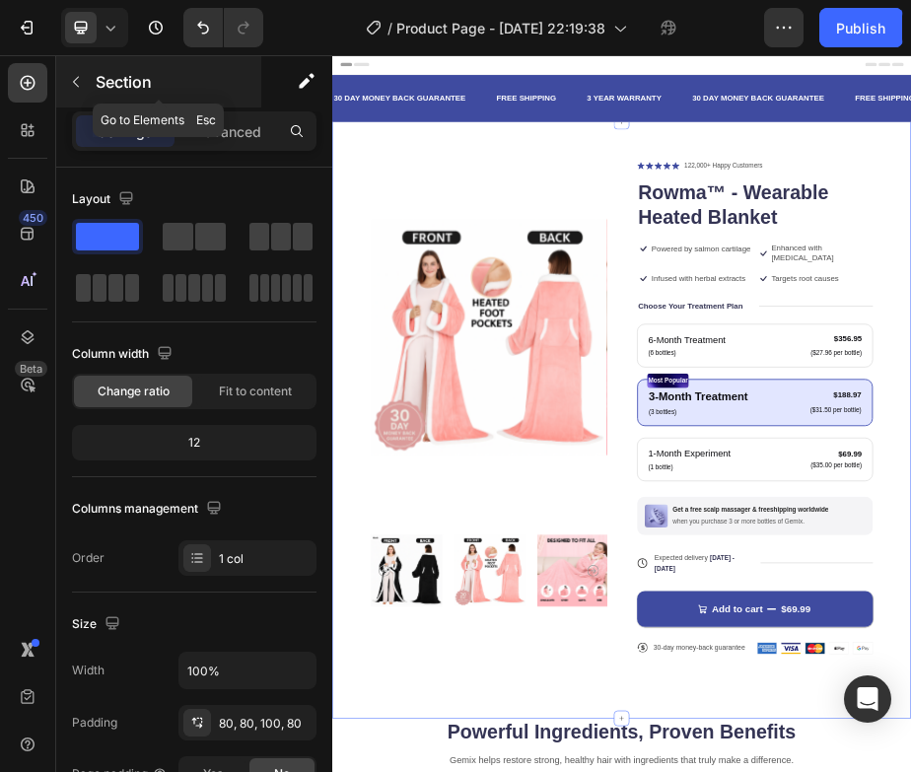
click at [70, 83] on icon "button" at bounding box center [76, 82] width 16 height 16
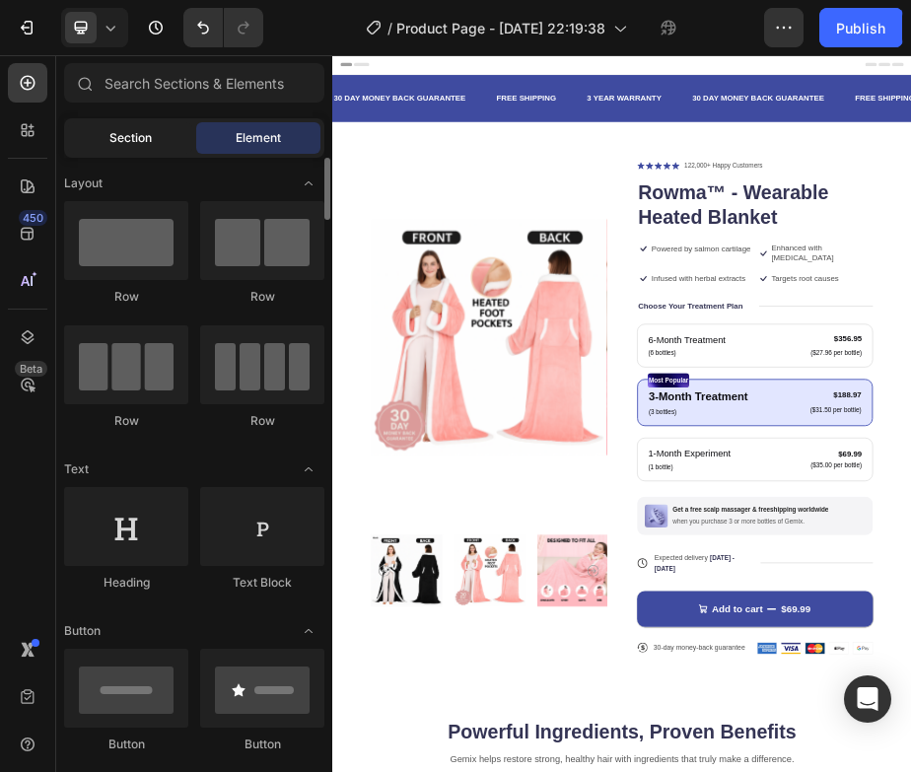
click at [143, 140] on span "Section" at bounding box center [130, 138] width 42 height 18
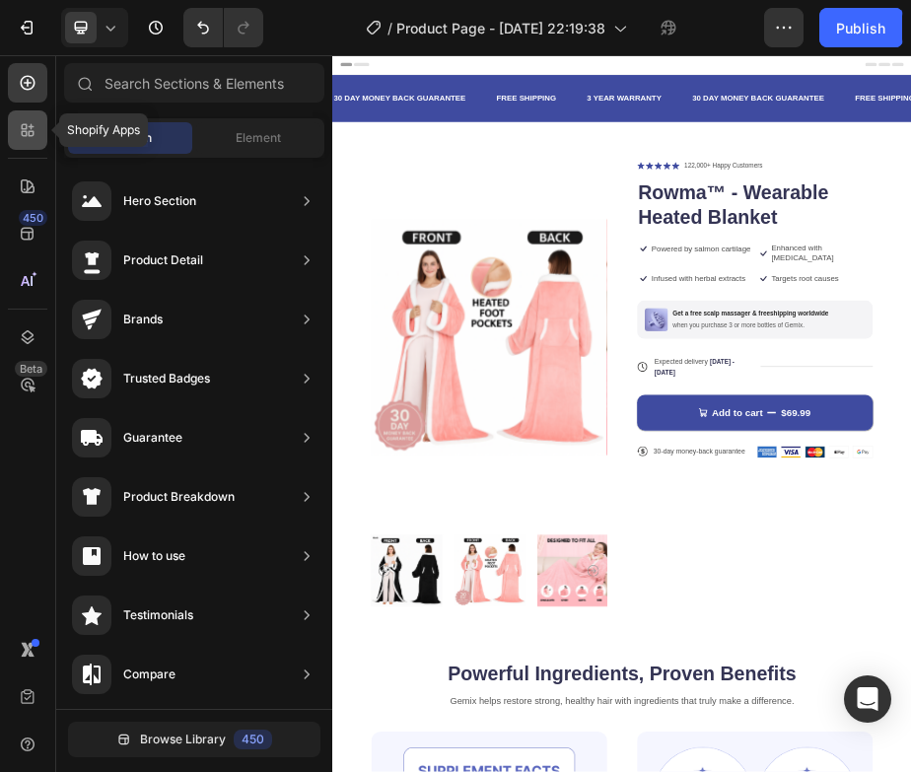
click at [21, 128] on icon at bounding box center [28, 130] width 20 height 20
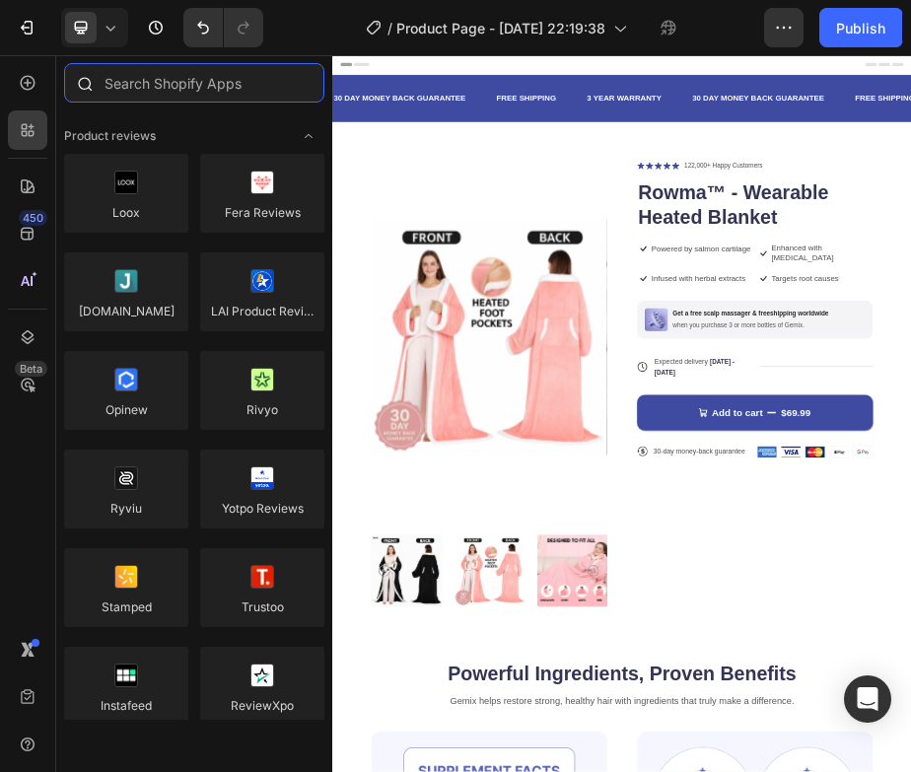
click at [241, 88] on input "text" at bounding box center [194, 82] width 260 height 39
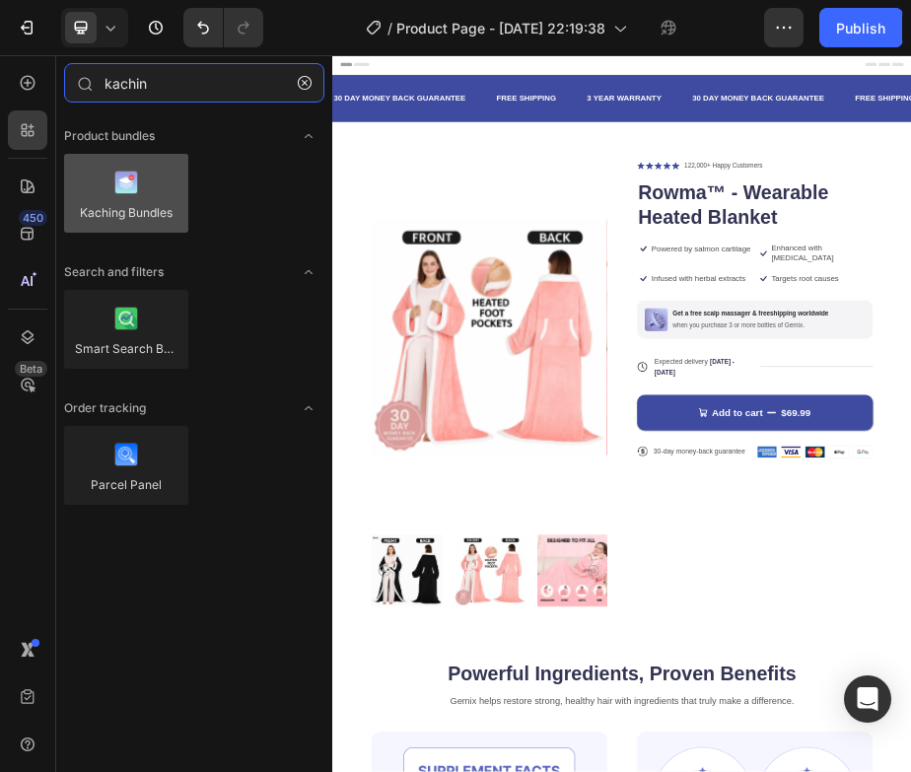
type input "kachin"
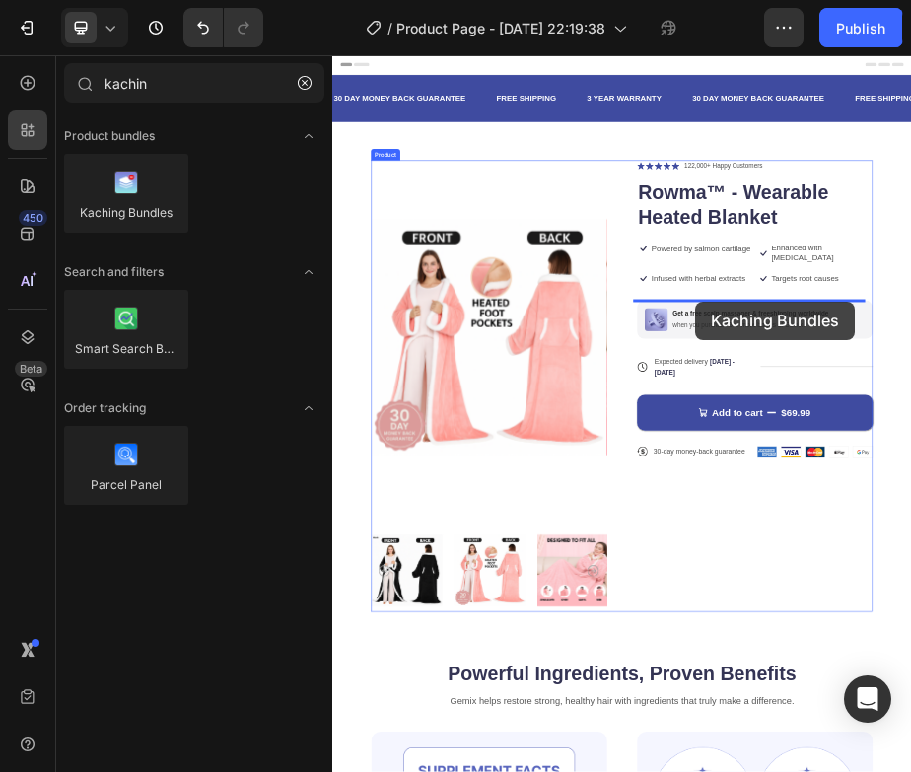
drag, startPoint x: 460, startPoint y: 232, endPoint x: 1074, endPoint y: 559, distance: 696.2
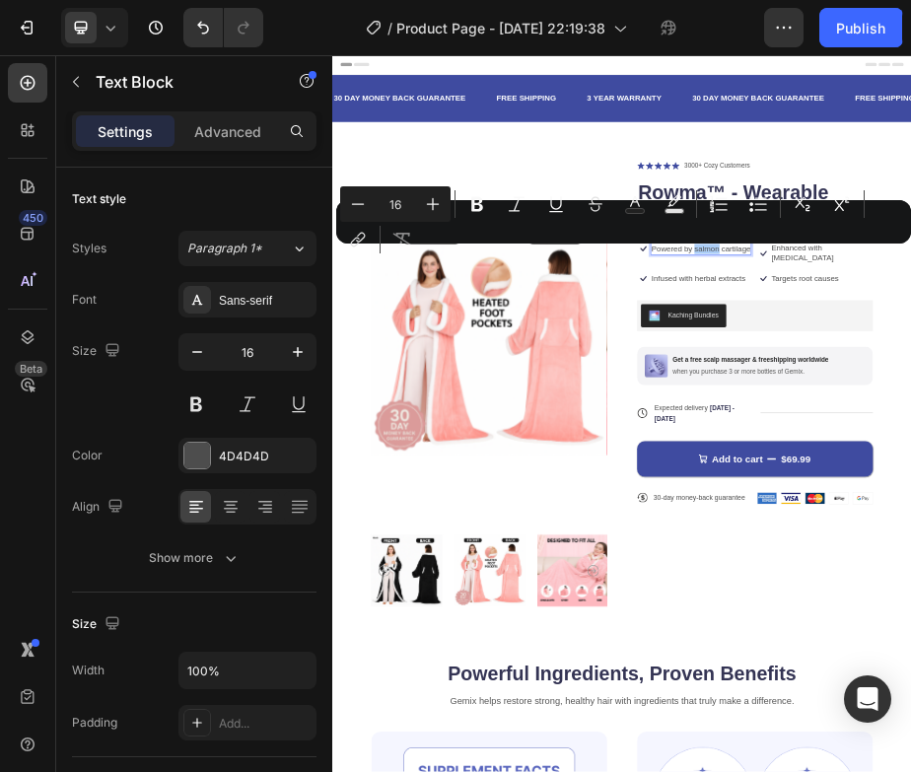
click at [696, 253] on div "Minus 16 Plus Bold Italic Underline Strikethrough Text Color Text Background Co…" at bounding box center [623, 221] width 567 height 71
click at [682, 256] on div "Minus 16 Plus Bold Italic Underline Strikethrough Text Color Text Background Co…" at bounding box center [623, 221] width 567 height 71
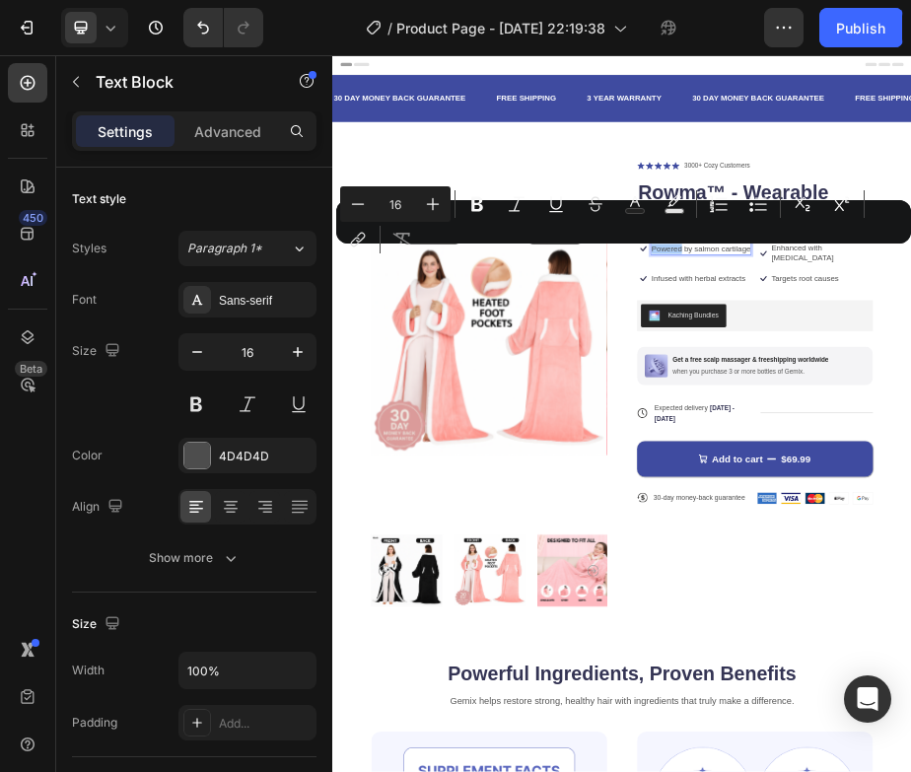
click at [671, 254] on div "Minus 16 Plus Bold Italic Underline Strikethrough Text Color Text Background Co…" at bounding box center [623, 221] width 567 height 71
click at [680, 255] on div "Minus 16 Plus Bold Italic Underline Strikethrough Text Color Text Background Co…" at bounding box center [623, 221] width 567 height 71
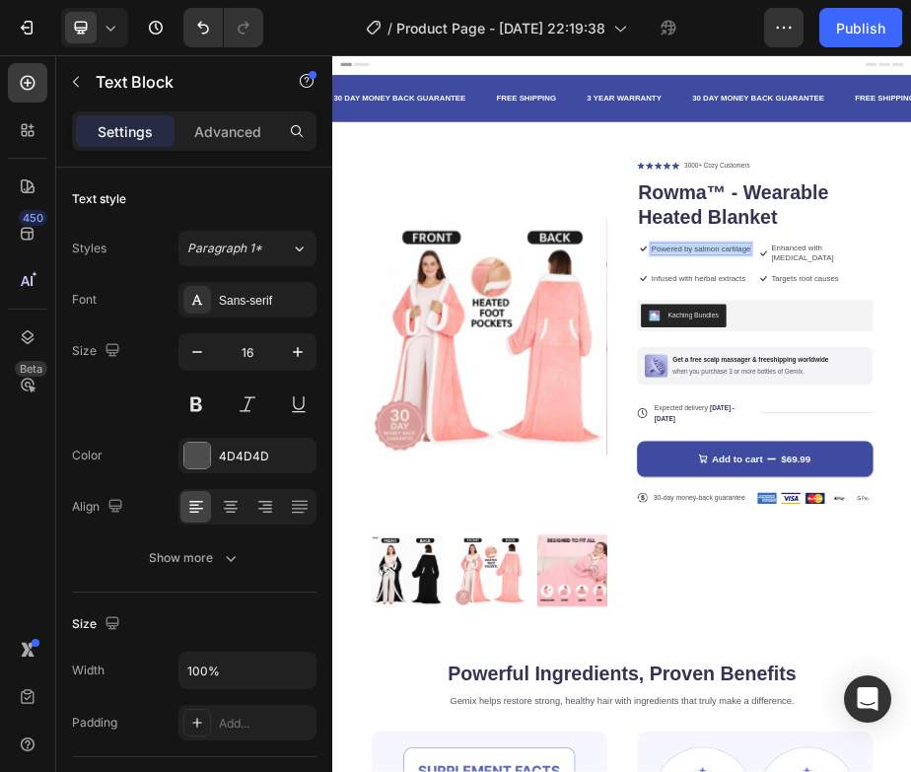
drag, startPoint x: 1049, startPoint y: 470, endPoint x: 960, endPoint y: 446, distance: 93.1
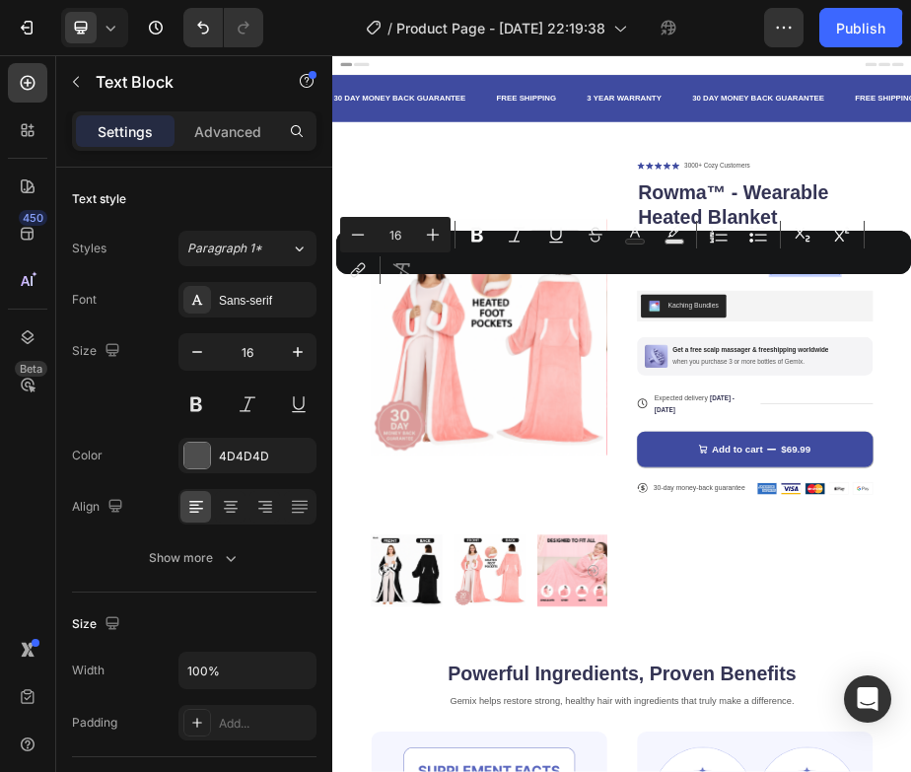
click at [804, 275] on div "Minus 16 Plus Bold Italic Underline Strikethrough Text Color Text Background Co…" at bounding box center [623, 252] width 567 height 71
click at [804, 277] on div "Minus 16 Plus Bold Italic Underline Strikethrough Text Color Text Background Co…" at bounding box center [623, 252] width 567 height 71
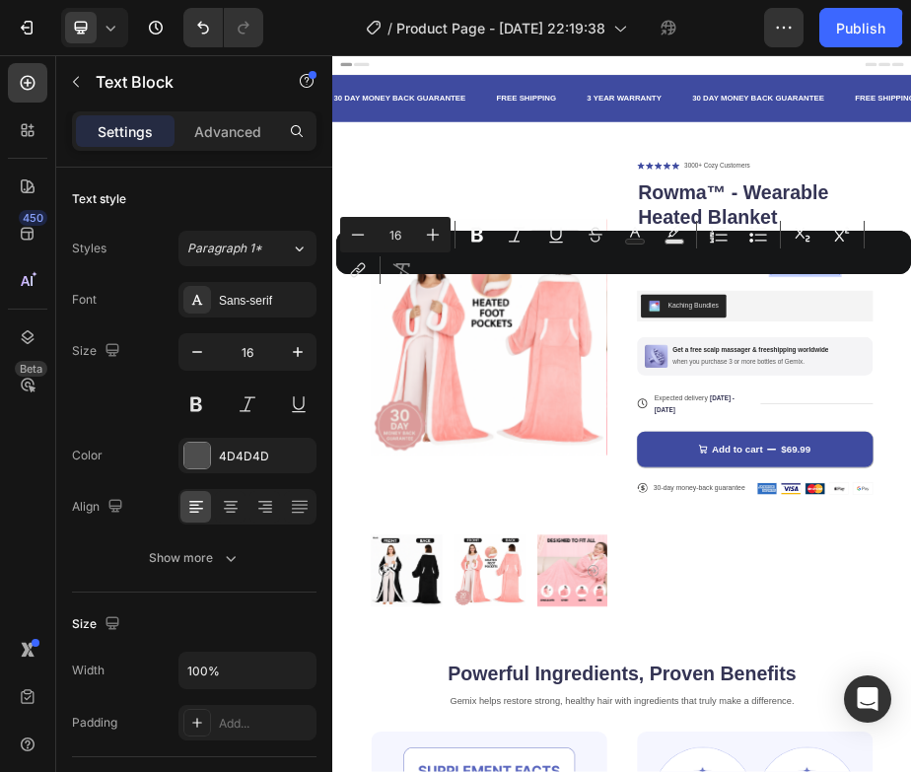
click at [821, 283] on div "Minus 16 Plus Bold Italic Underline Strikethrough Text Color Text Background Co…" at bounding box center [623, 252] width 567 height 71
click at [821, 273] on div "Minus 16 Plus Bold Italic Underline Strikethrough Text Color Text Background Co…" at bounding box center [623, 252] width 567 height 71
click at [789, 284] on div "Minus 16 Plus Bold Italic Underline Strikethrough Text Color Text Background Co…" at bounding box center [623, 252] width 567 height 71
click at [789, 282] on div "Minus 16 Plus Bold Italic Underline Strikethrough Text Color Text Background Co…" at bounding box center [623, 252] width 567 height 71
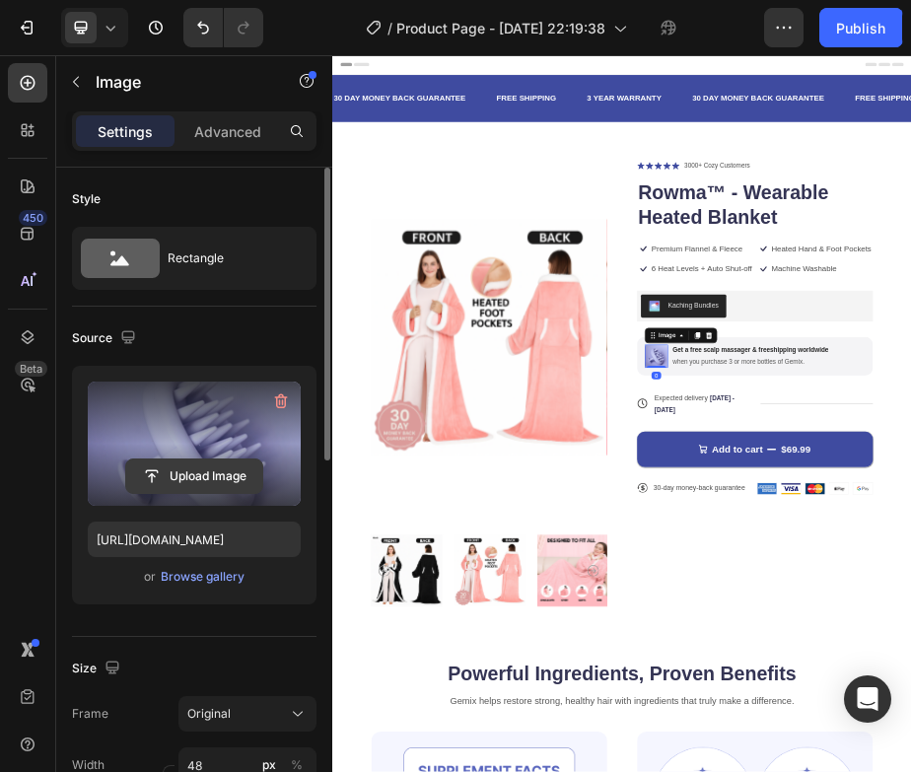
click at [205, 462] on input "file" at bounding box center [194, 477] width 136 height 34
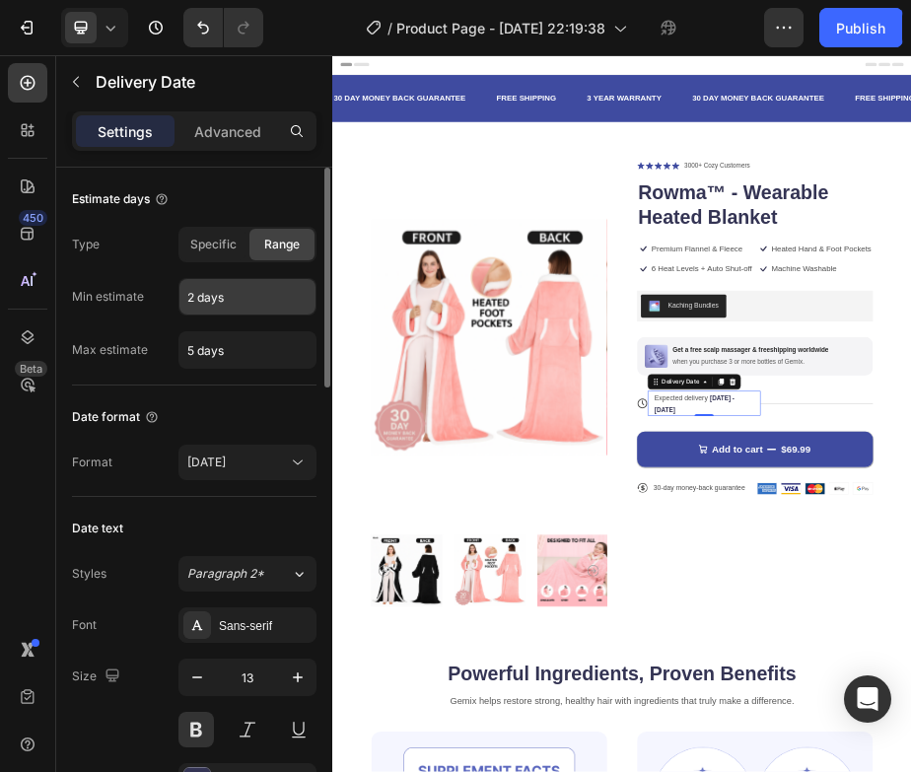
click at [248, 296] on input "2 days" at bounding box center [247, 297] width 136 height 36
click at [166, 231] on div "Type Specific Range" at bounding box center [194, 245] width 245 height 36
click at [259, 304] on input "2 days" at bounding box center [247, 297] width 136 height 36
click at [249, 353] on input "5 days" at bounding box center [247, 350] width 136 height 36
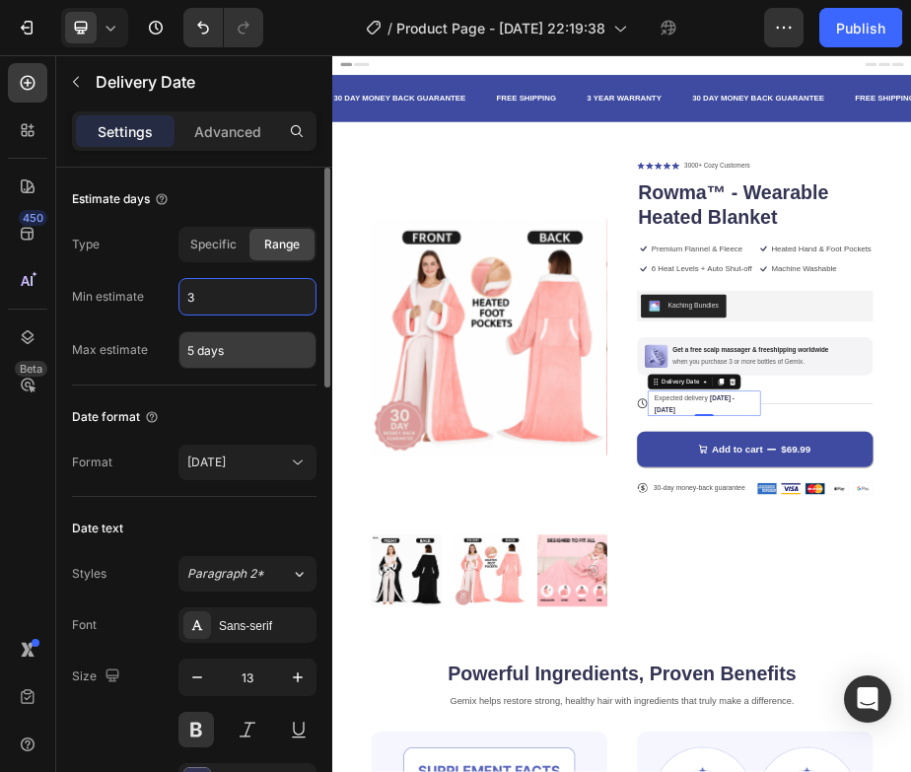
type input "3 days"
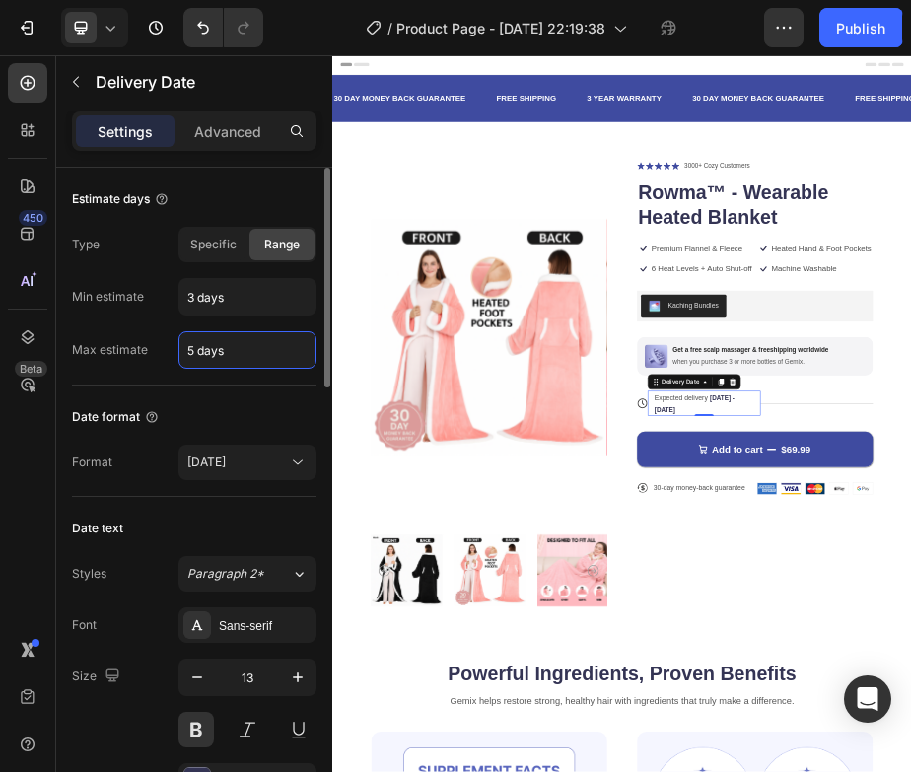
click at [249, 353] on input "5 days" at bounding box center [247, 350] width 136 height 36
click at [237, 395] on div "Date format Format [DATE]" at bounding box center [194, 441] width 245 height 111
type input "7 days"
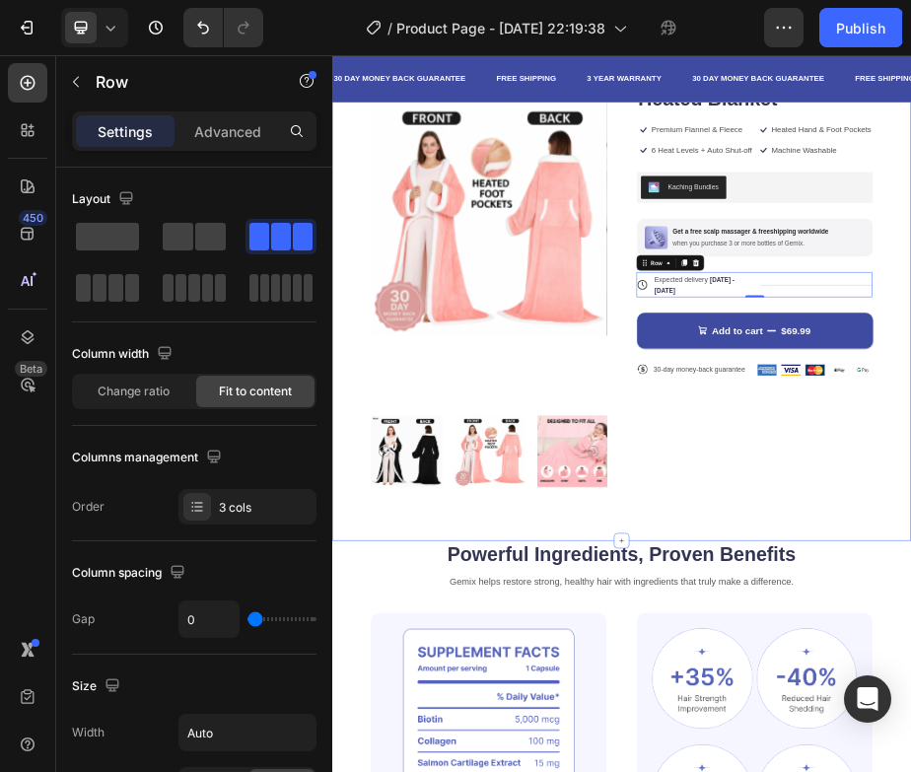
scroll to position [283, 0]
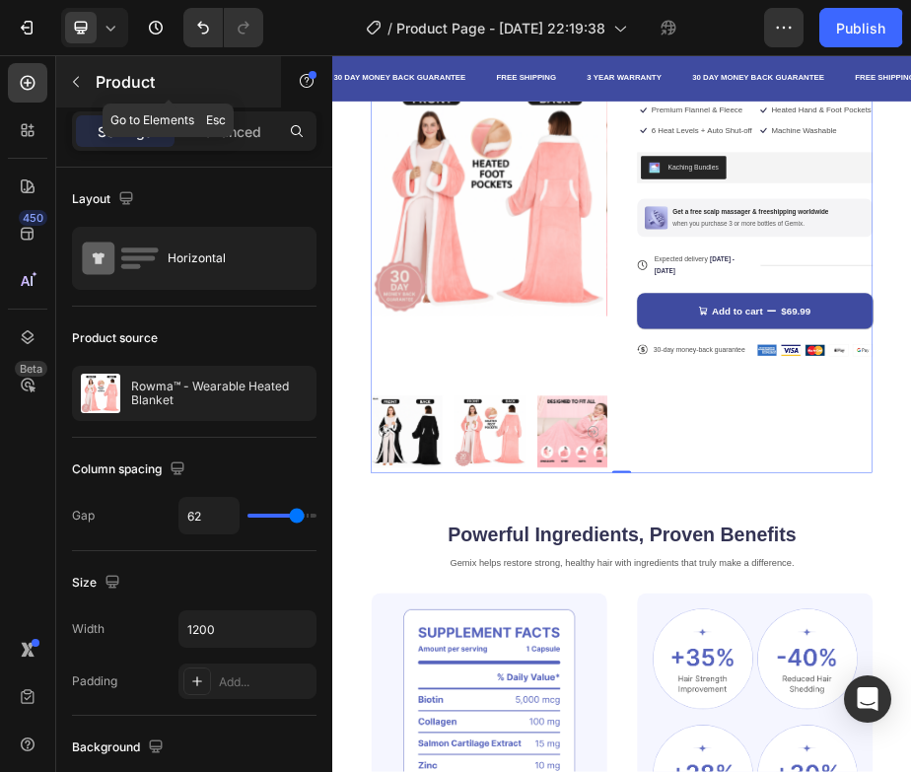
click at [79, 77] on icon "button" at bounding box center [76, 82] width 16 height 16
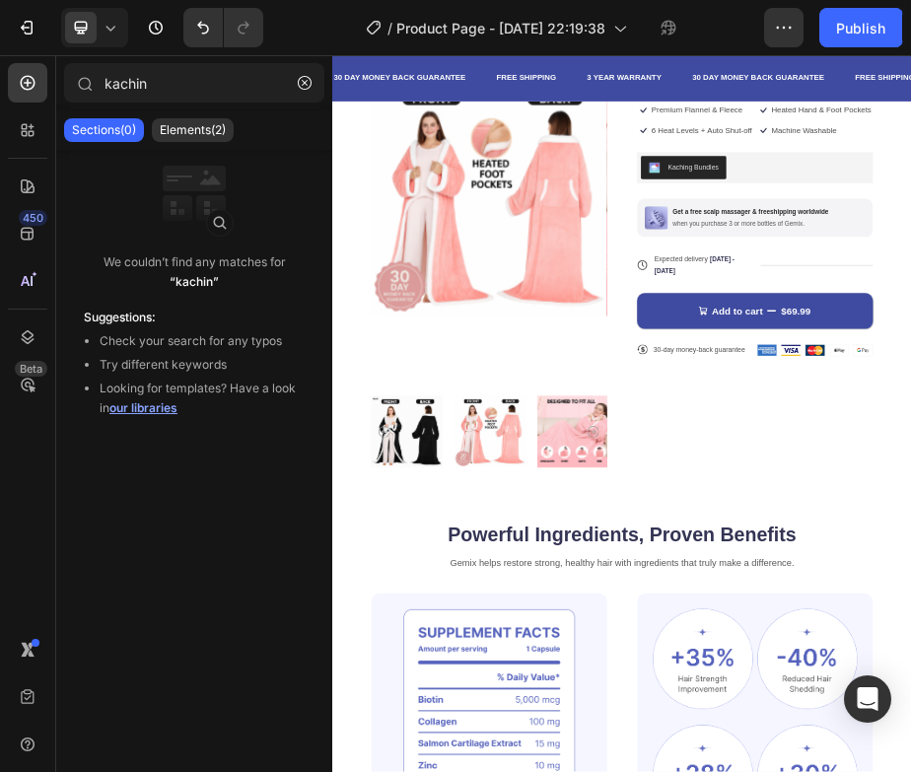
drag, startPoint x: 29, startPoint y: 87, endPoint x: 36, endPoint y: 153, distance: 66.4
click at [36, 153] on div "450 Beta" at bounding box center [27, 346] width 39 height 567
click at [36, 98] on div at bounding box center [27, 82] width 39 height 39
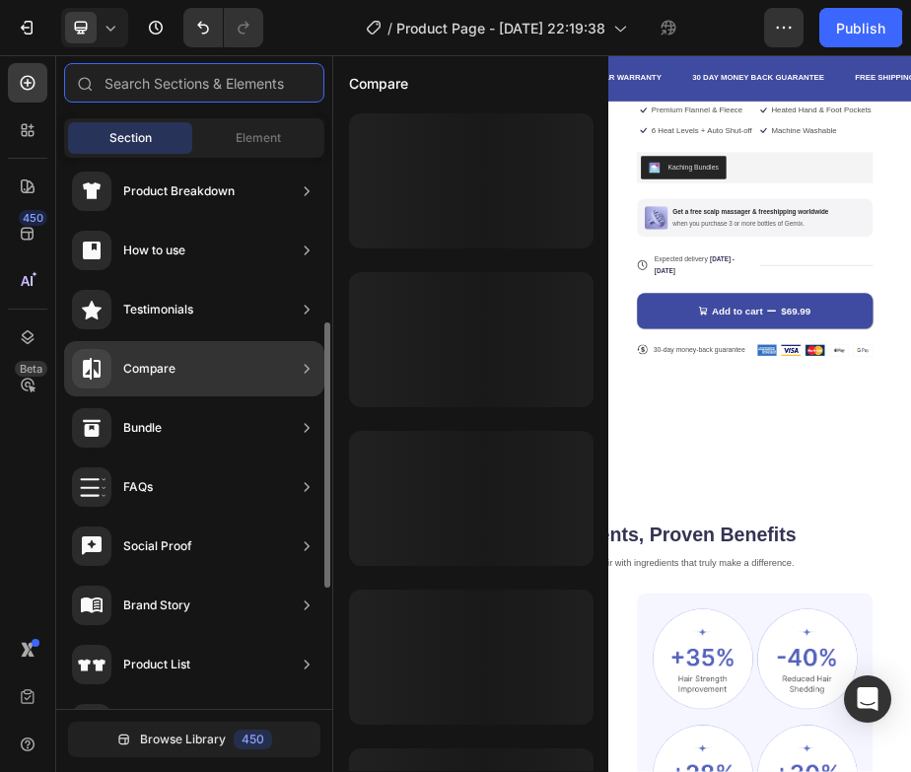
scroll to position [318, 0]
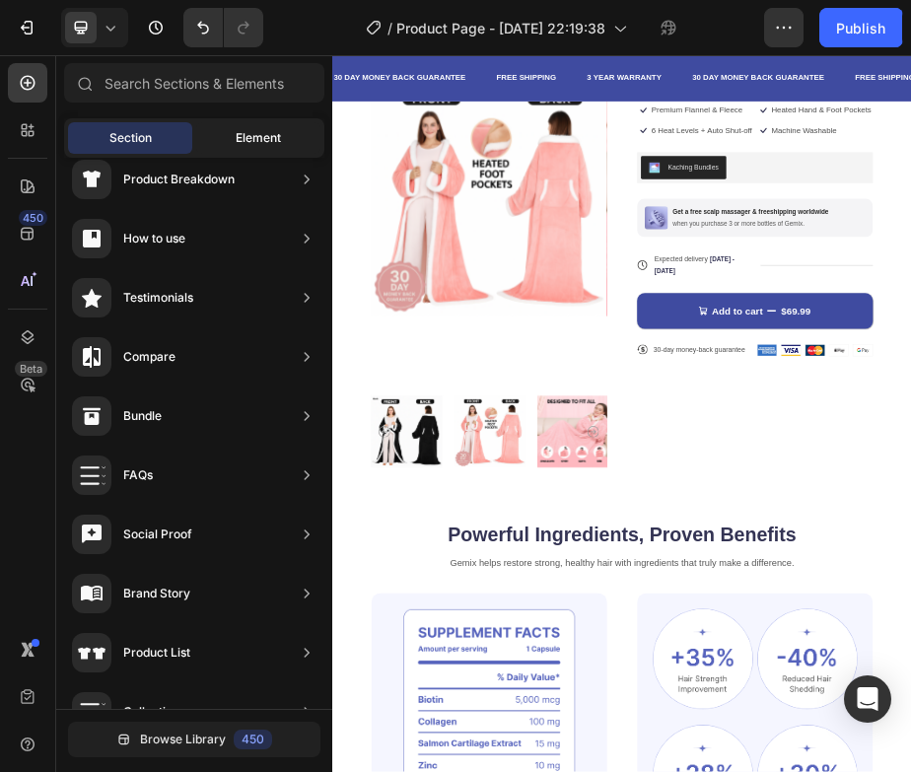
click at [262, 143] on span "Element" at bounding box center [258, 138] width 45 height 18
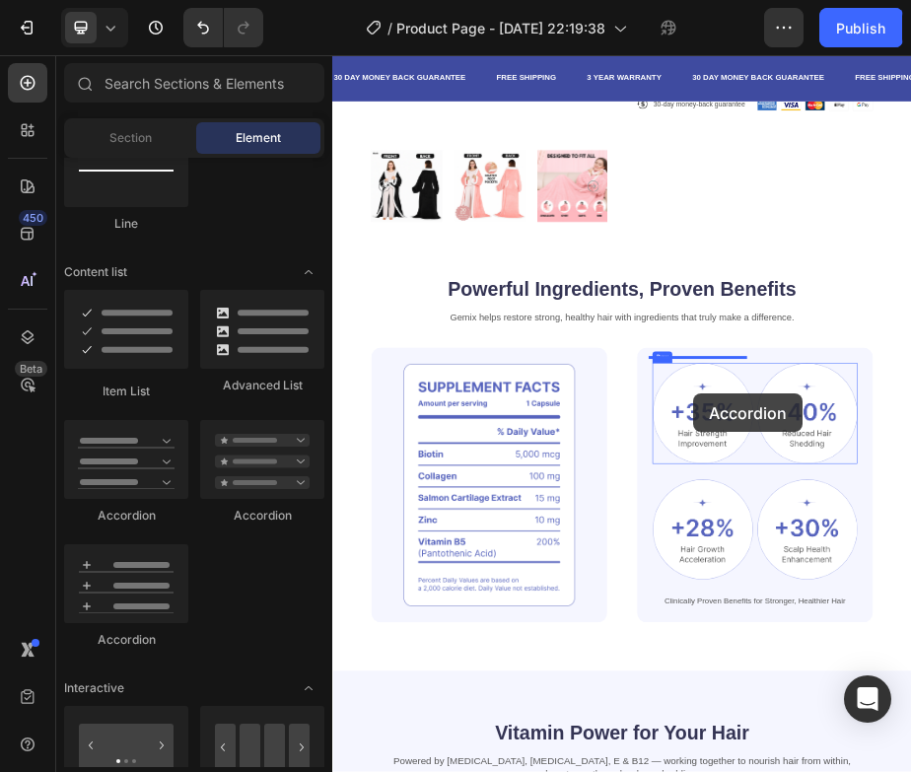
scroll to position [826, 0]
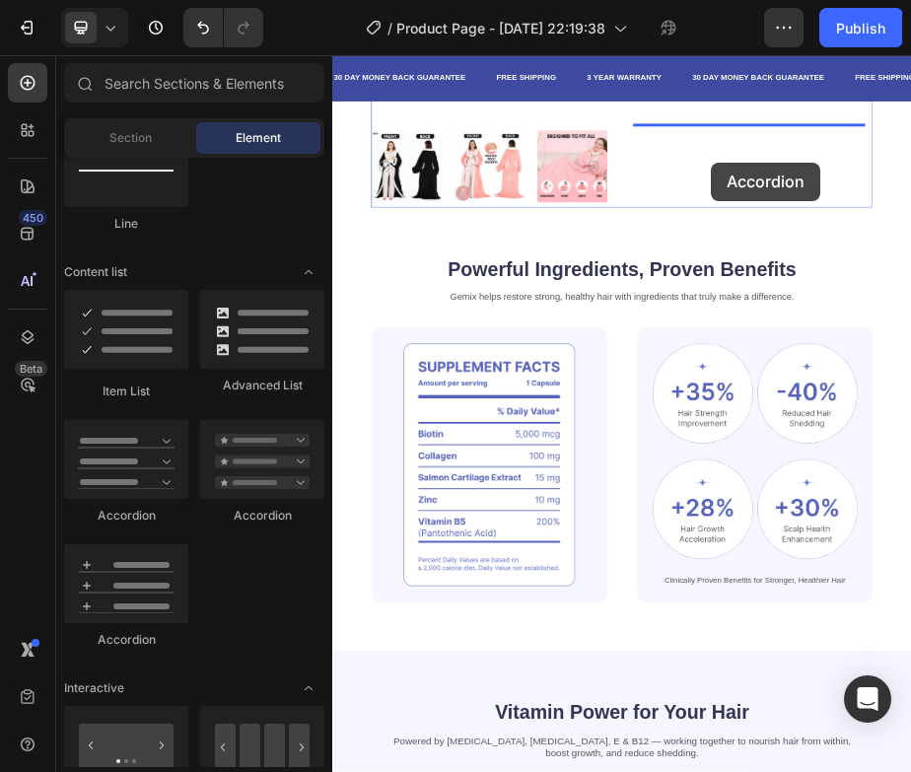
drag, startPoint x: 478, startPoint y: 640, endPoint x: 1105, endPoint y: 273, distance: 726.6
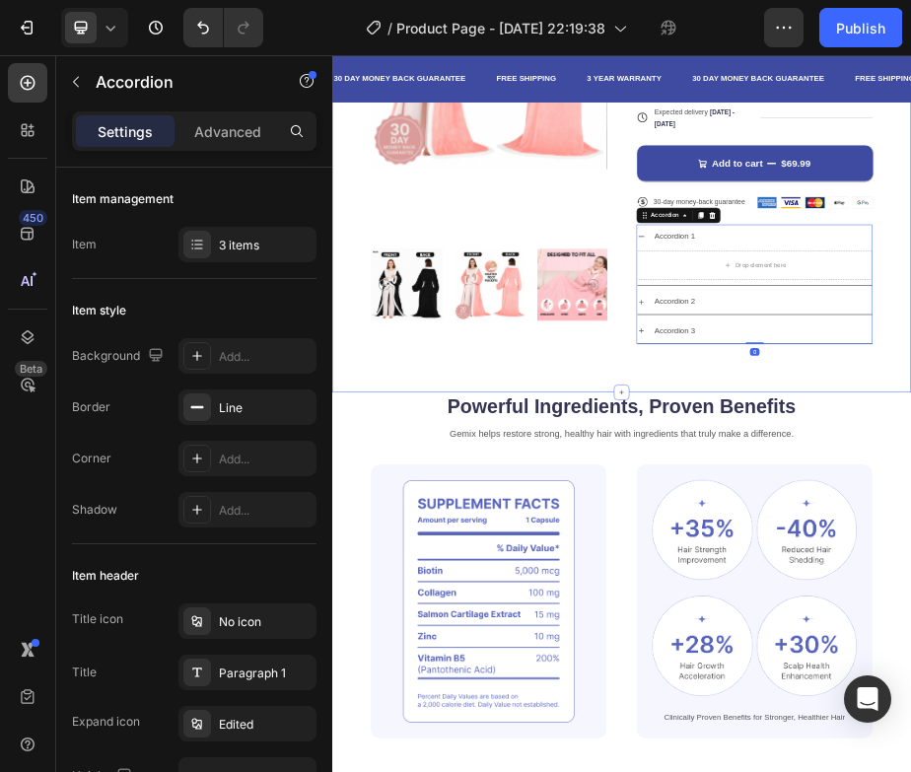
scroll to position [562, 0]
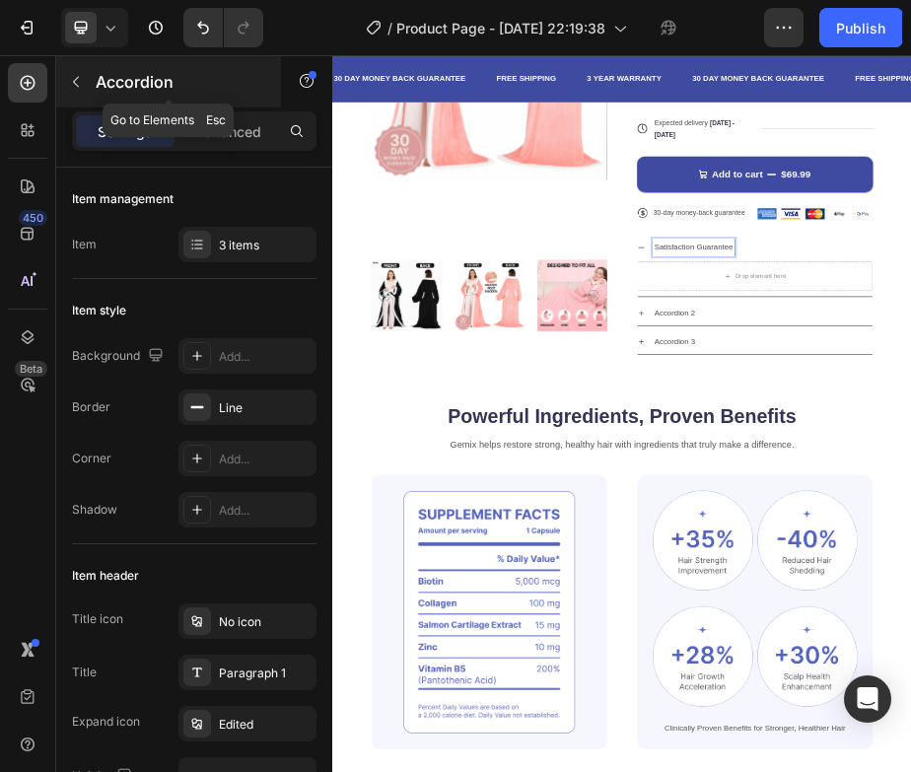
click at [76, 91] on button "button" at bounding box center [76, 82] width 32 height 32
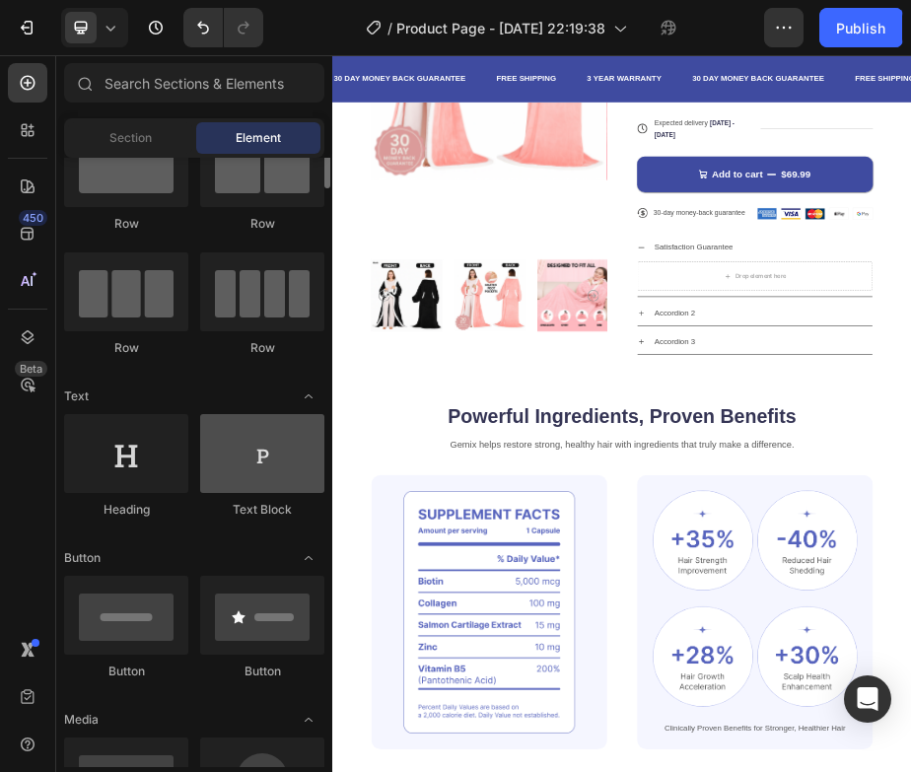
scroll to position [38, 0]
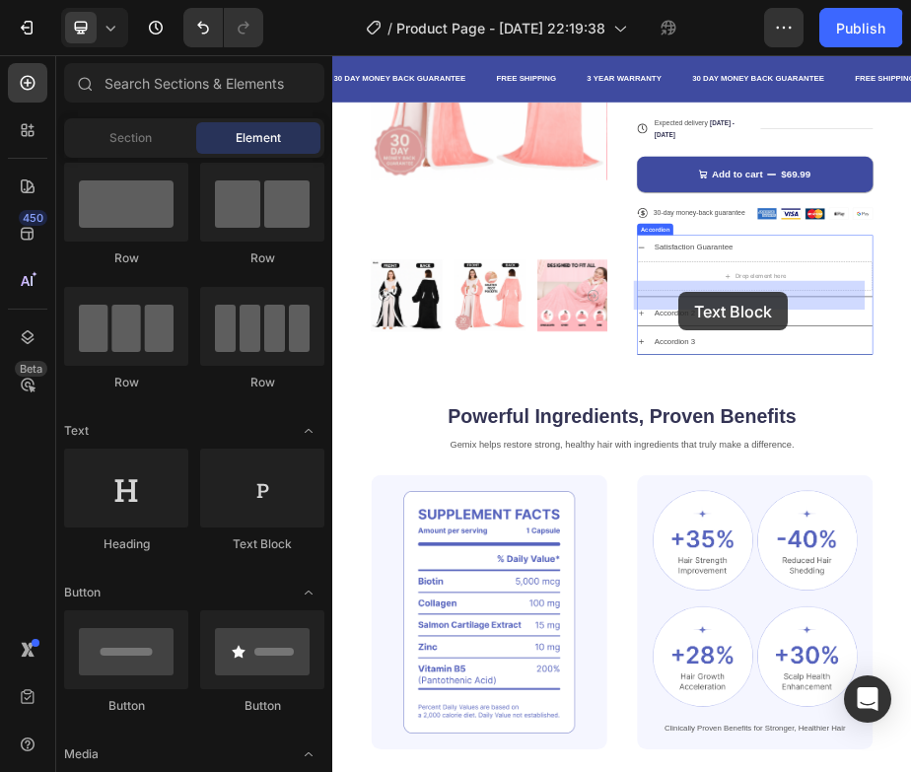
drag, startPoint x: 606, startPoint y: 562, endPoint x: 1051, endPoint y: 534, distance: 445.6
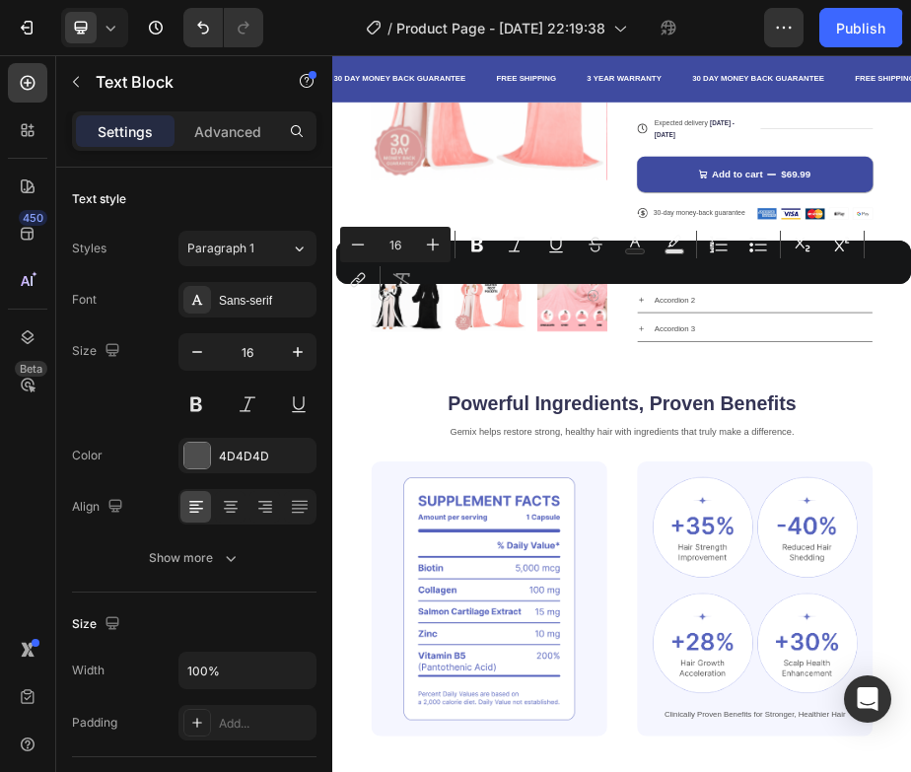
click at [764, 289] on div "Minus 16 Plus Bold Italic Underline Strikethrough Text Color Text Background Co…" at bounding box center [623, 262] width 567 height 71
click at [763, 289] on div "Minus 16 Plus Bold Italic Underline Strikethrough Text Color Text Background Co…" at bounding box center [623, 262] width 567 height 71
click at [737, 289] on div "Minus 16 Plus Bold Italic Underline Strikethrough Text Color Text Background Co…" at bounding box center [623, 262] width 567 height 71
click at [732, 289] on div "Minus 16 Plus Bold Italic Underline Strikethrough Text Color Text Background Co…" at bounding box center [623, 262] width 567 height 71
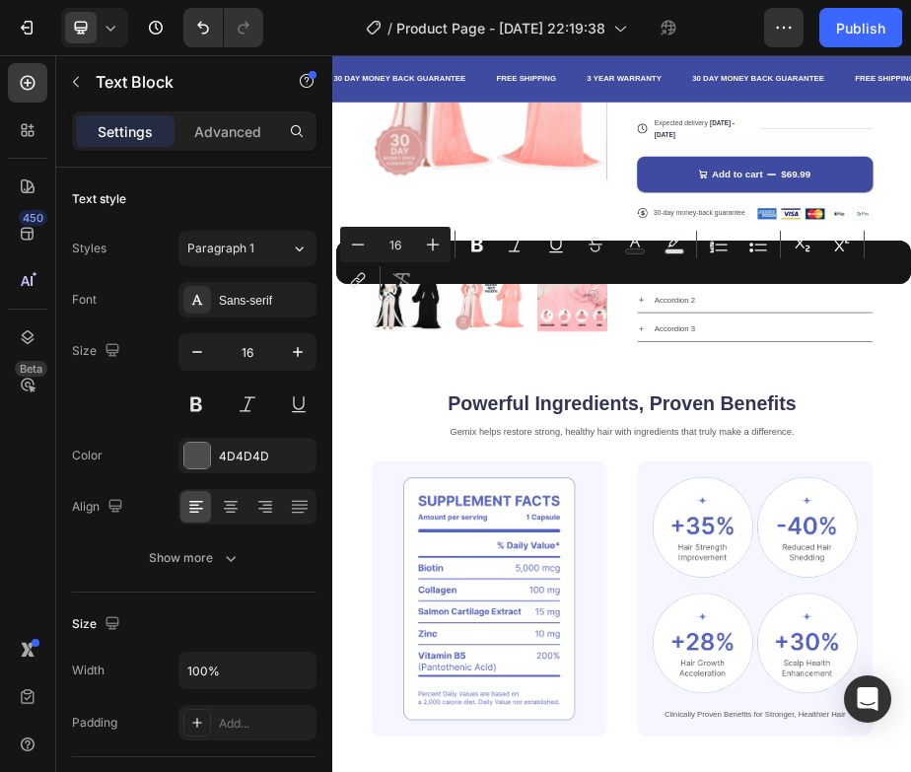
click at [732, 289] on div "Minus 16 Plus Bold Italic Underline Strikethrough Text Color Text Background Co…" at bounding box center [623, 262] width 567 height 71
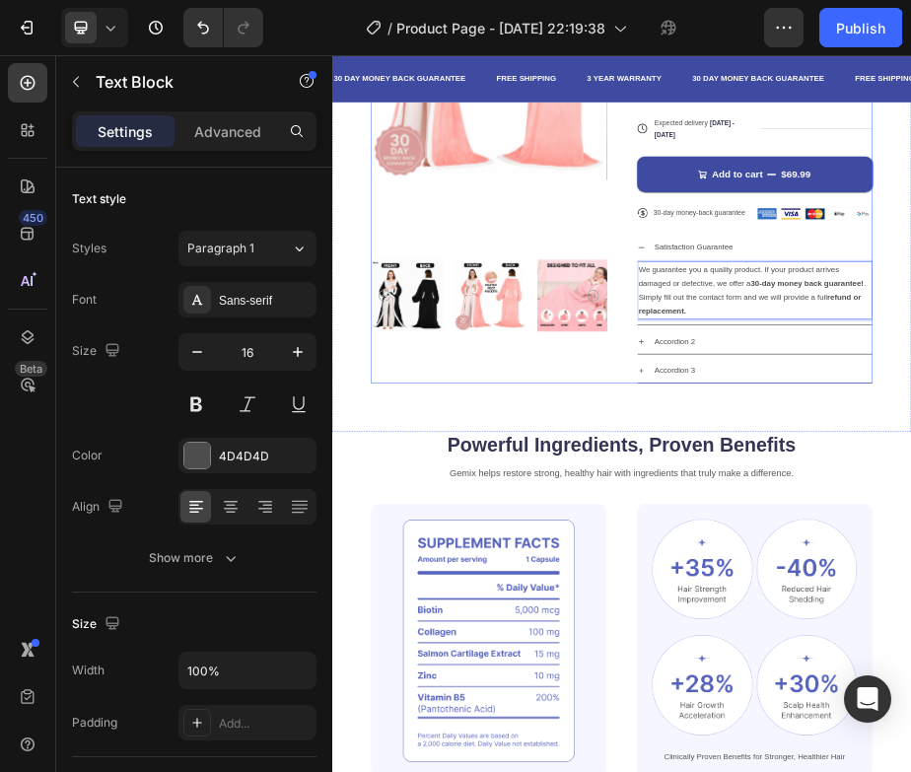
click at [893, 702] on div "Product Images Icon Icon Icon Icon Icon Icon List 3000+ Cozy Customers Text Blo…" at bounding box center [924, 217] width 1026 height 1019
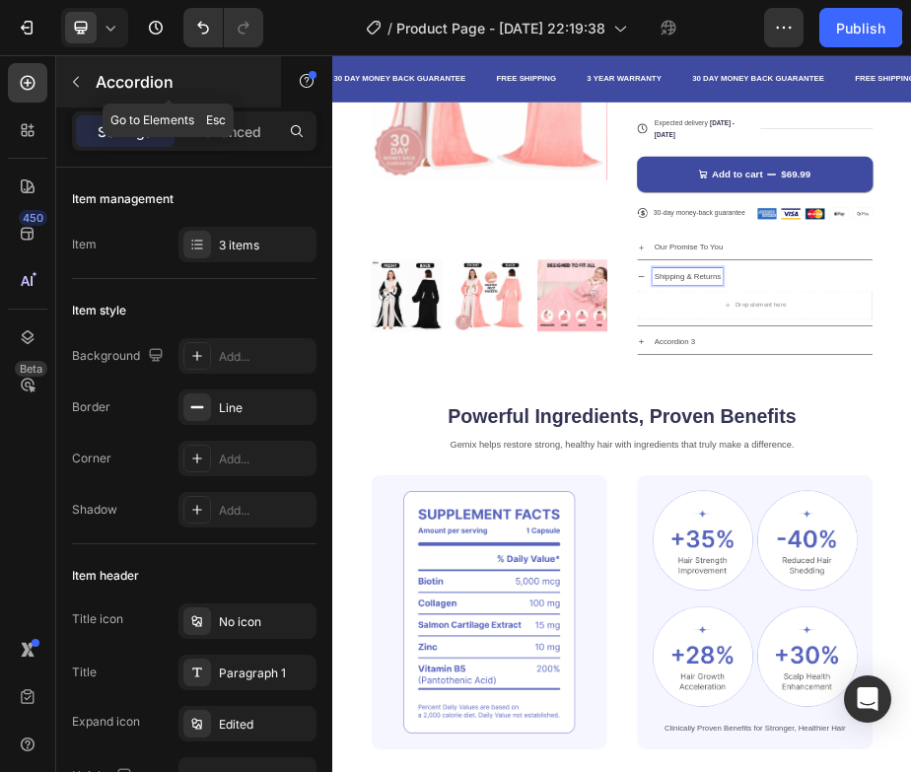
click at [79, 83] on icon "button" at bounding box center [76, 82] width 16 height 16
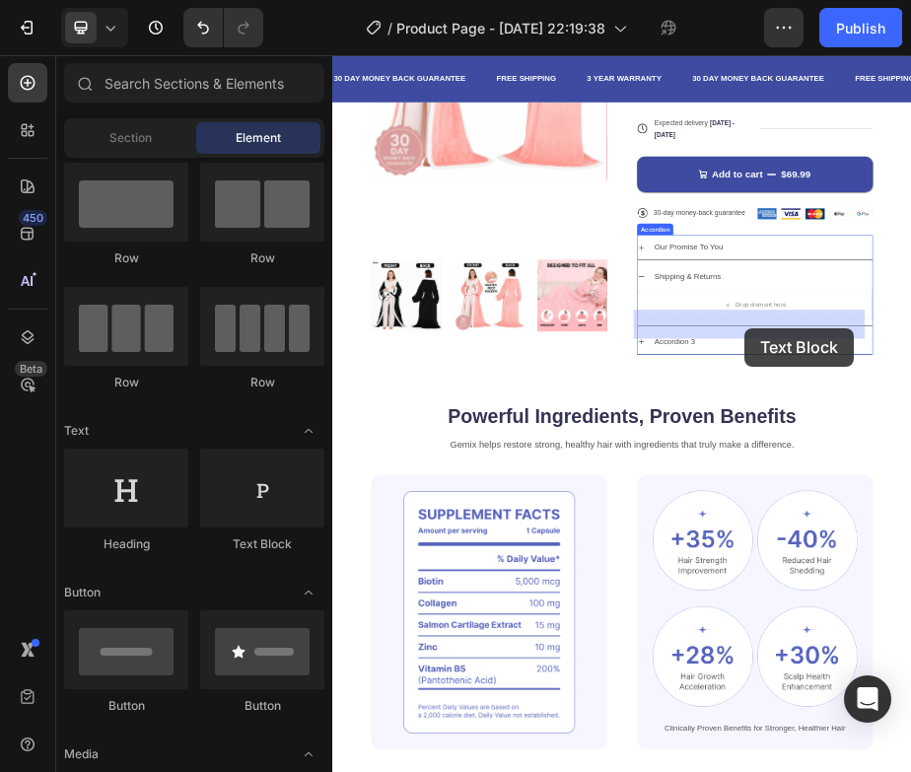
drag, startPoint x: 613, startPoint y: 573, endPoint x: 1174, endPoint y: 610, distance: 562.4
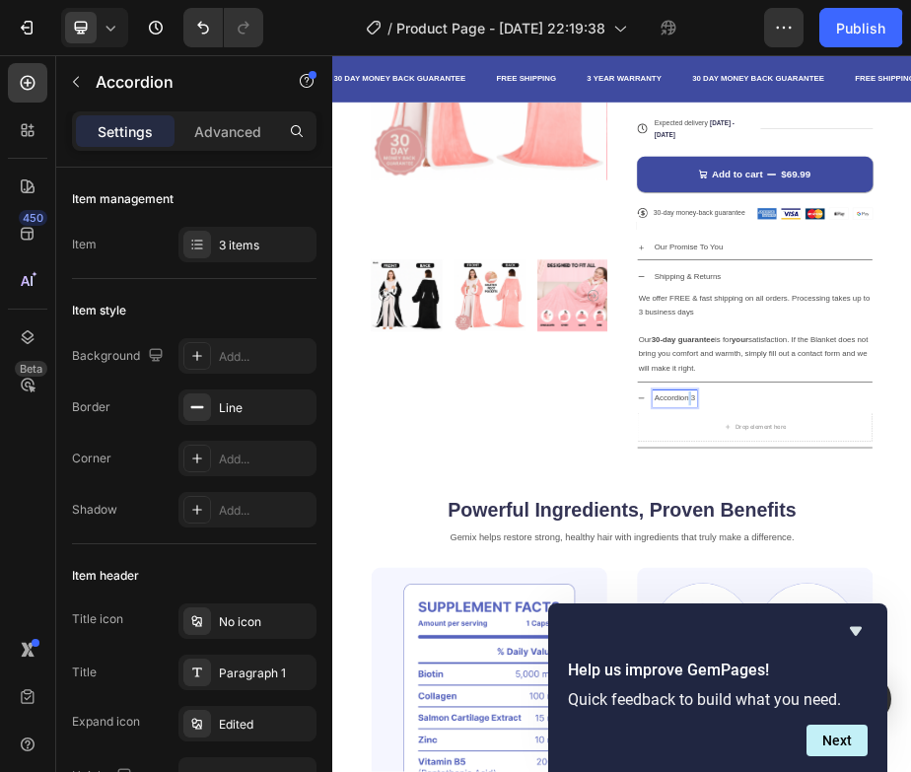
drag, startPoint x: 84, startPoint y: 74, endPoint x: 107, endPoint y: 118, distance: 50.3
click at [83, 74] on button "button" at bounding box center [76, 82] width 32 height 32
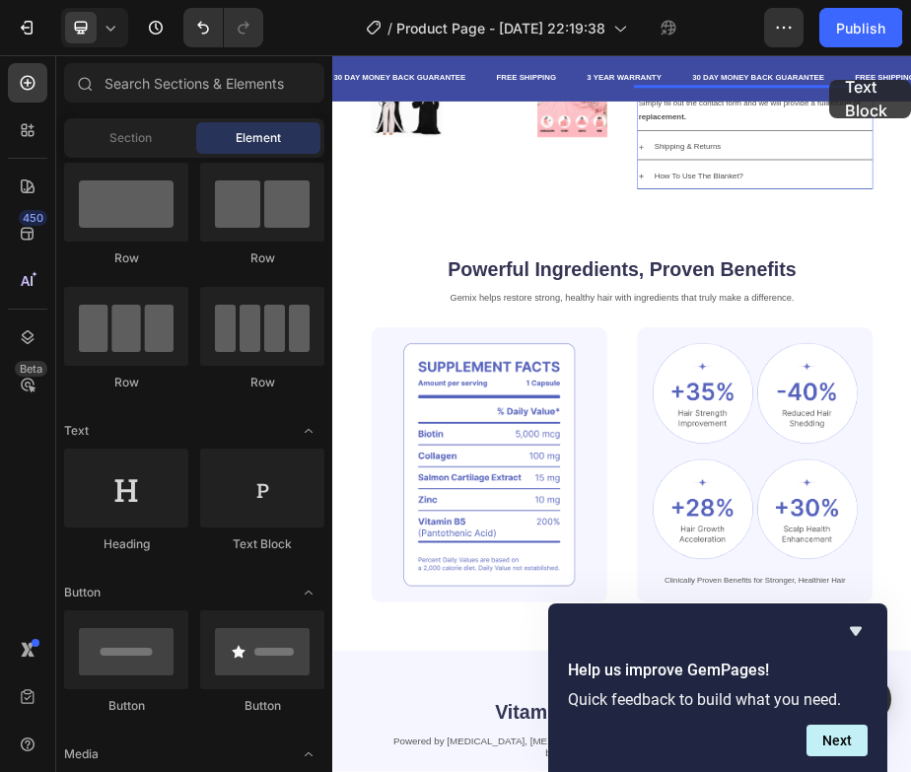
scroll to position [940, 0]
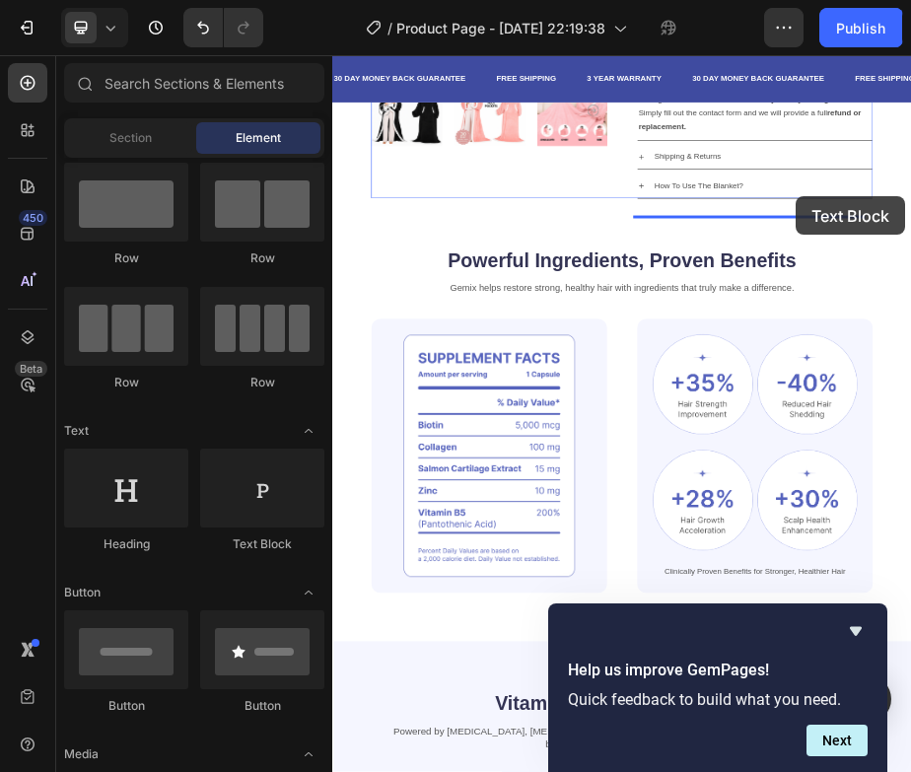
drag, startPoint x: 612, startPoint y: 585, endPoint x: 1280, endPoint y: 344, distance: 709.7
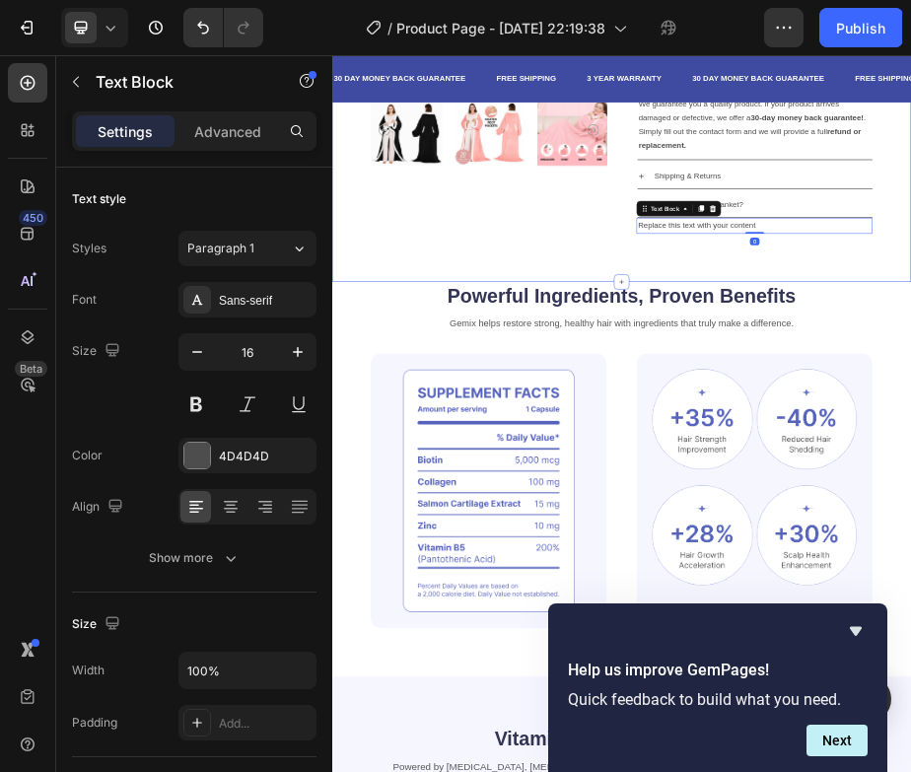
scroll to position [855, 0]
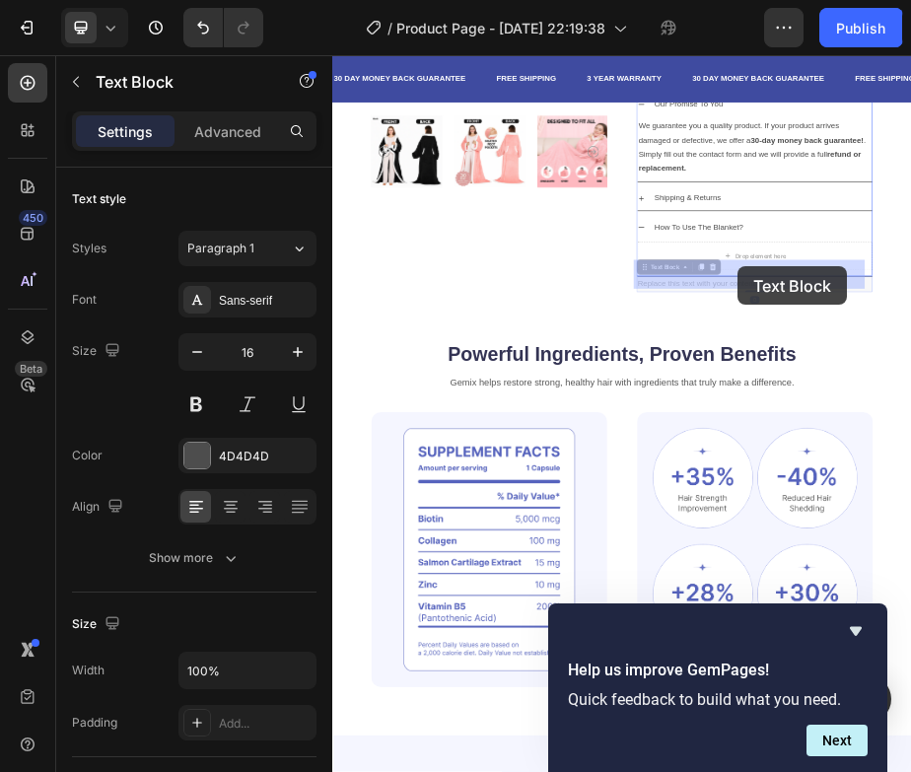
drag, startPoint x: 1040, startPoint y: 564, endPoint x: 1165, endPoint y: 486, distance: 146.7
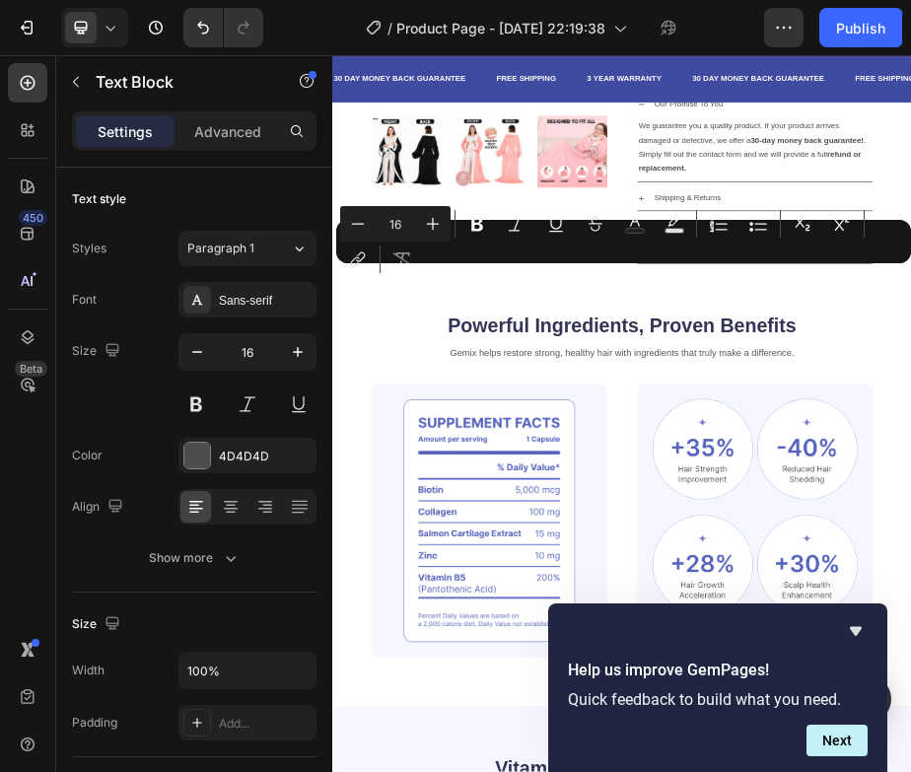
click at [729, 271] on div "Minus 16 Plus Bold Italic Underline Strikethrough Text Color Text Background Co…" at bounding box center [623, 241] width 567 height 71
click at [756, 271] on div "Minus 16 Plus Bold Italic Underline Strikethrough Text Color Text Background Co…" at bounding box center [623, 241] width 567 height 71
click at [745, 271] on div "Minus 16 Plus Bold Italic Underline Strikethrough Text Color Text Background Co…" at bounding box center [623, 241] width 567 height 71
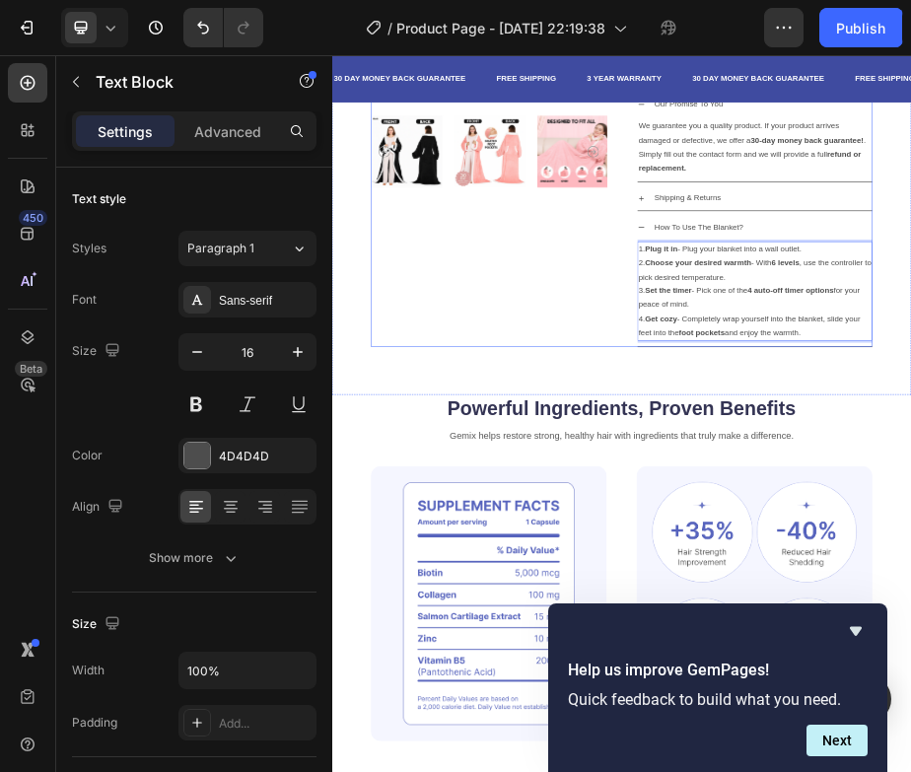
click at [713, 598] on div "Product Images" at bounding box center [652, 34] width 482 height 1238
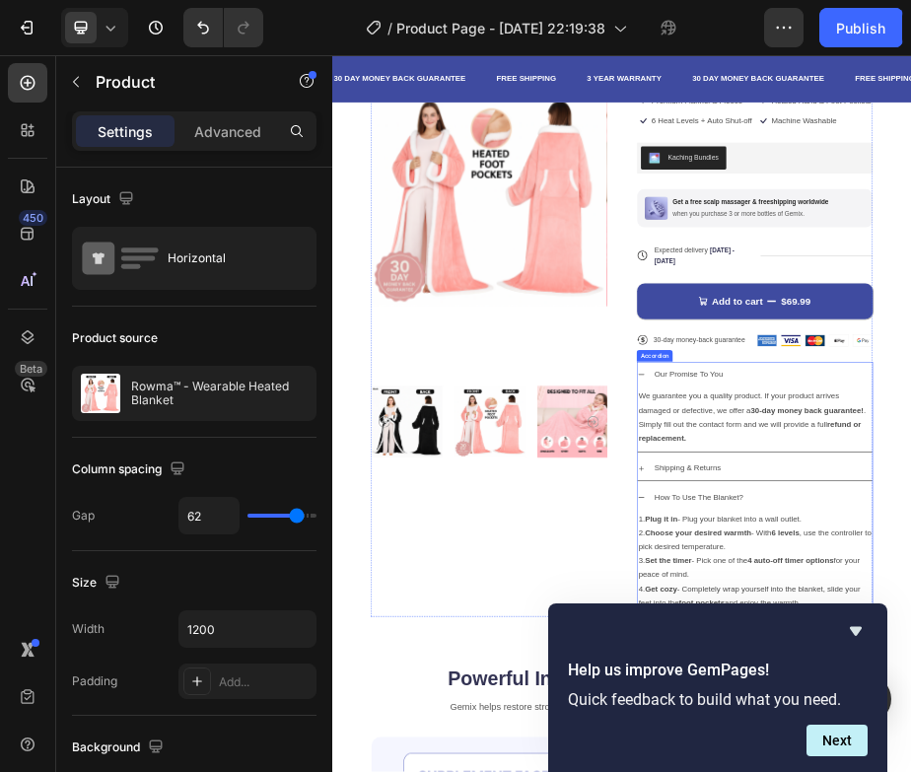
scroll to position [280, 0]
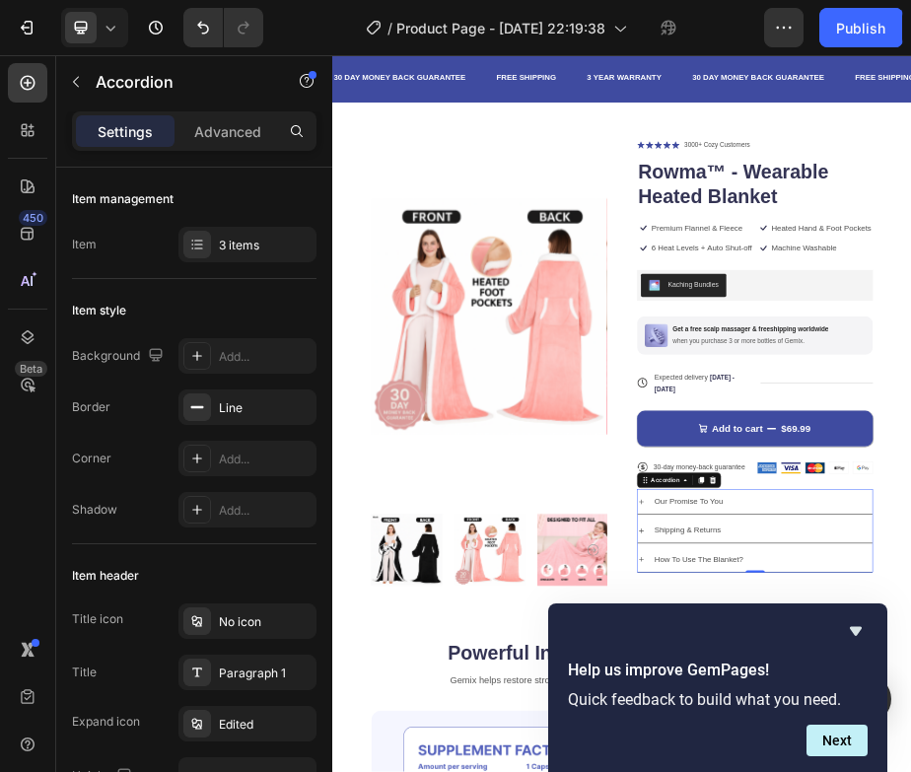
scroll to position [41, 0]
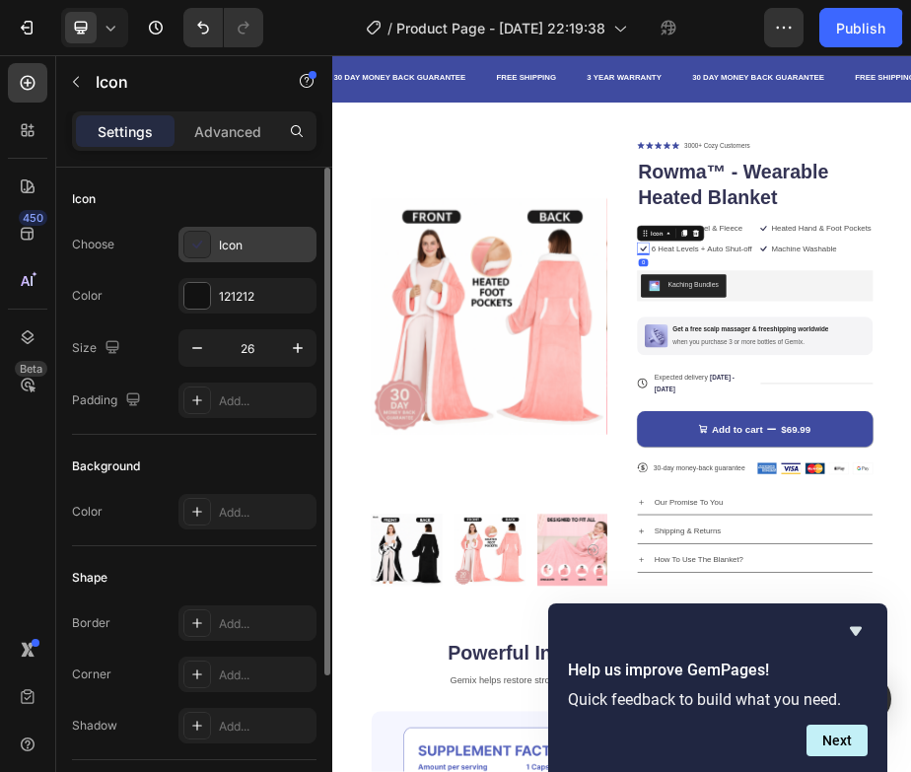
click at [189, 246] on icon at bounding box center [197, 245] width 20 height 20
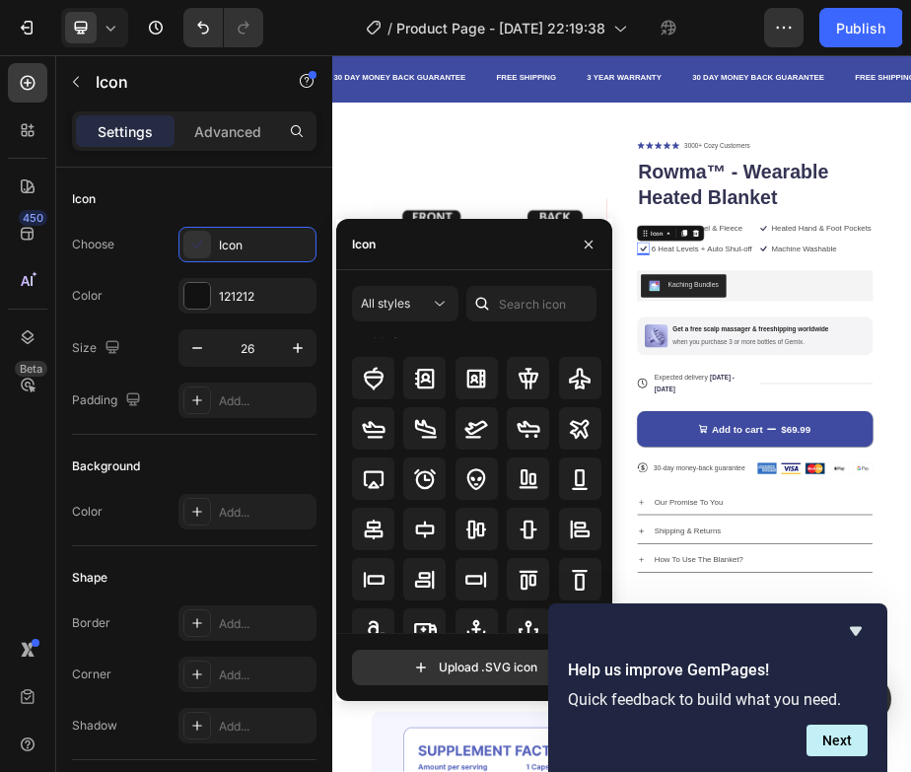
scroll to position [0, 0]
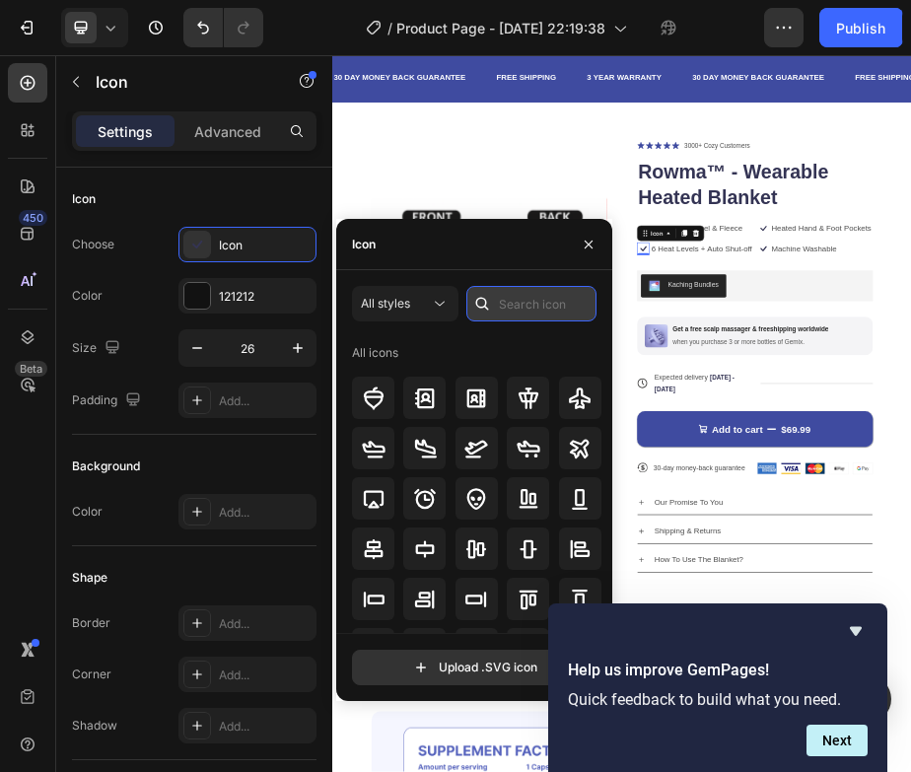
click at [546, 307] on input "text" at bounding box center [531, 304] width 130 height 36
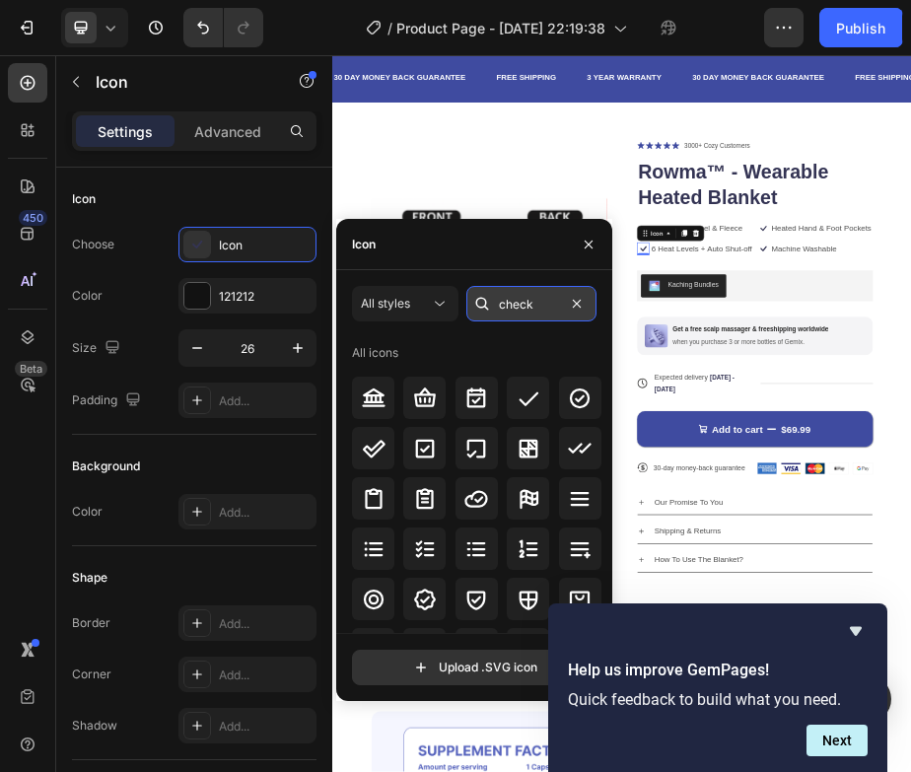
click at [534, 309] on input "check" at bounding box center [531, 304] width 130 height 36
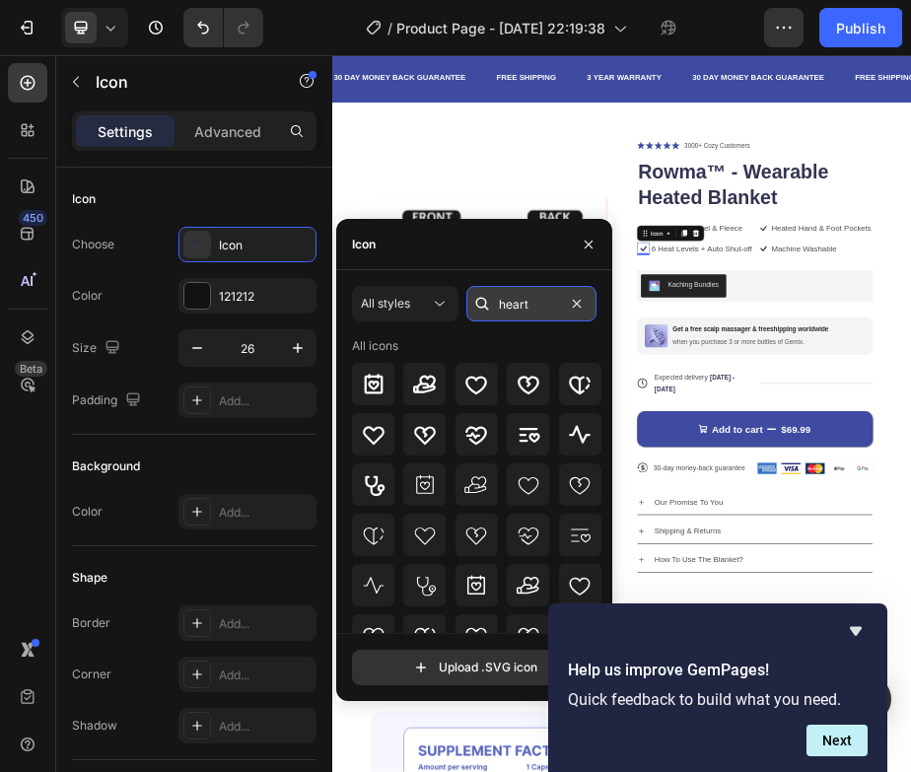
click at [550, 313] on input "heart" at bounding box center [531, 304] width 130 height 36
type input "verified"
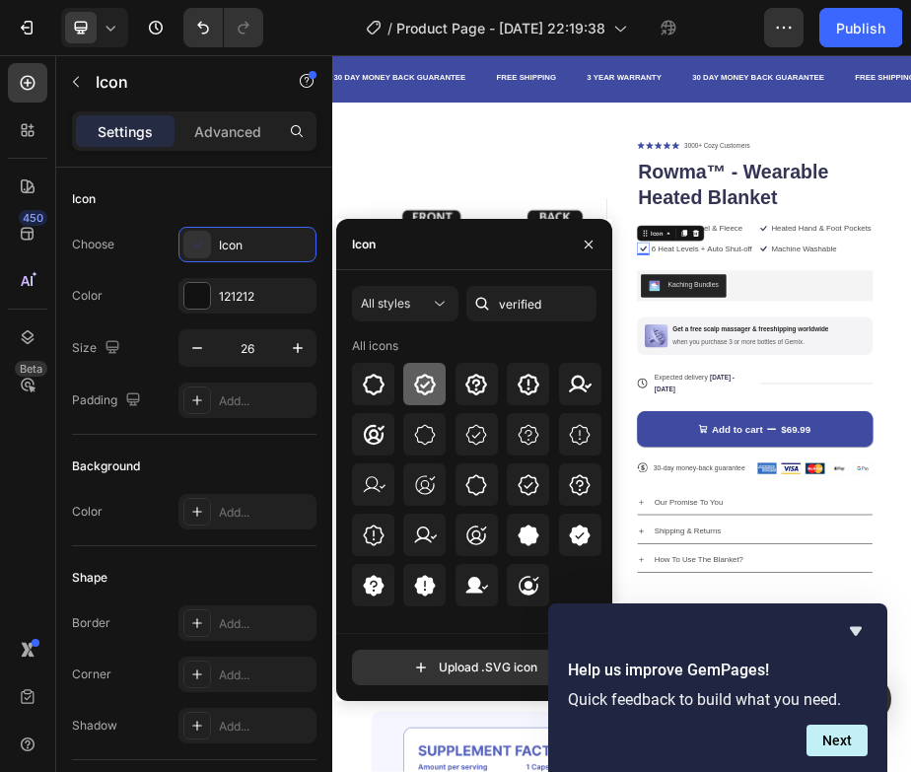
click at [430, 376] on icon at bounding box center [425, 385] width 22 height 22
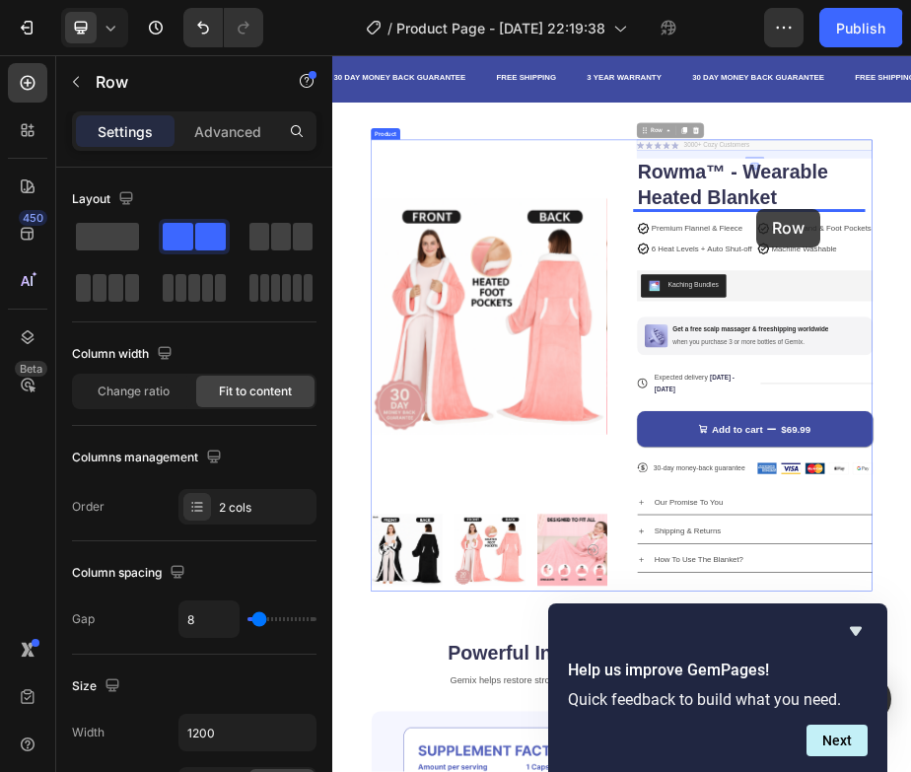
drag, startPoint x: 1221, startPoint y: 236, endPoint x: 1198, endPoint y: 373, distance: 138.9
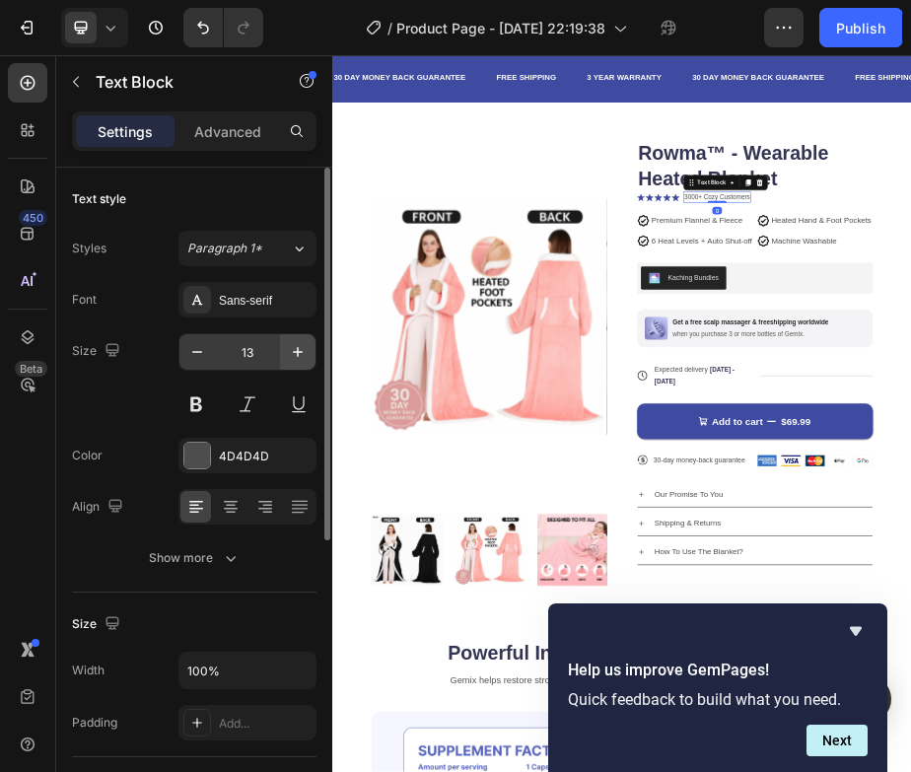
click at [299, 359] on icon "button" at bounding box center [298, 352] width 20 height 20
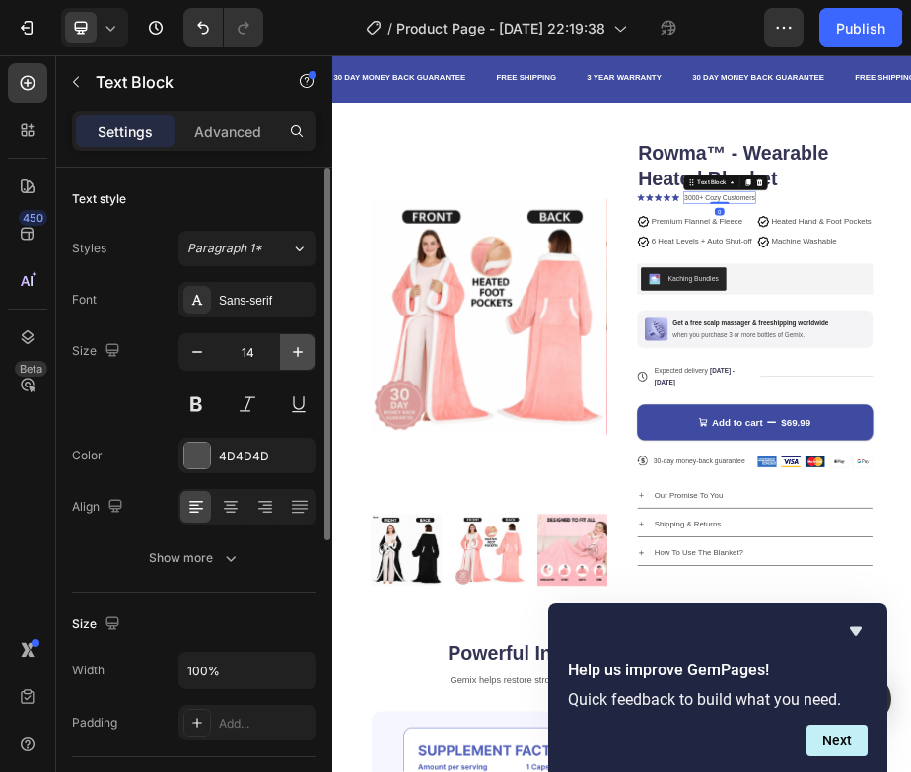
click at [298, 357] on icon "button" at bounding box center [298, 352] width 20 height 20
type input "17"
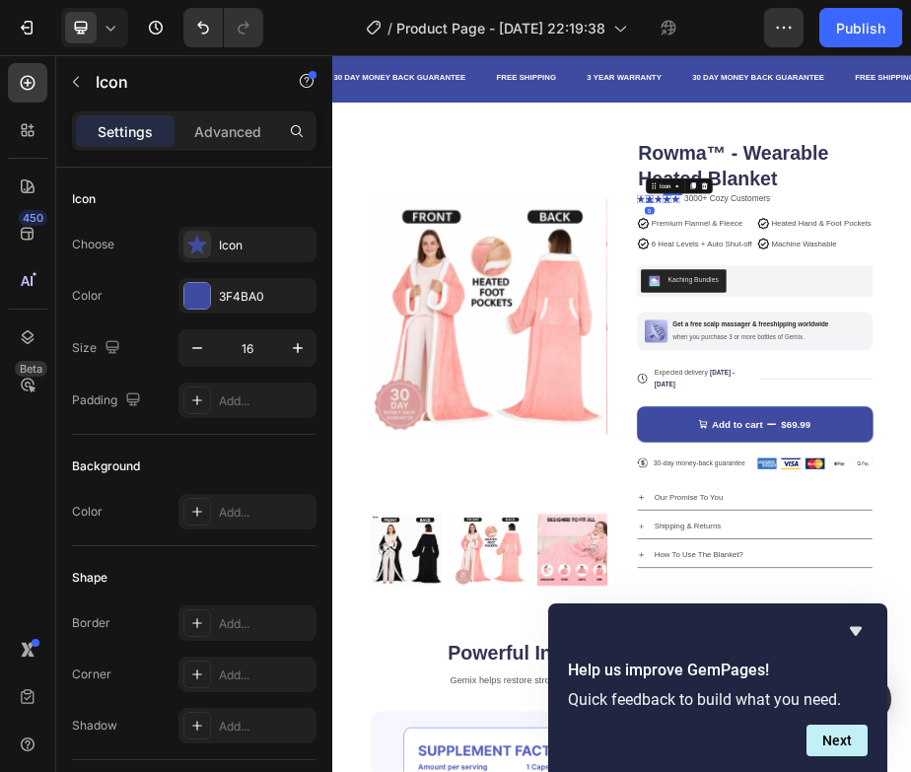
drag, startPoint x: 947, startPoint y: 348, endPoint x: 991, endPoint y: 348, distance: 44.4
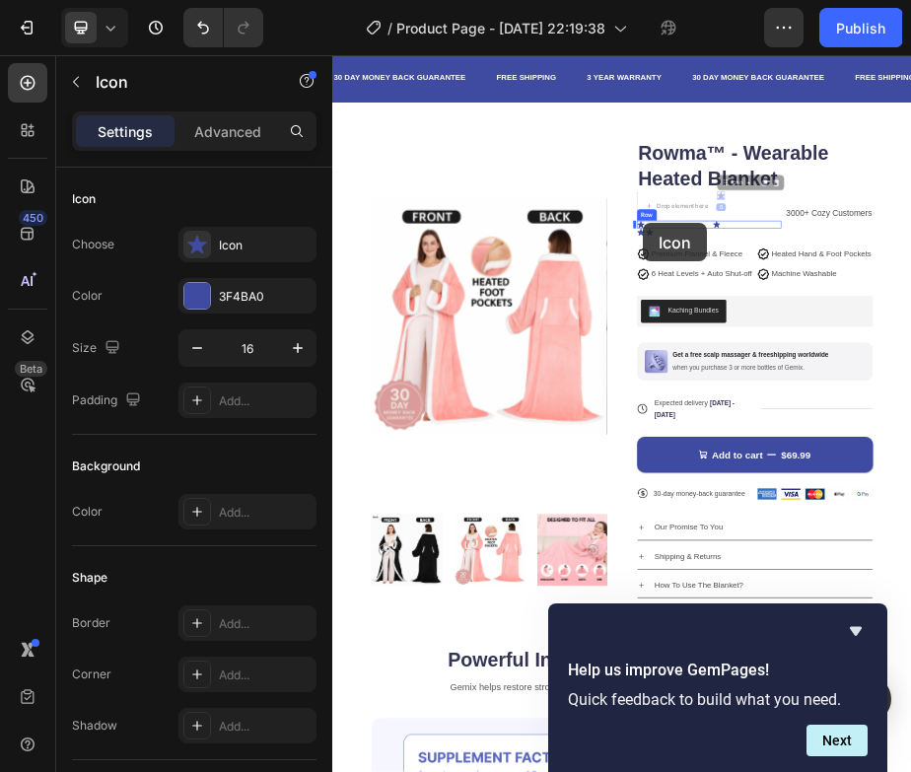
drag, startPoint x: 1123, startPoint y: 343, endPoint x: 965, endPoint y: 400, distance: 167.8
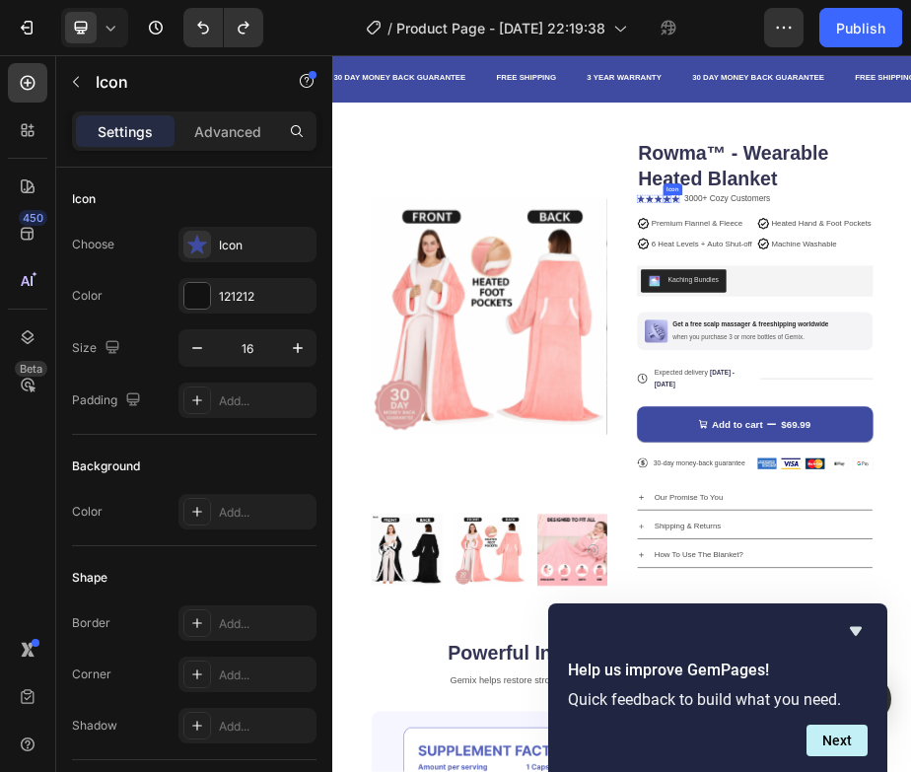
click at [308, 346] on button "button" at bounding box center [298, 348] width 36 height 36
click at [304, 345] on icon "button" at bounding box center [298, 348] width 20 height 20
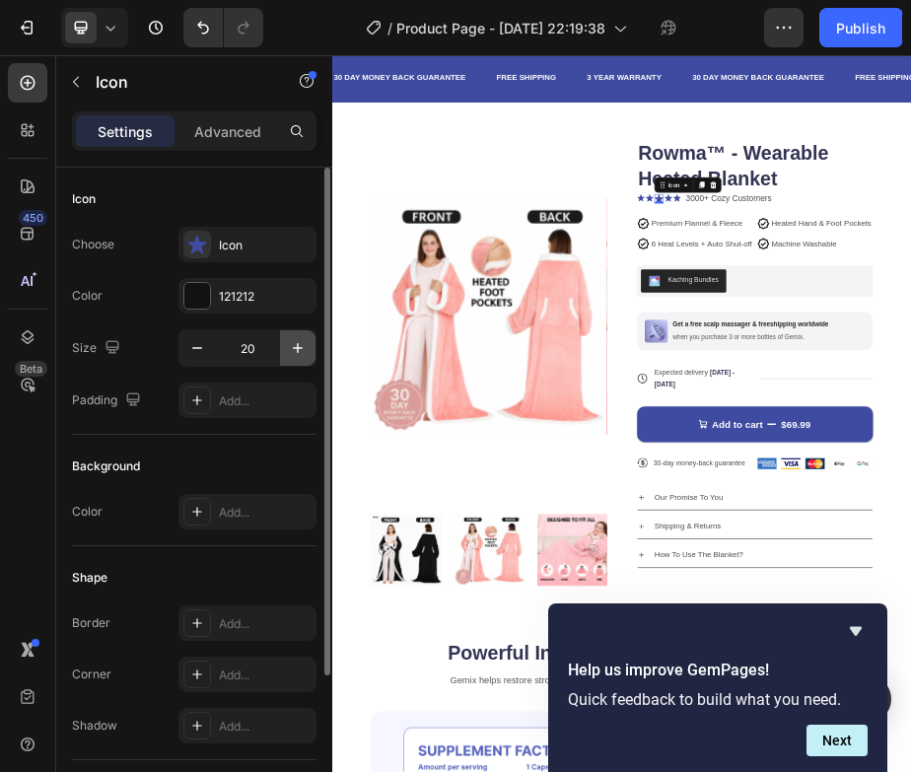
click at [304, 345] on icon "button" at bounding box center [298, 348] width 20 height 20
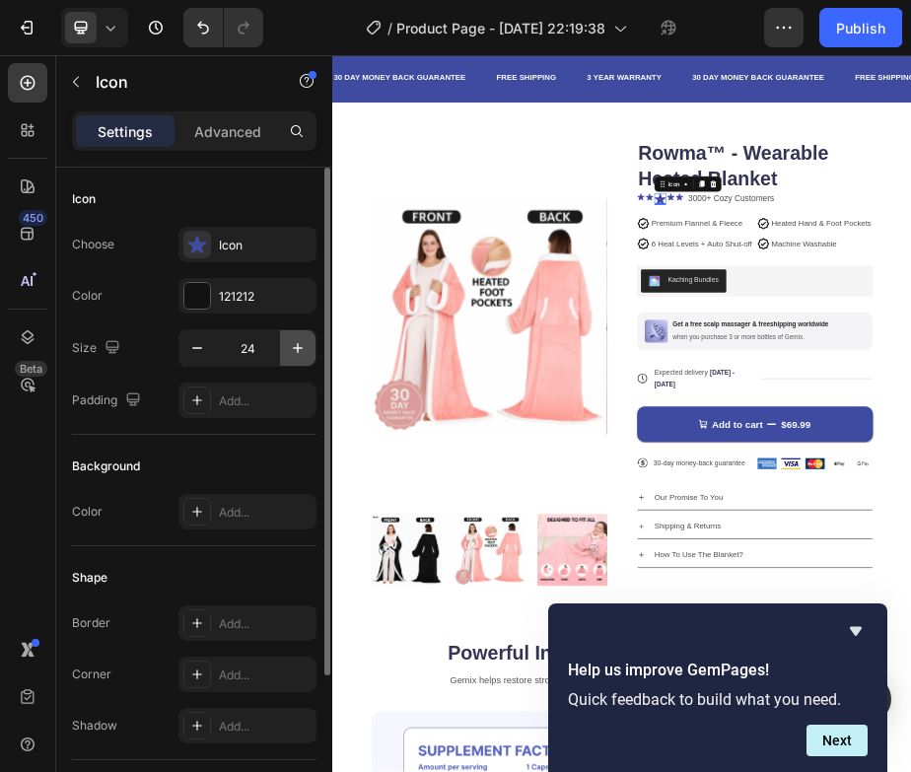
type input "25"
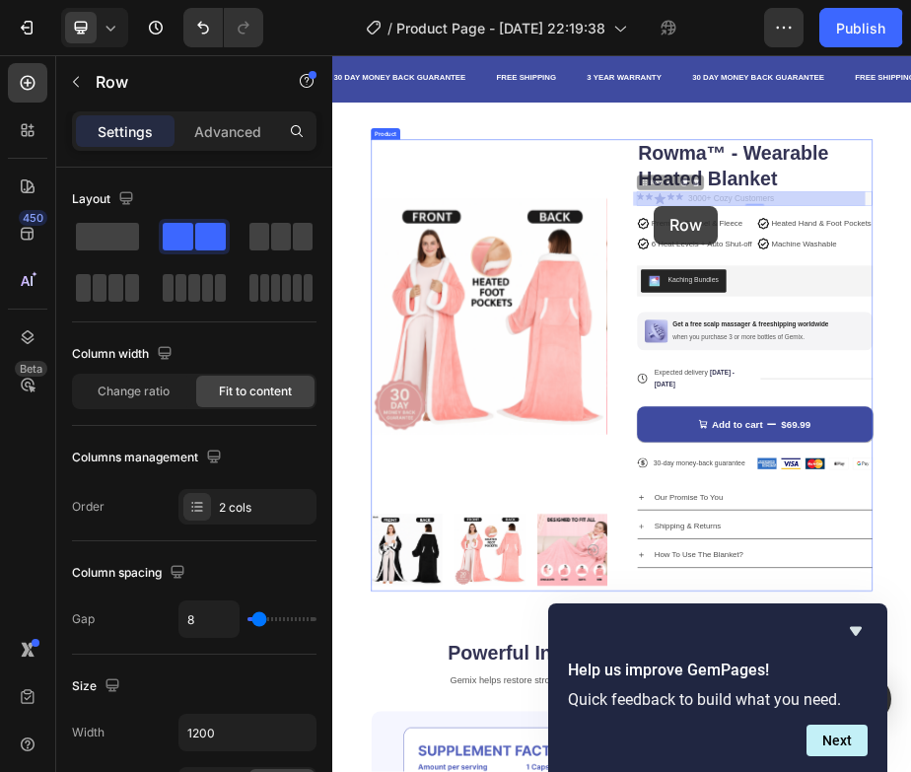
drag, startPoint x: 1241, startPoint y: 343, endPoint x: 989, endPoint y: 363, distance: 252.2
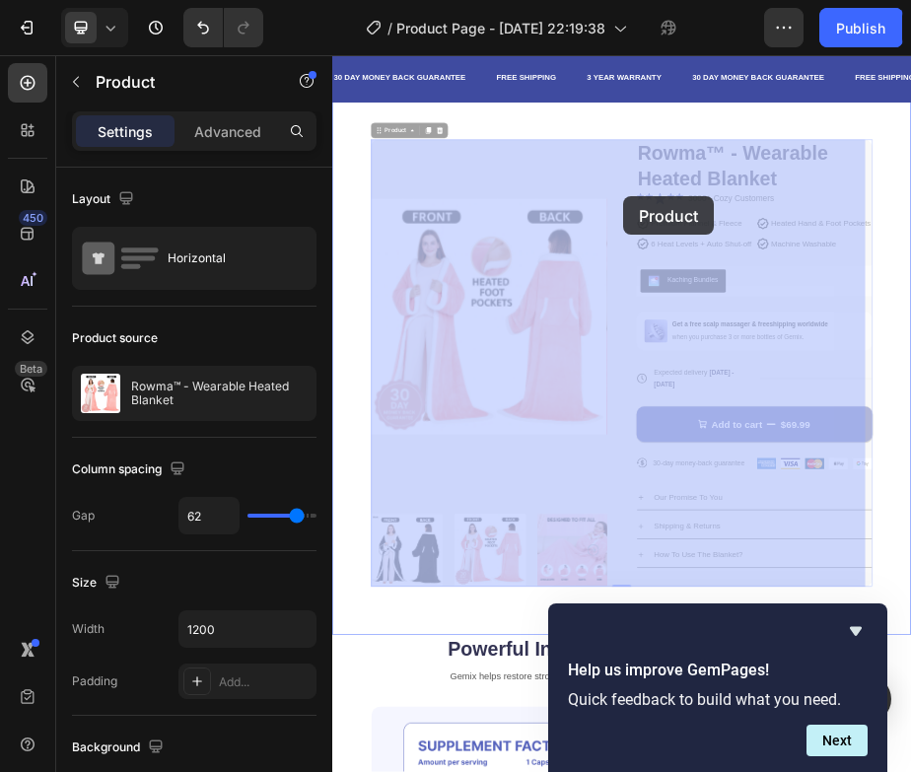
drag, startPoint x: 937, startPoint y: 350, endPoint x: 928, endPoint y: 344, distance: 10.7
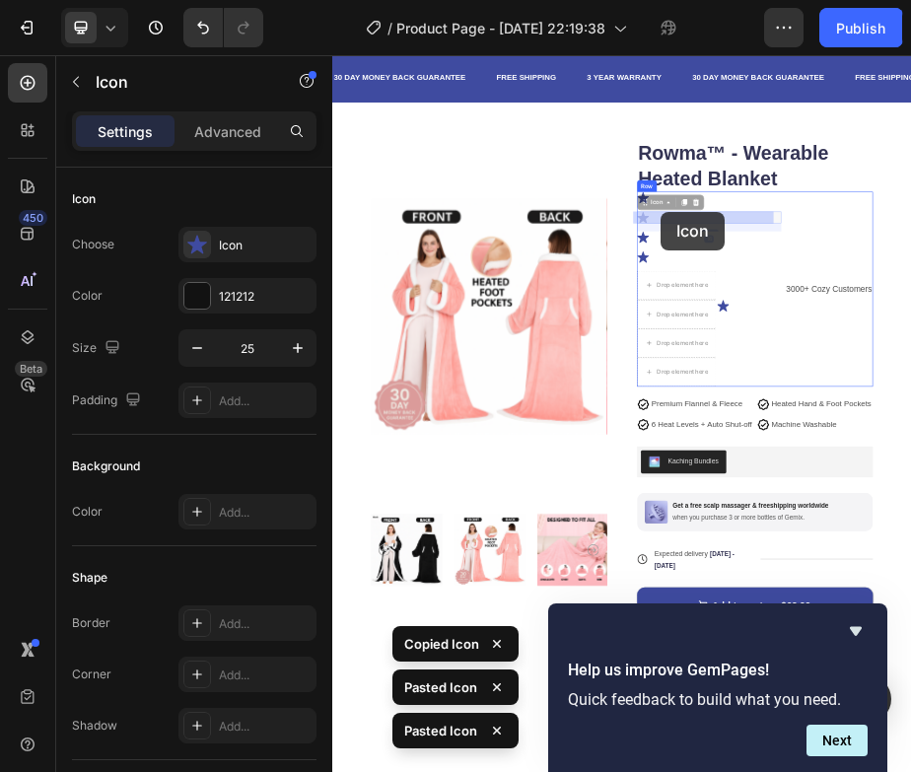
drag, startPoint x: 958, startPoint y: 395, endPoint x: 1003, endPoint y: 376, distance: 49.5
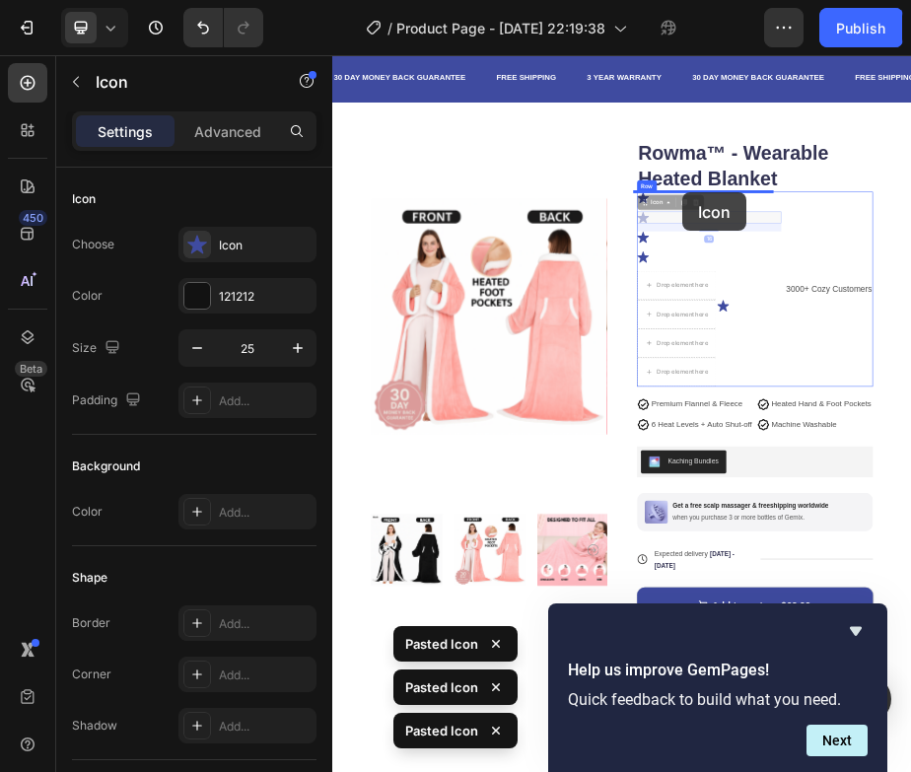
drag, startPoint x: 967, startPoint y: 384, endPoint x: 1048, endPoint y: 336, distance: 93.7
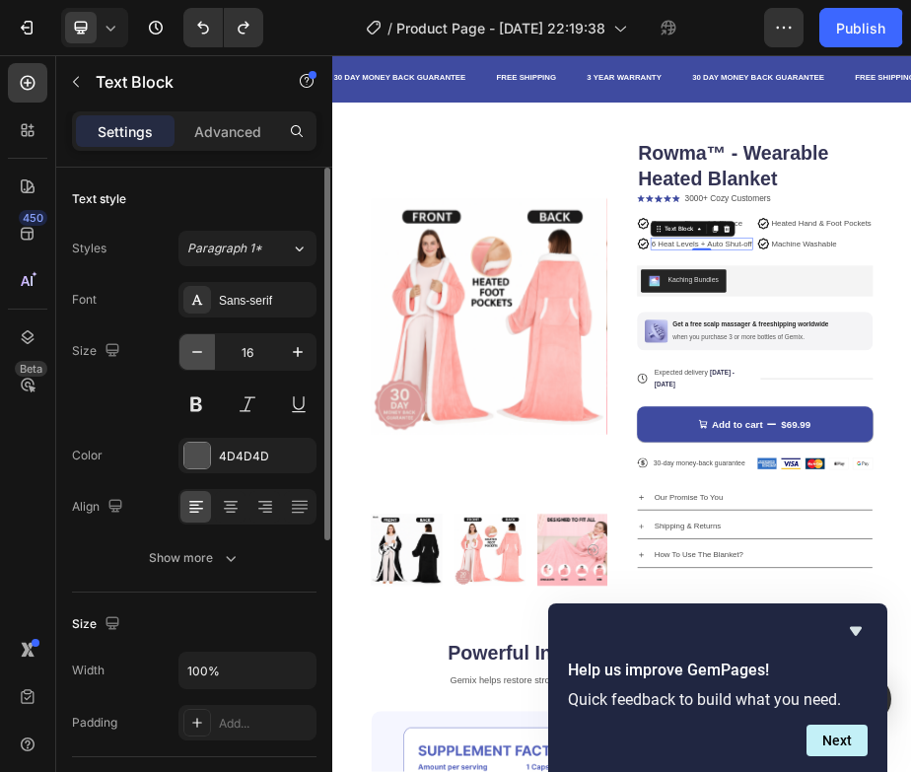
click at [201, 349] on icon "button" at bounding box center [197, 352] width 20 height 20
click at [302, 348] on icon "button" at bounding box center [298, 352] width 20 height 20
click at [254, 347] on input "15" at bounding box center [247, 352] width 65 height 36
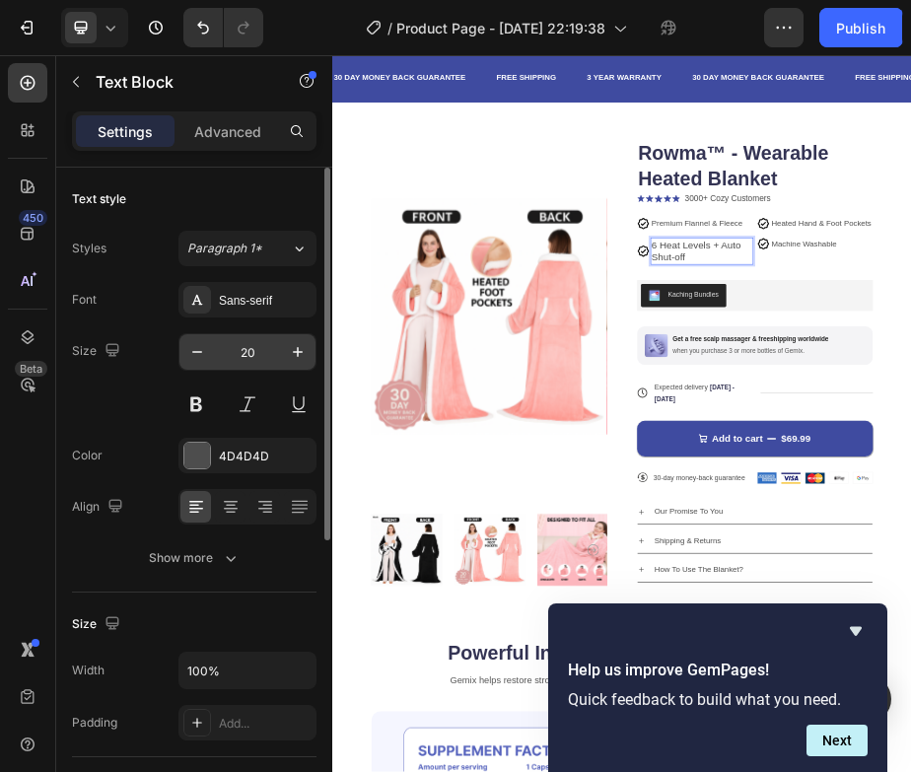
click at [239, 359] on input "20" at bounding box center [247, 352] width 65 height 36
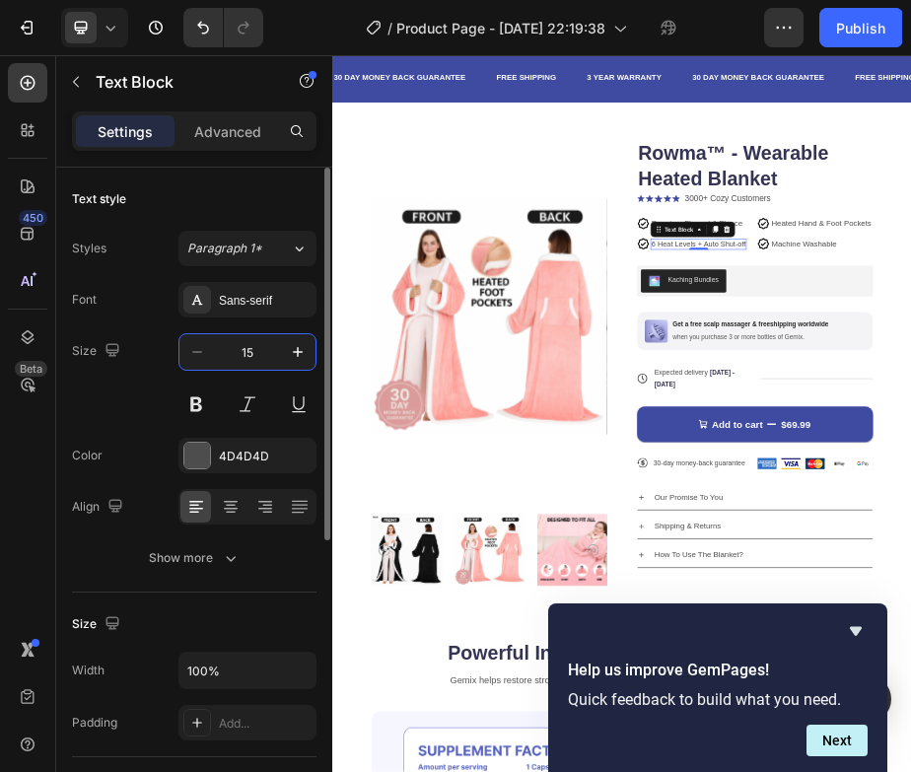
type input "15"
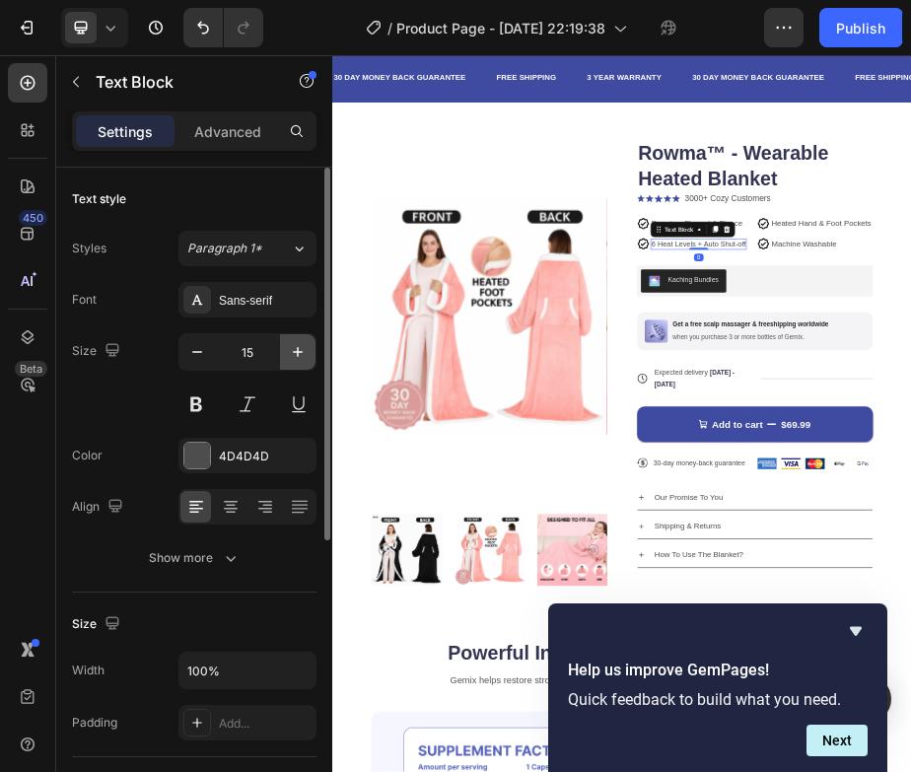
click at [303, 350] on icon "button" at bounding box center [298, 352] width 20 height 20
type input "16"
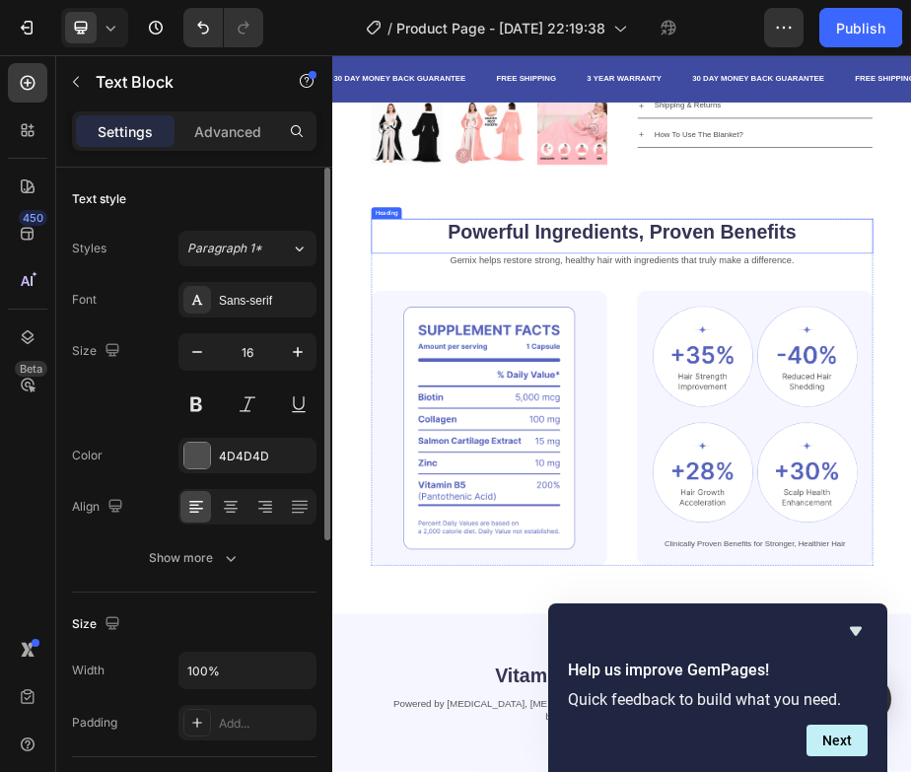
scroll to position [973, 0]
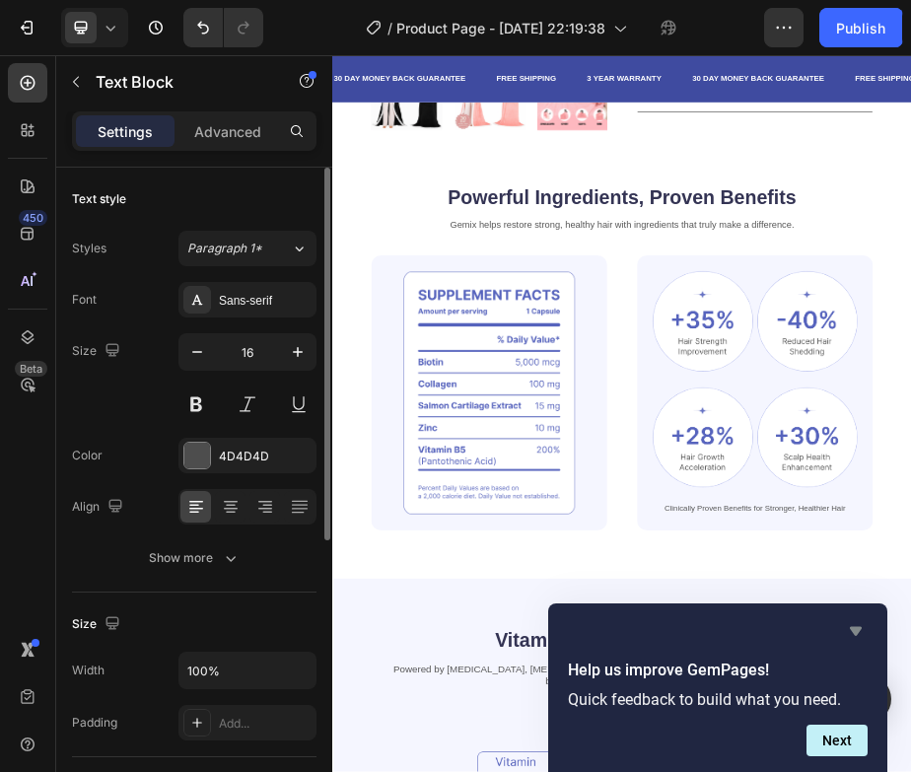
click at [862, 631] on icon "Hide survey" at bounding box center [856, 631] width 24 height 24
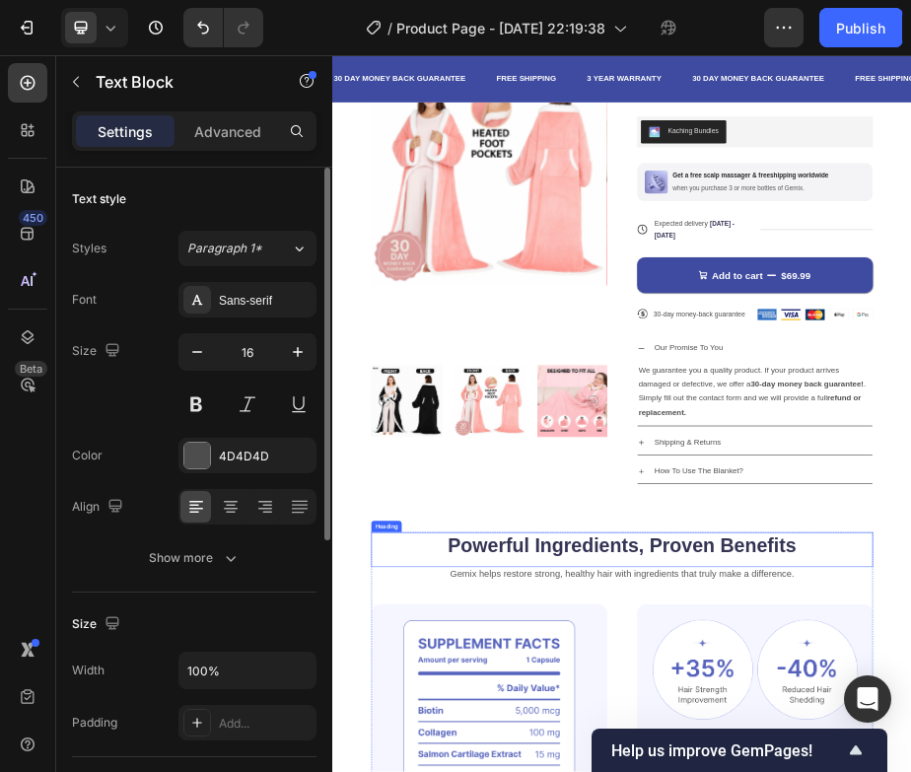
scroll to position [310, 0]
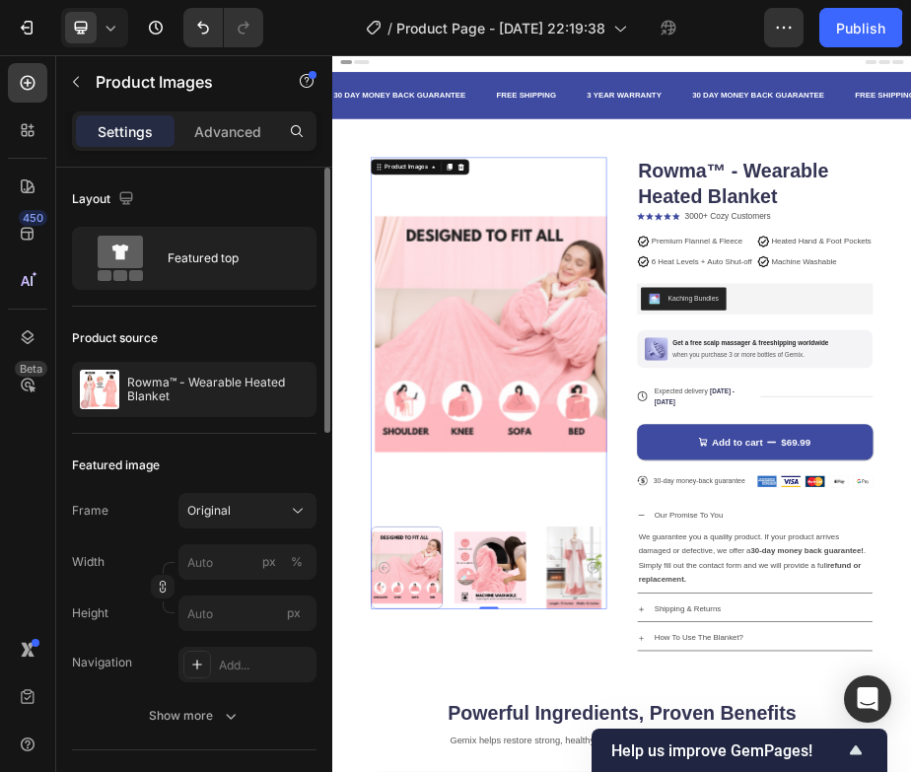
scroll to position [0, 0]
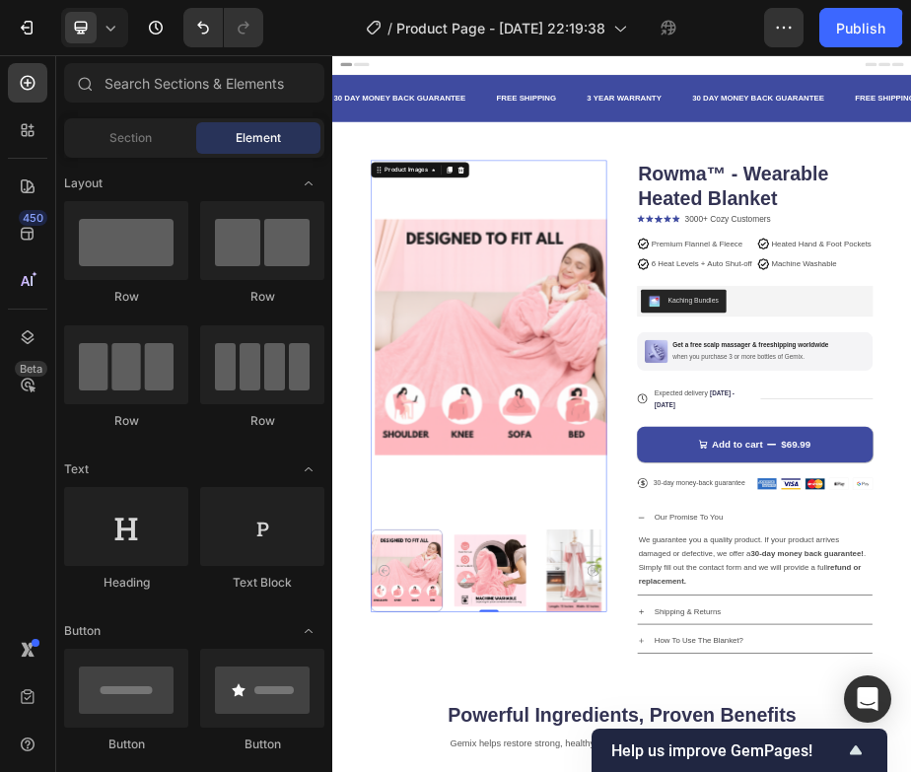
click at [902, 74] on div "Header" at bounding box center [924, 74] width 1152 height 39
click at [855, 81] on div "Header" at bounding box center [924, 74] width 1152 height 39
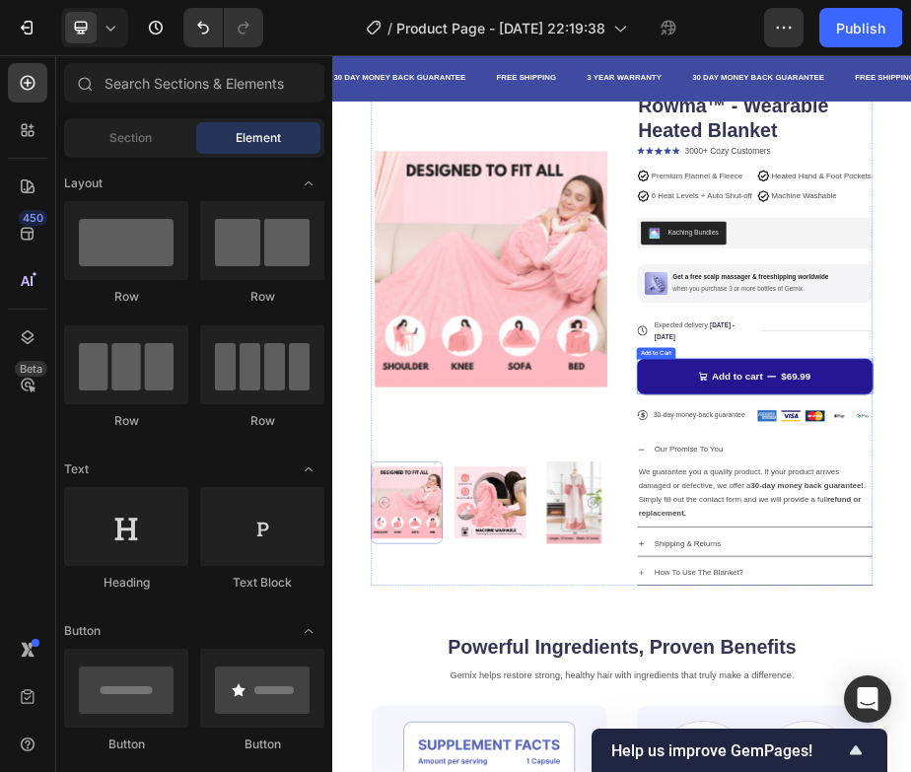
scroll to position [247, 0]
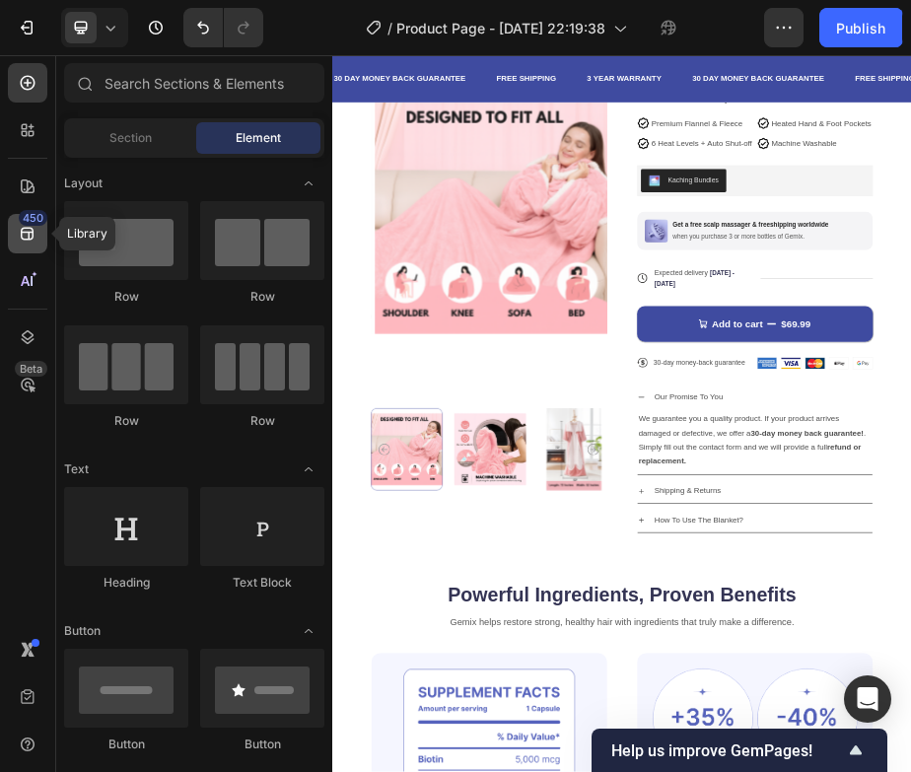
click at [34, 229] on icon at bounding box center [28, 234] width 20 height 20
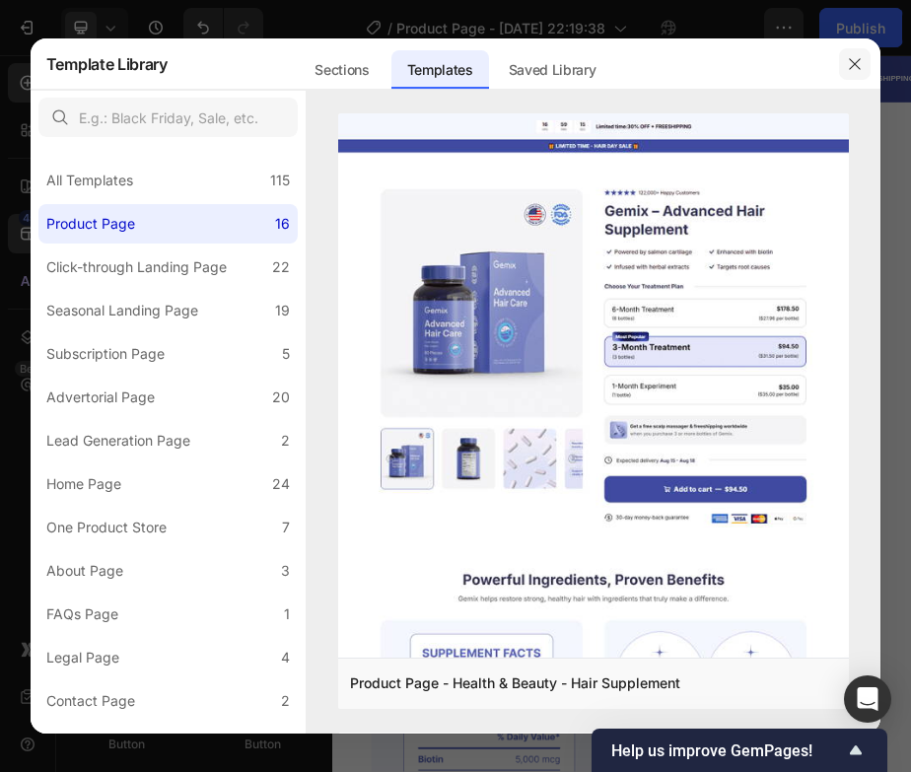
click at [860, 66] on icon "button" at bounding box center [855, 64] width 16 height 16
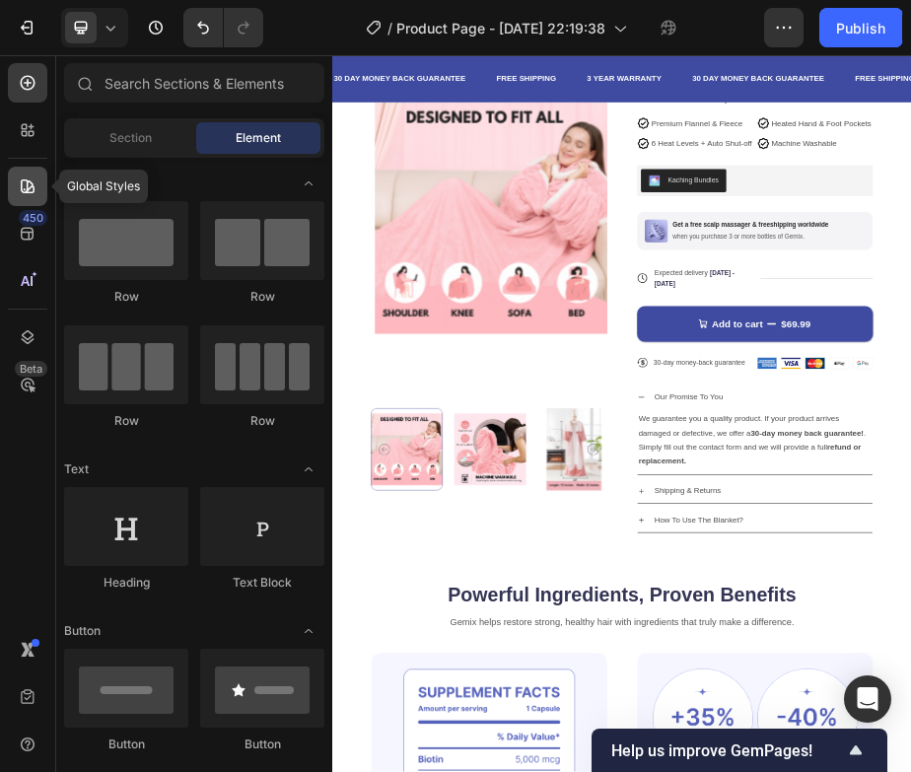
click at [26, 201] on div at bounding box center [27, 186] width 39 height 39
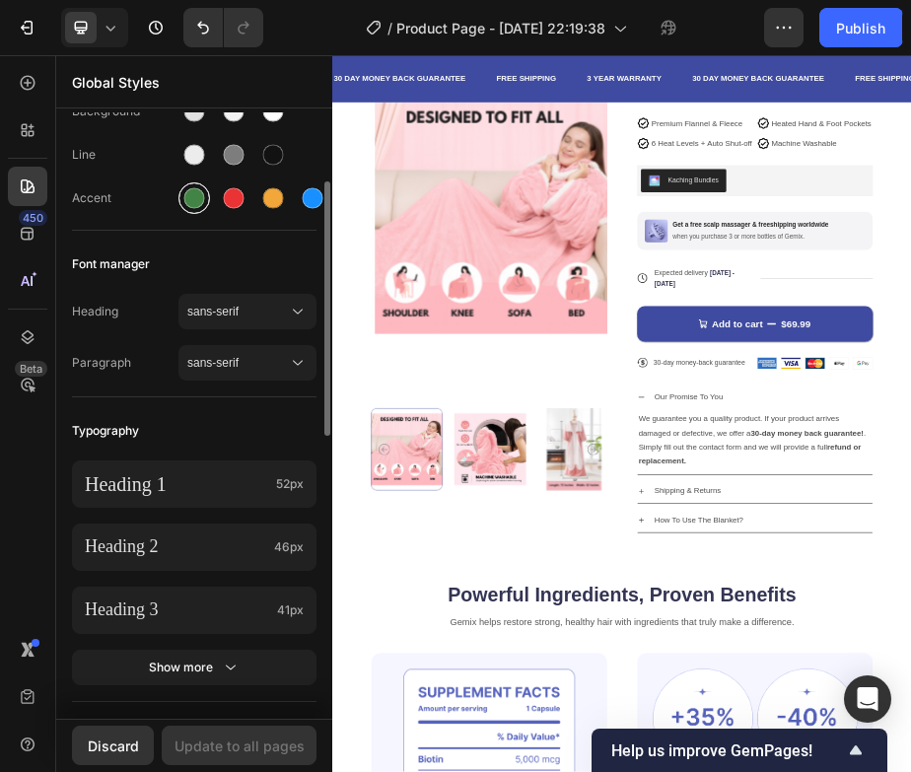
scroll to position [0, 0]
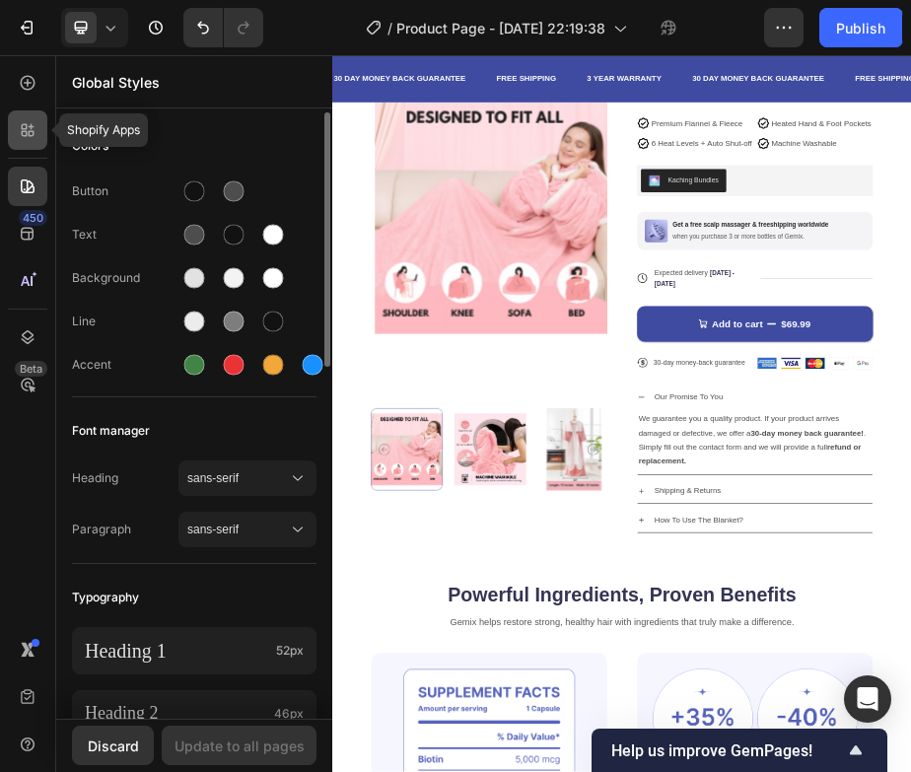
click at [28, 129] on icon at bounding box center [28, 130] width 20 height 20
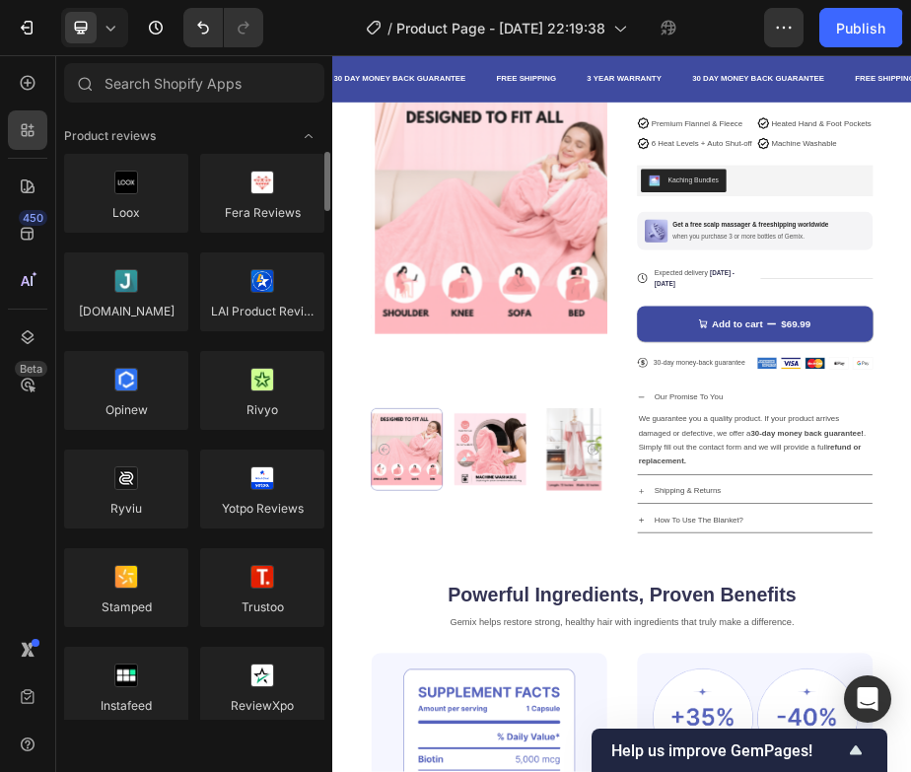
scroll to position [38, 0]
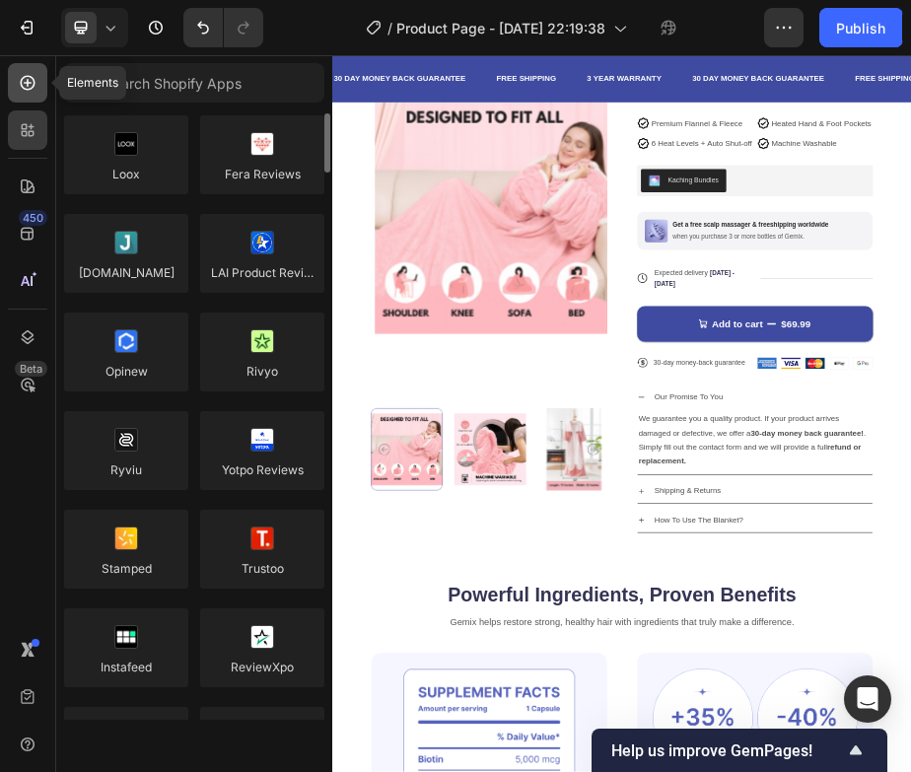
click at [28, 91] on icon at bounding box center [28, 83] width 20 height 20
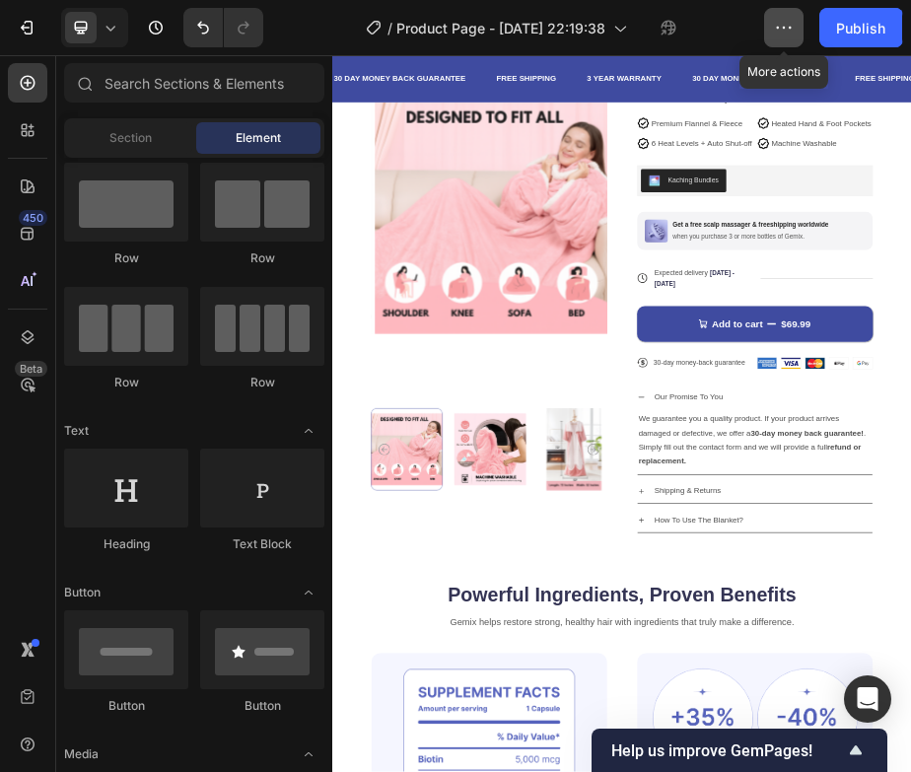
click at [773, 29] on button "button" at bounding box center [783, 27] width 39 height 39
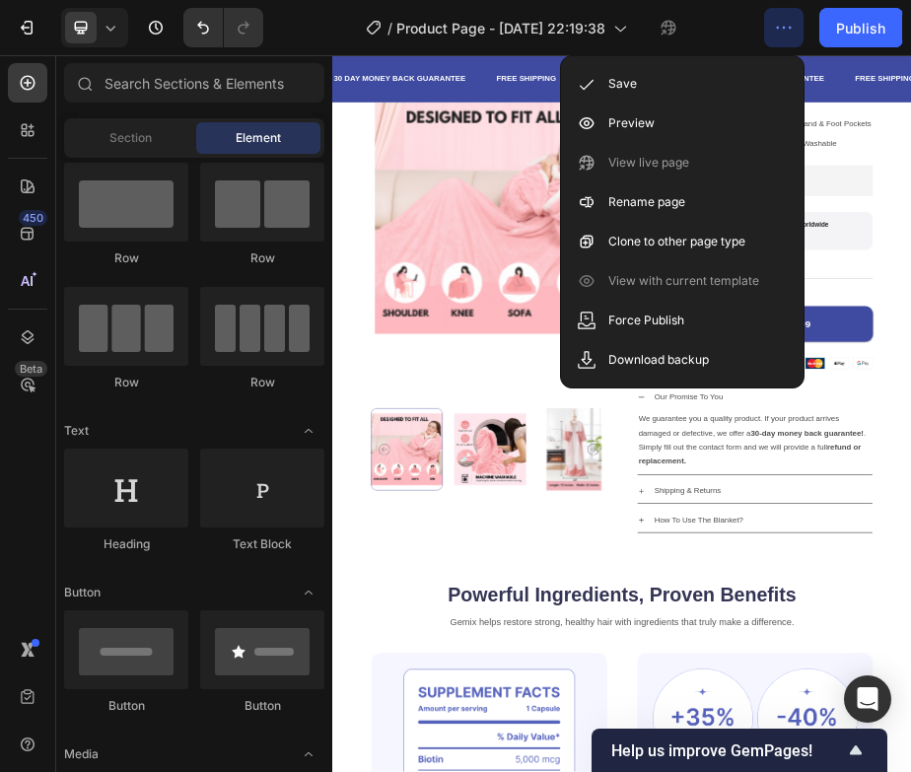
click at [785, 36] on icon "button" at bounding box center [784, 28] width 20 height 20
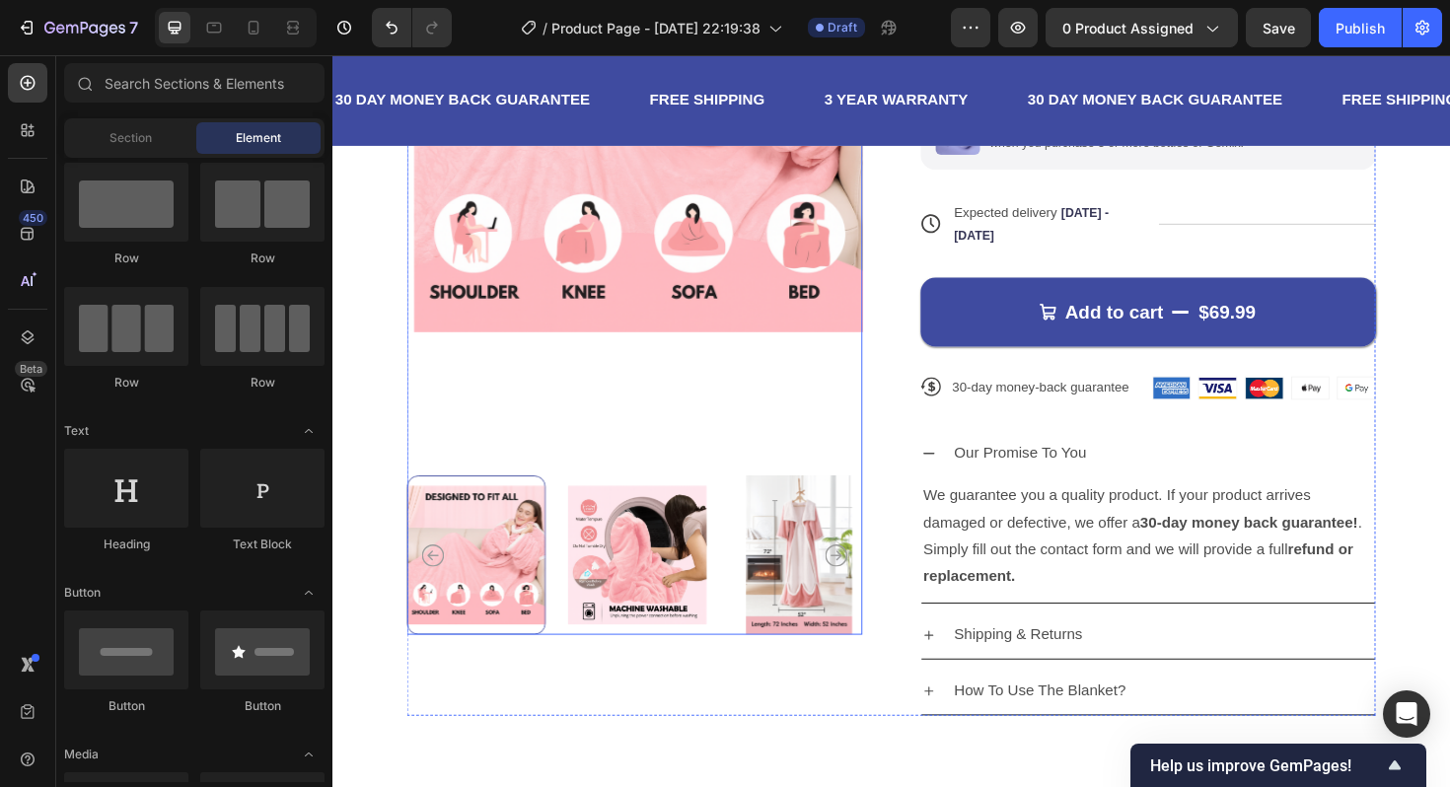
scroll to position [59, 0]
